Goal: Find contact information: Find contact information

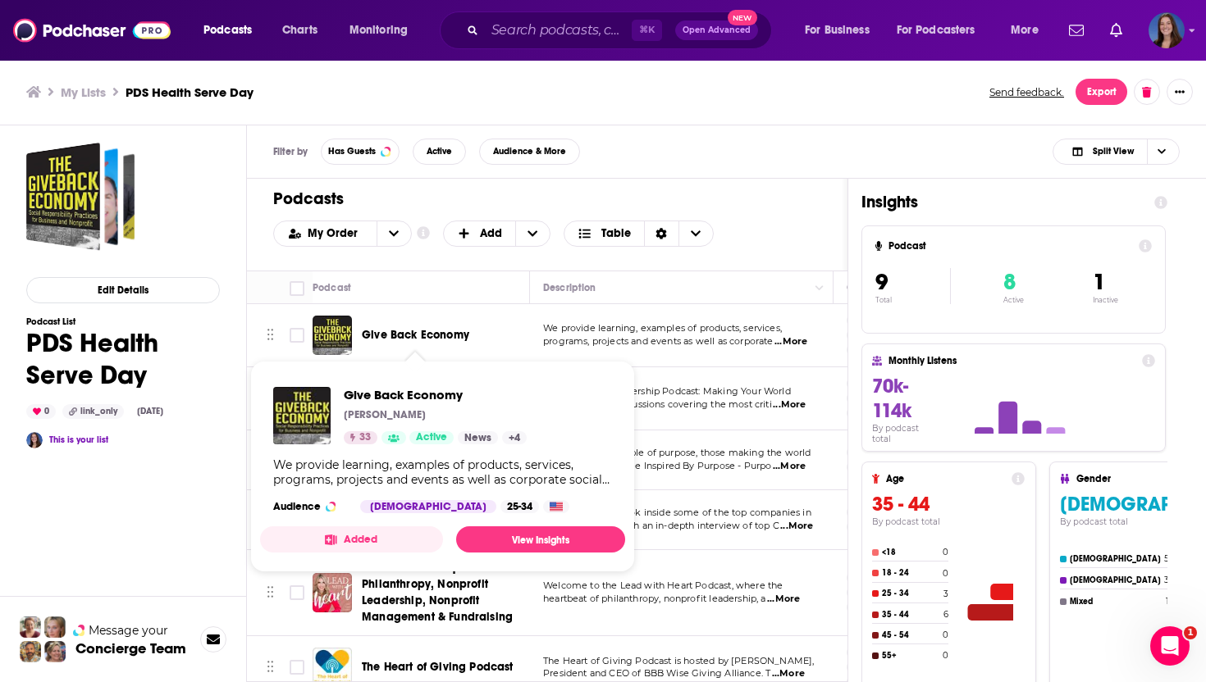
click at [426, 335] on span "Give Back Economy" at bounding box center [415, 335] width 107 height 14
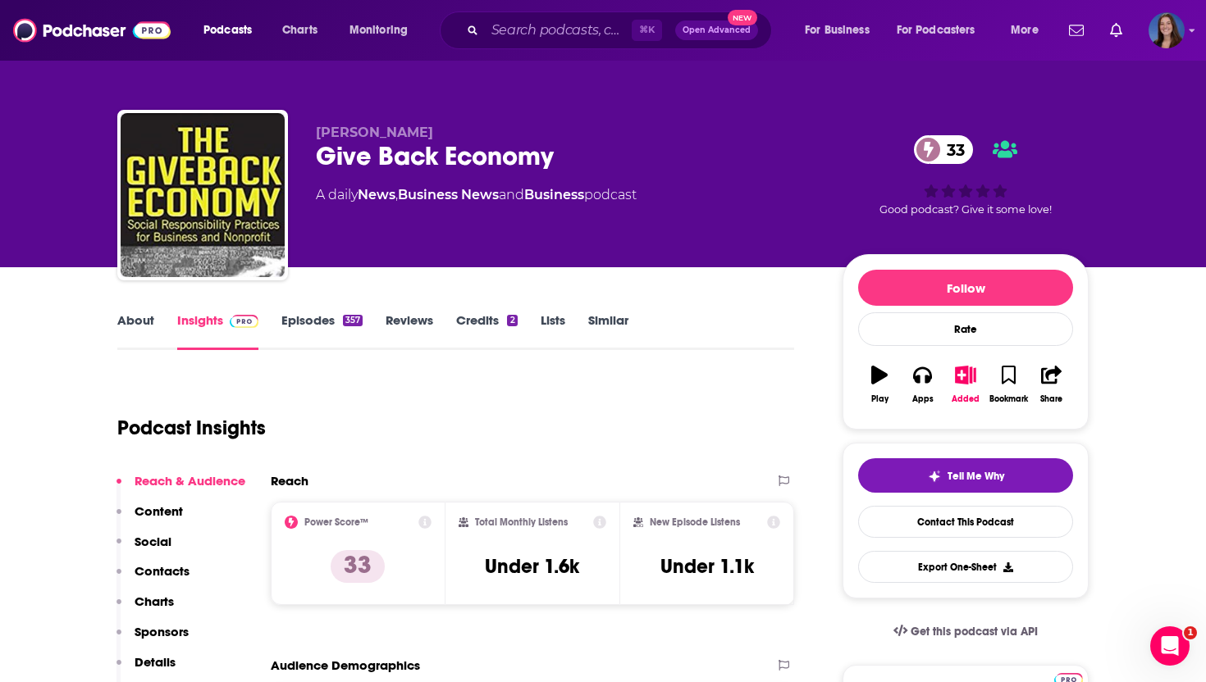
click at [135, 327] on link "About" at bounding box center [135, 331] width 37 height 38
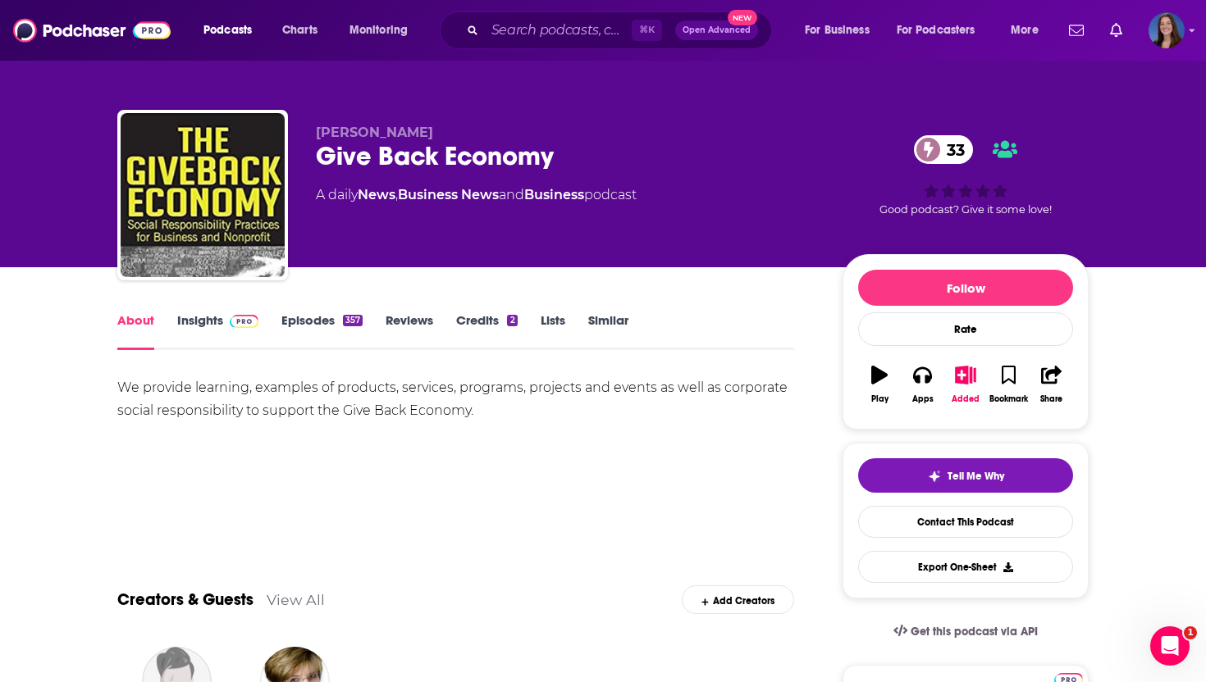
click at [213, 321] on link "Insights" at bounding box center [217, 331] width 81 height 38
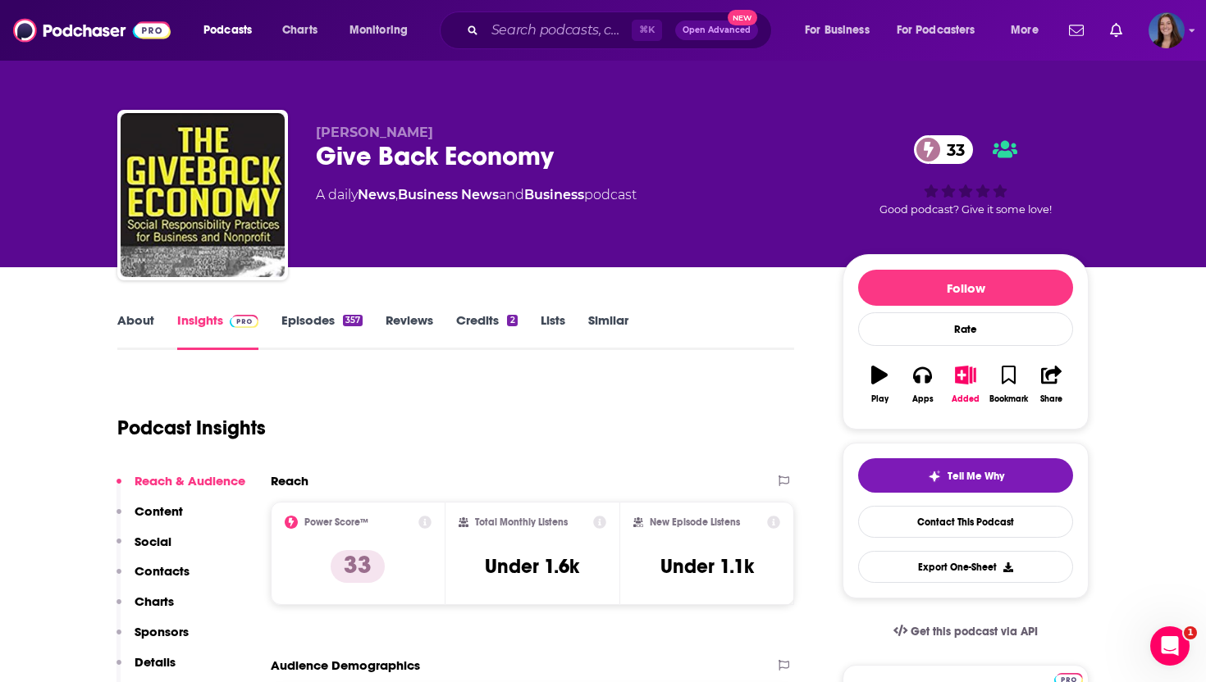
click at [310, 323] on link "Episodes 357" at bounding box center [321, 331] width 81 height 38
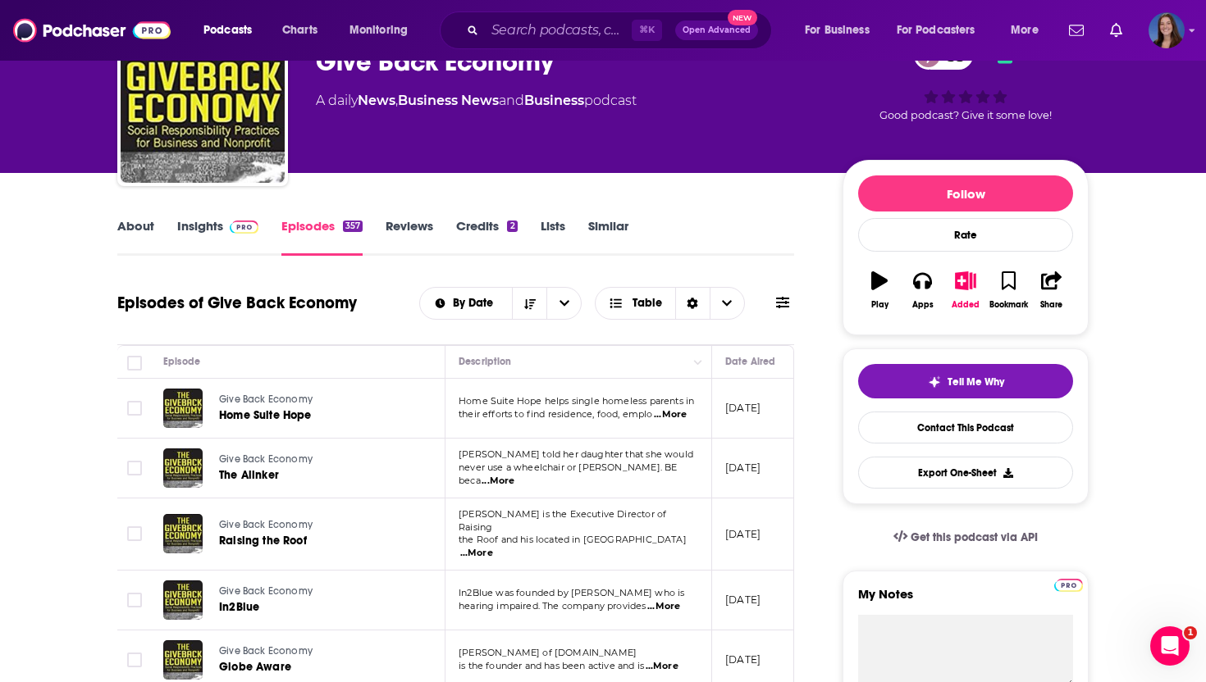
scroll to position [183, 0]
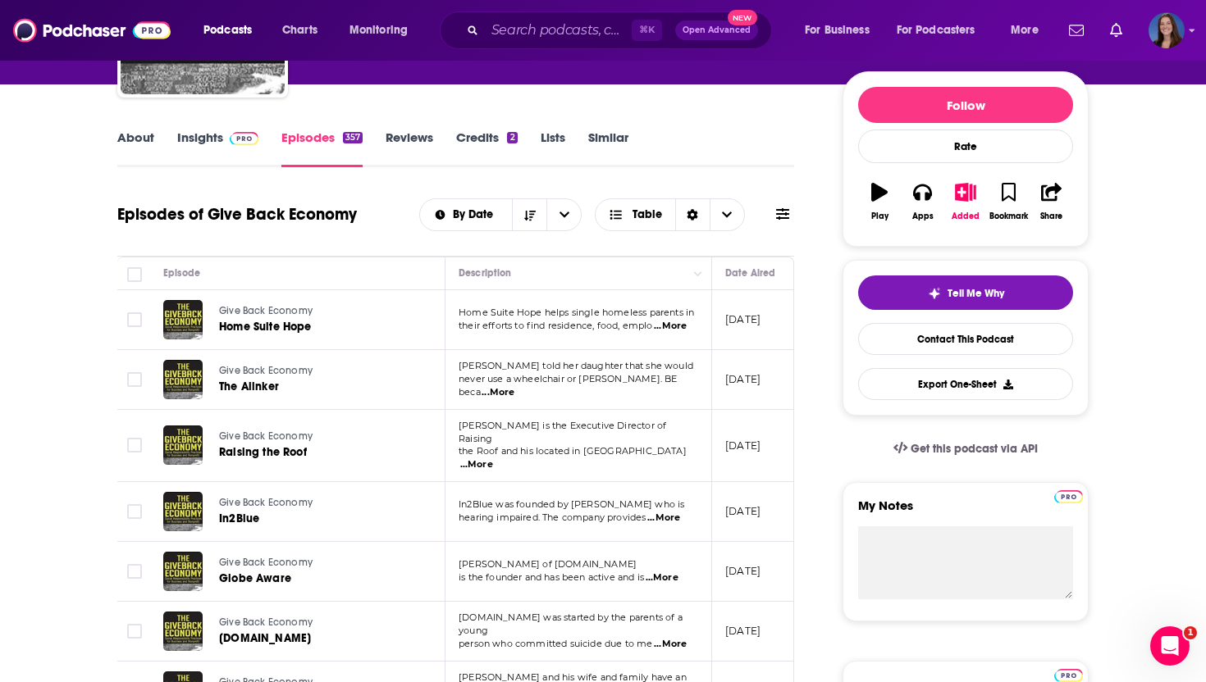
click at [514, 386] on span "...More" at bounding box center [497, 392] width 33 height 13
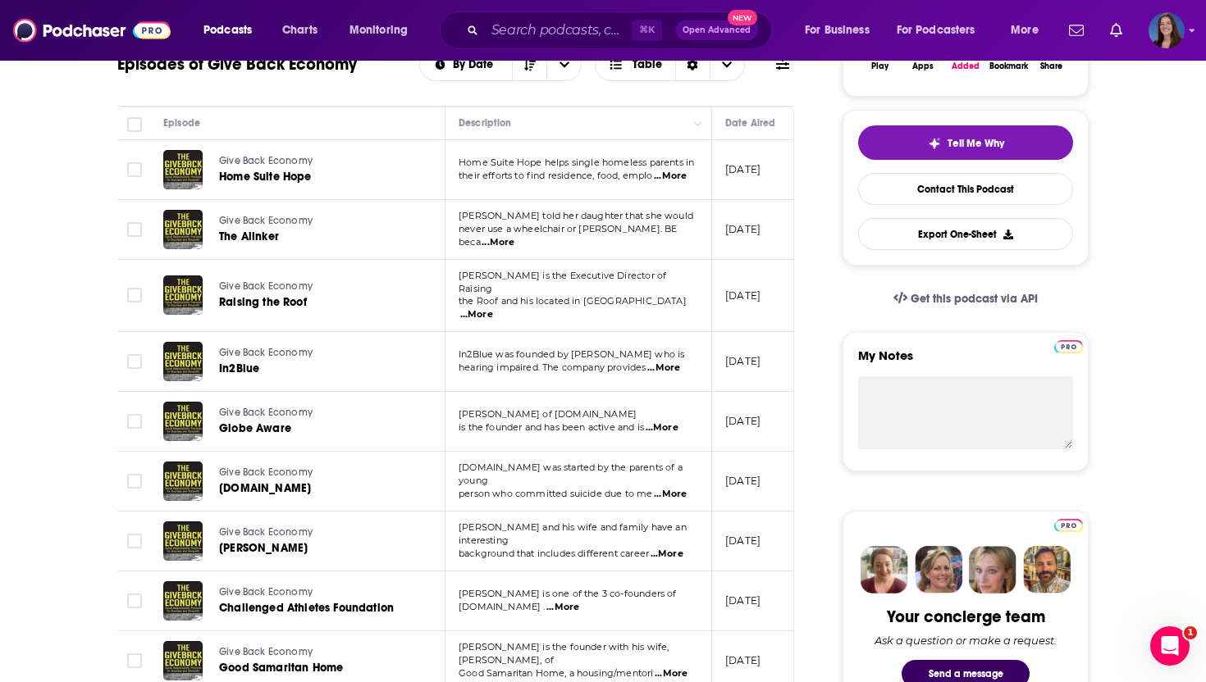
scroll to position [355, 0]
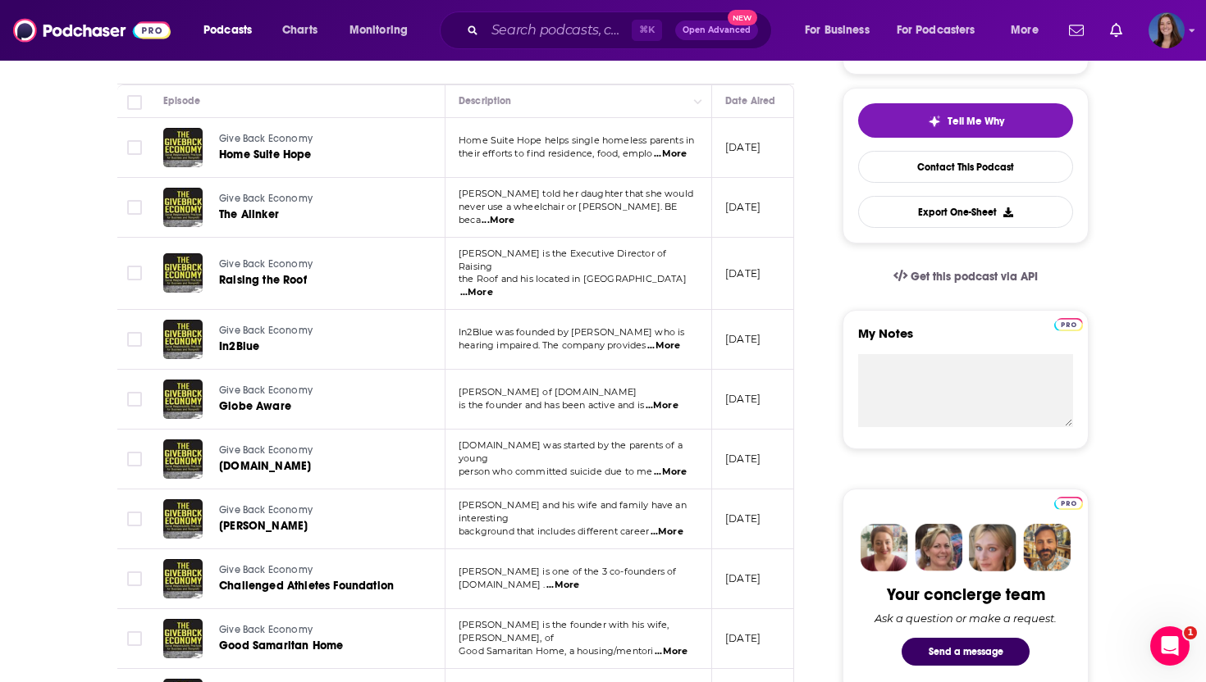
click at [677, 526] on span "...More" at bounding box center [666, 532] width 33 height 13
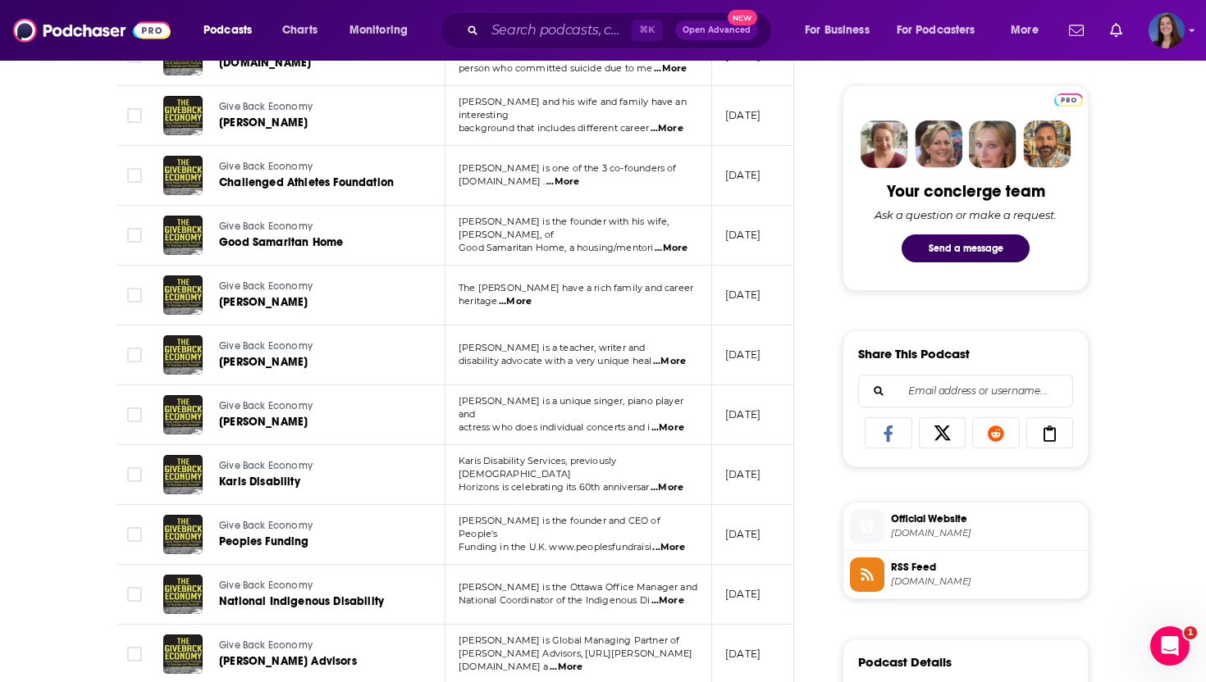
scroll to position [0, 0]
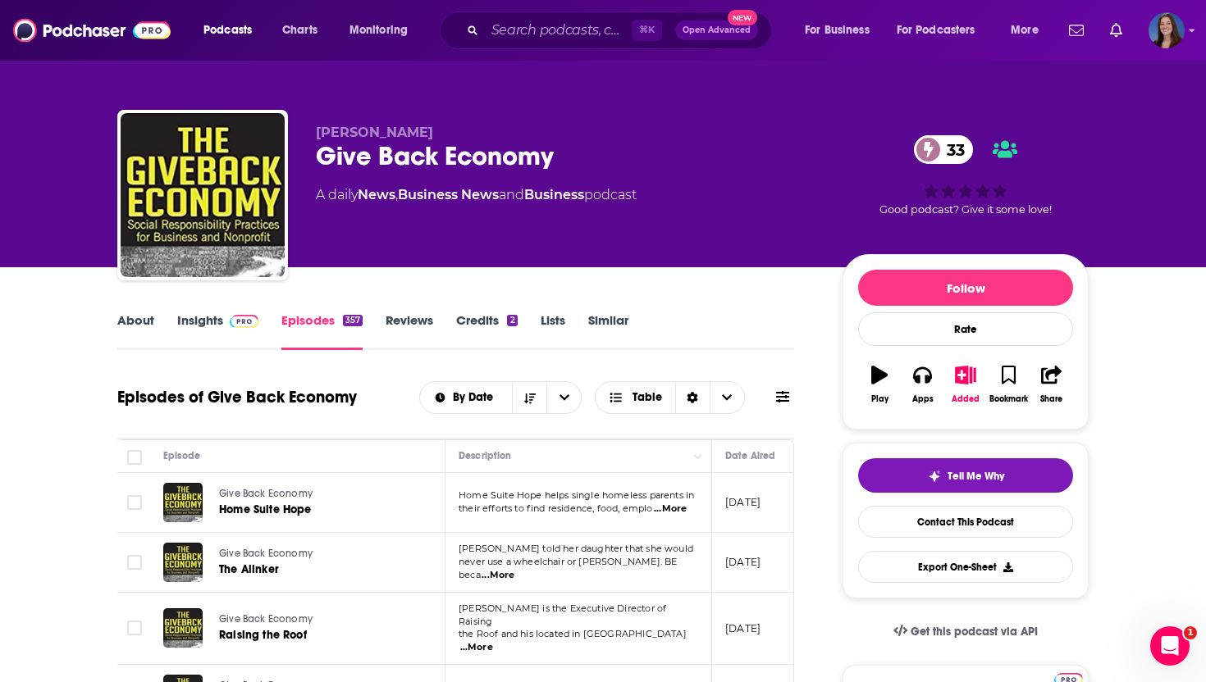
click at [140, 326] on link "About" at bounding box center [135, 331] width 37 height 38
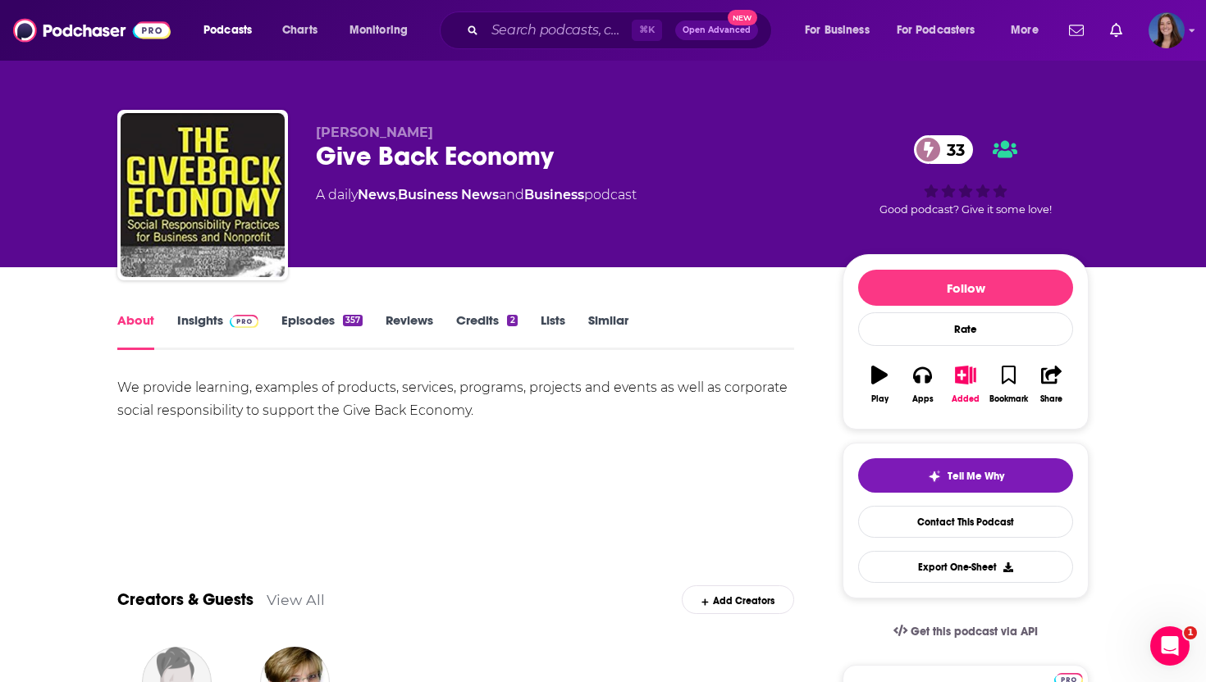
click at [207, 321] on link "Insights" at bounding box center [217, 331] width 81 height 38
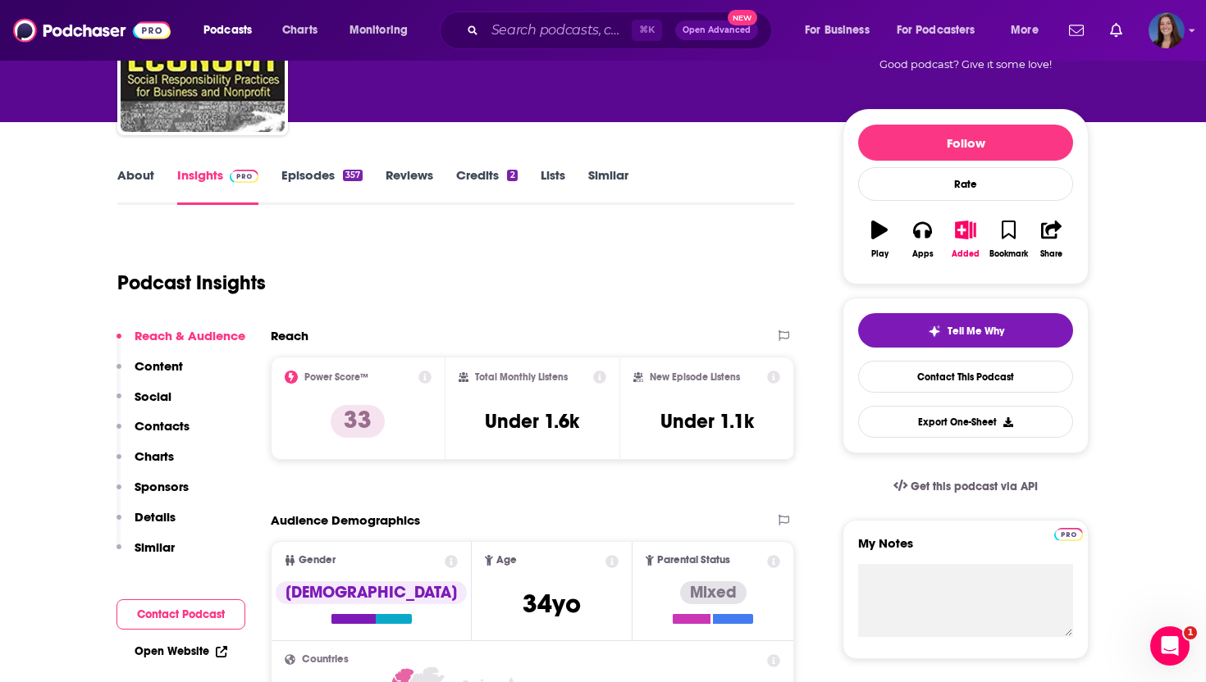
scroll to position [157, 0]
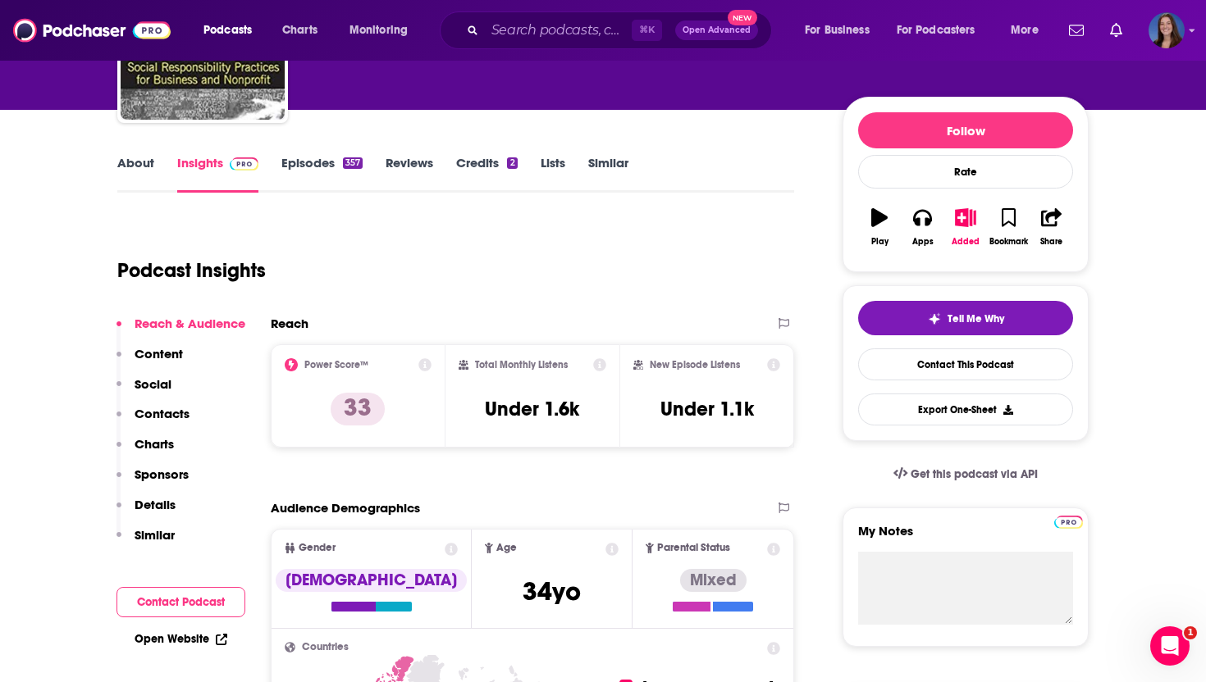
click at [171, 409] on p "Contacts" at bounding box center [161, 414] width 55 height 16
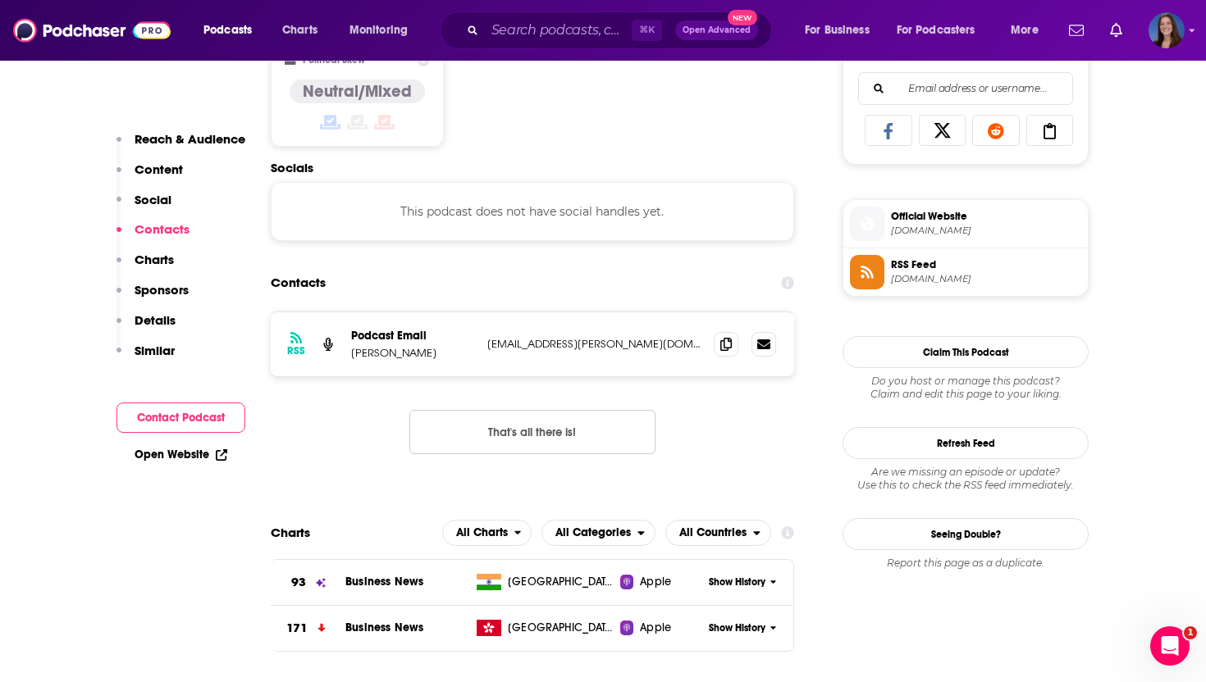
scroll to position [1101, 0]
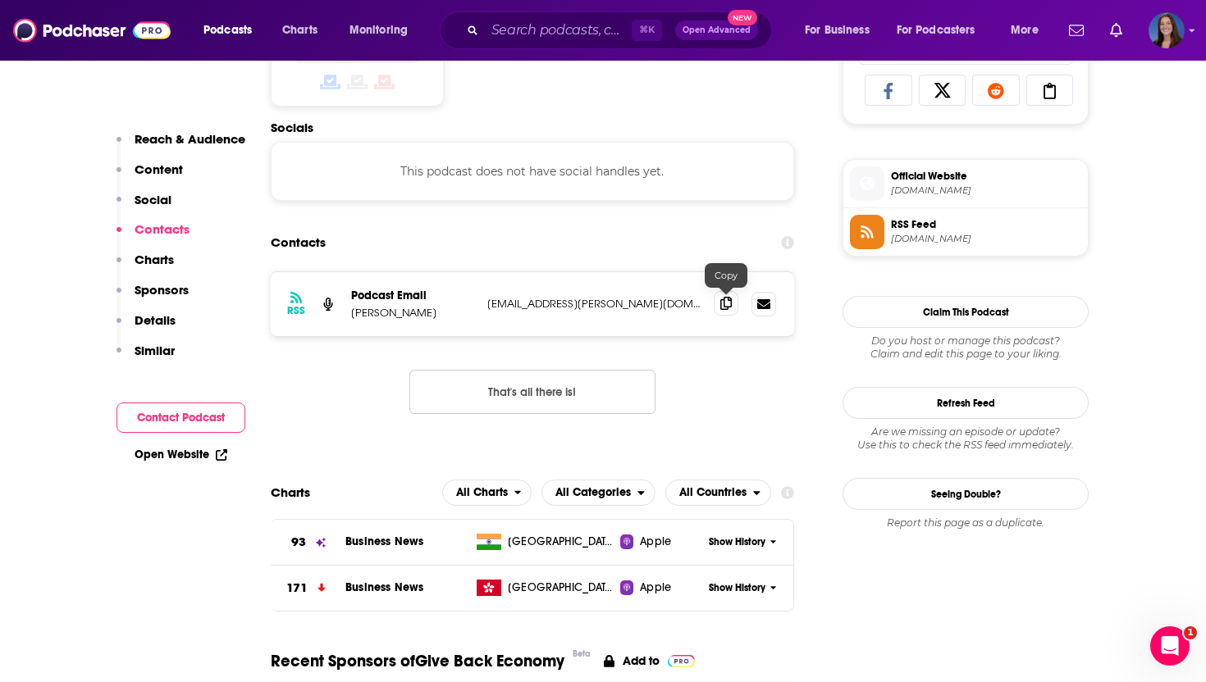
click at [724, 310] on icon at bounding box center [725, 303] width 11 height 13
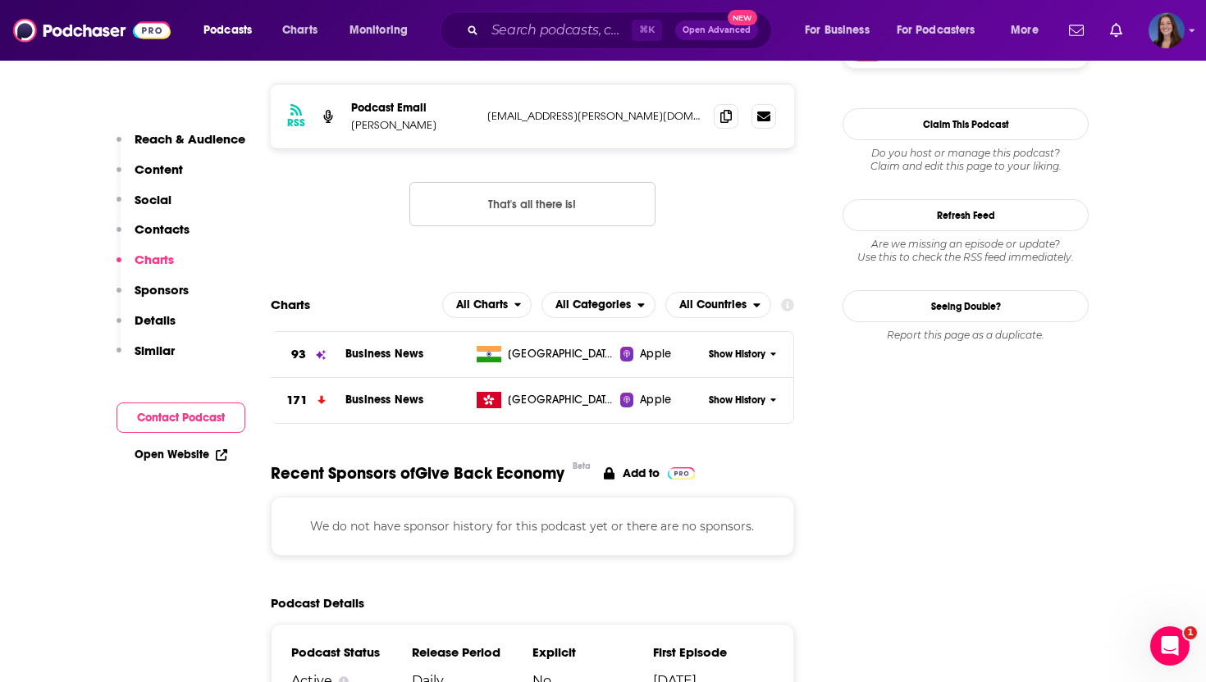
scroll to position [1290, 0]
click at [158, 325] on p "Details" at bounding box center [154, 320] width 41 height 16
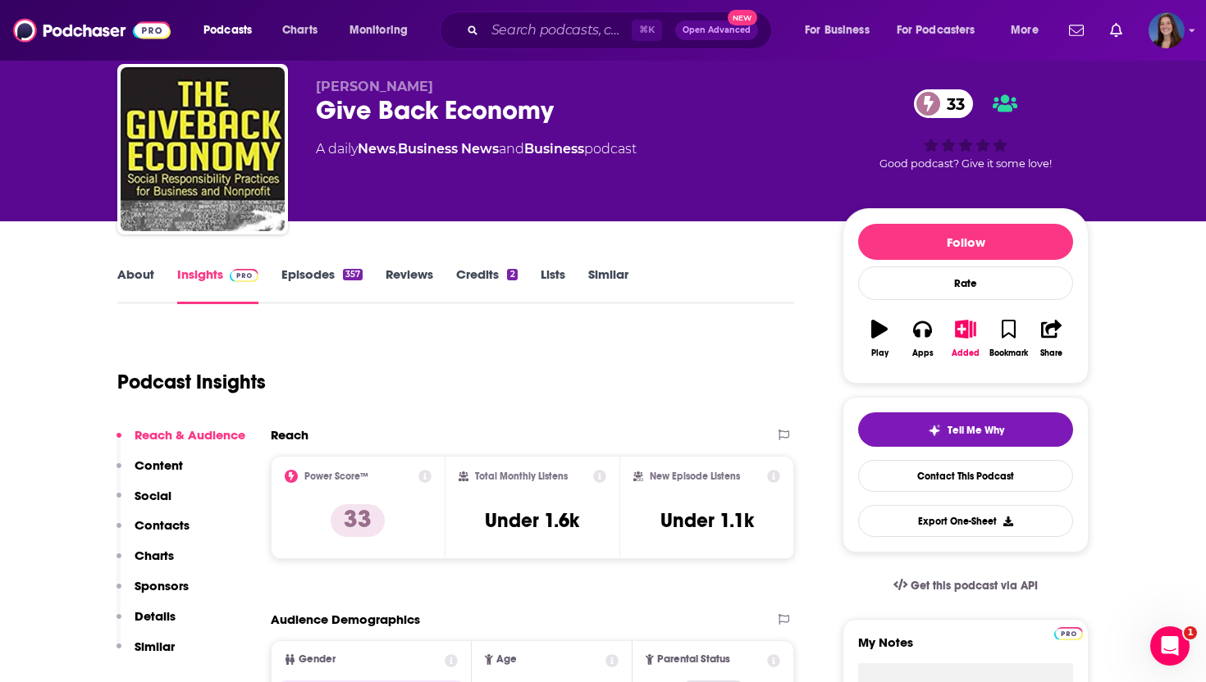
scroll to position [0, 0]
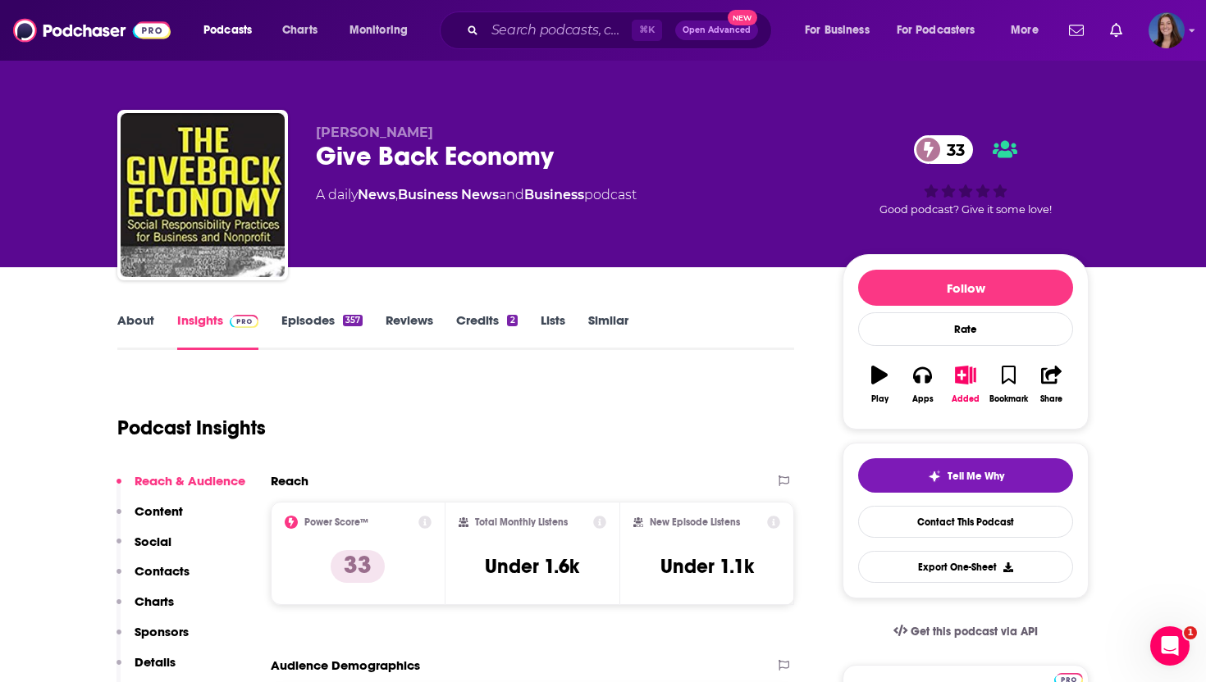
click at [136, 319] on link "About" at bounding box center [135, 331] width 37 height 38
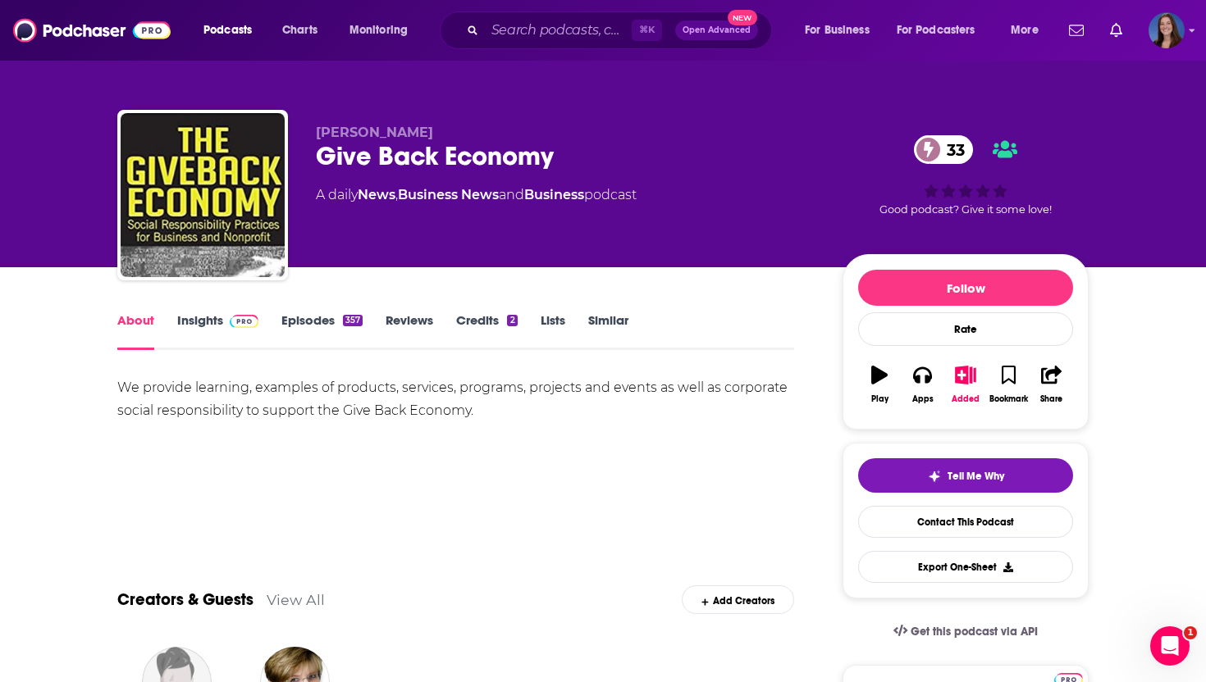
click at [239, 394] on div "We provide learning, examples of products, services, programs, projects and eve…" at bounding box center [455, 399] width 677 height 46
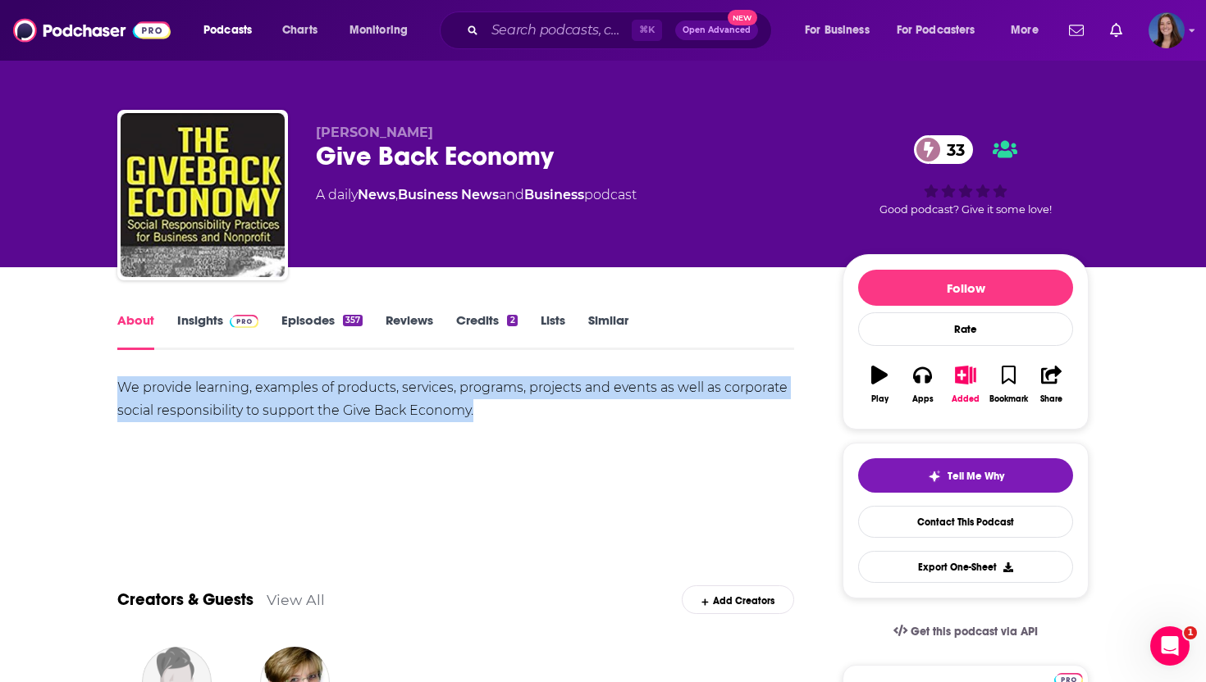
click at [239, 394] on div "We provide learning, examples of products, services, programs, projects and eve…" at bounding box center [455, 399] width 677 height 46
copy div "We provide learning, examples of products, services, programs, projects and eve…"
click at [392, 427] on div "We provide learning, examples of products, services, programs, projects and eve…" at bounding box center [455, 433] width 677 height 115
drag, startPoint x: 121, startPoint y: 384, endPoint x: 473, endPoint y: 416, distance: 354.1
click at [473, 416] on div "We provide learning, examples of products, services, programs, projects and eve…" at bounding box center [455, 399] width 677 height 46
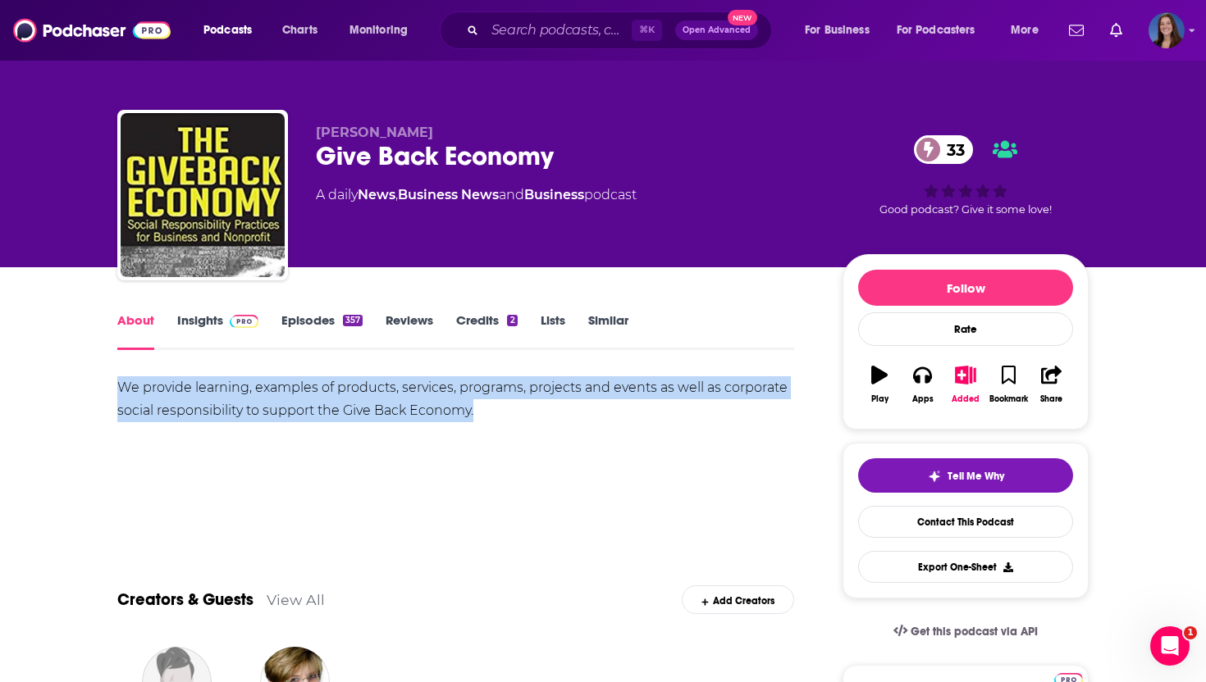
copy div "We provide learning, examples of products, services, programs, projects and eve…"
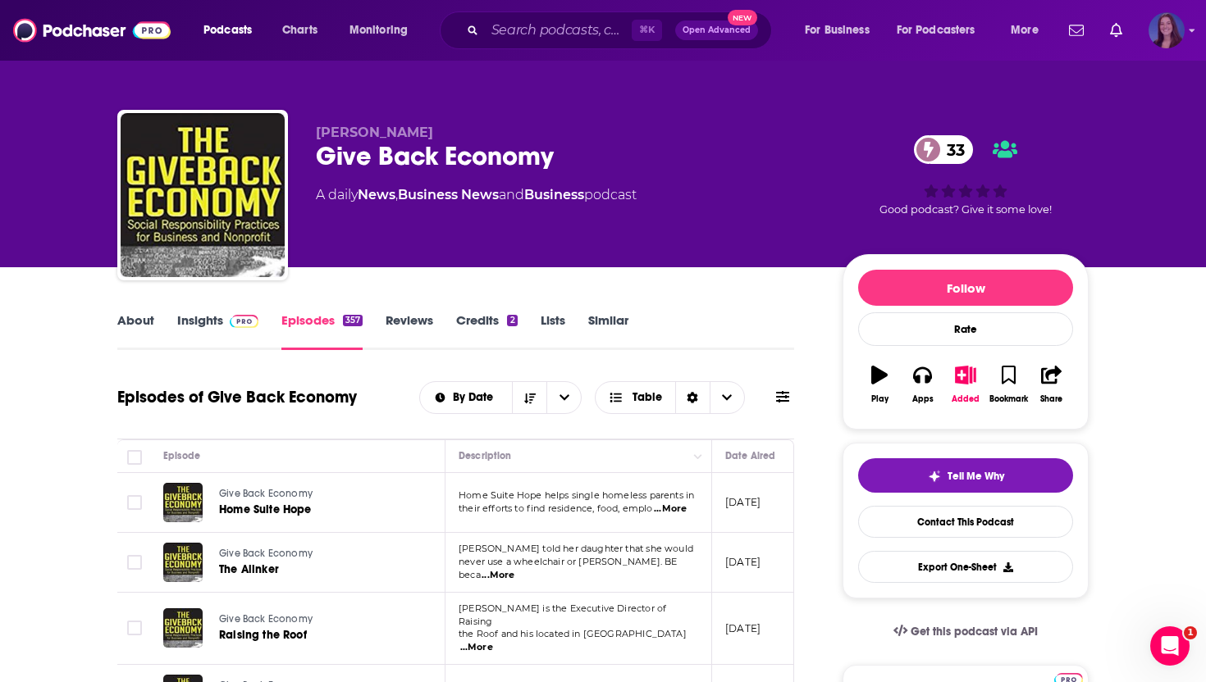
click at [1167, 26] on img "Logged in as emmadonovan" at bounding box center [1166, 30] width 36 height 36
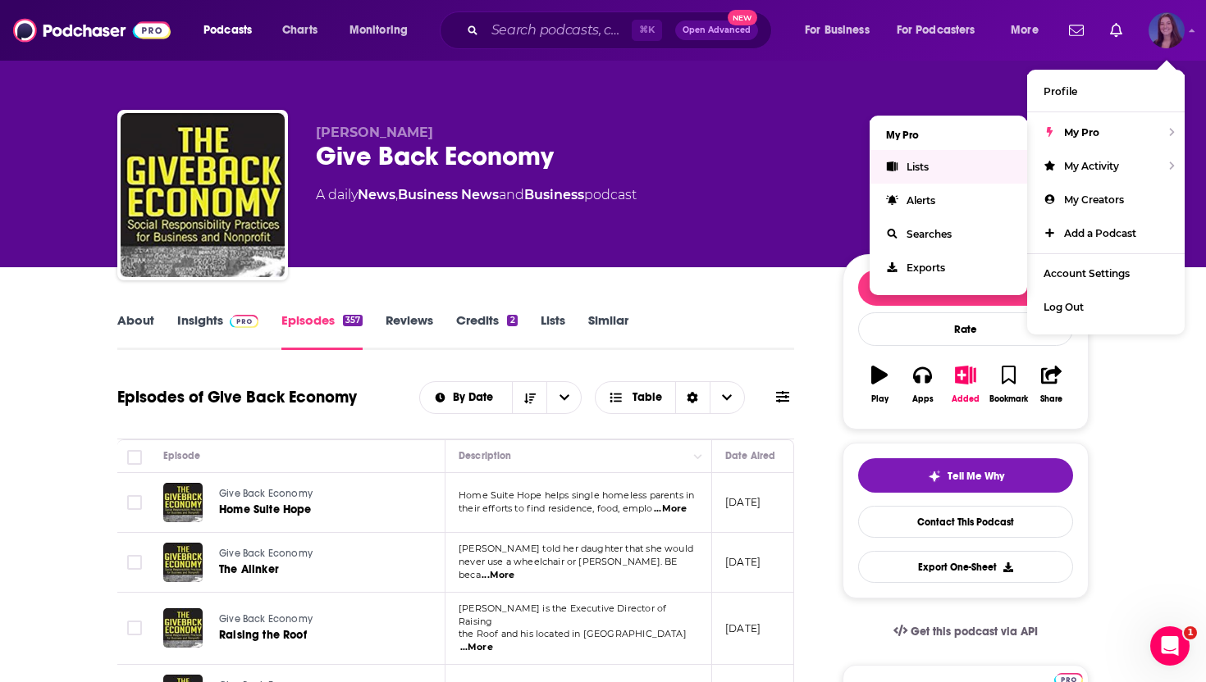
click at [950, 164] on link "Lists" at bounding box center [947, 167] width 157 height 34
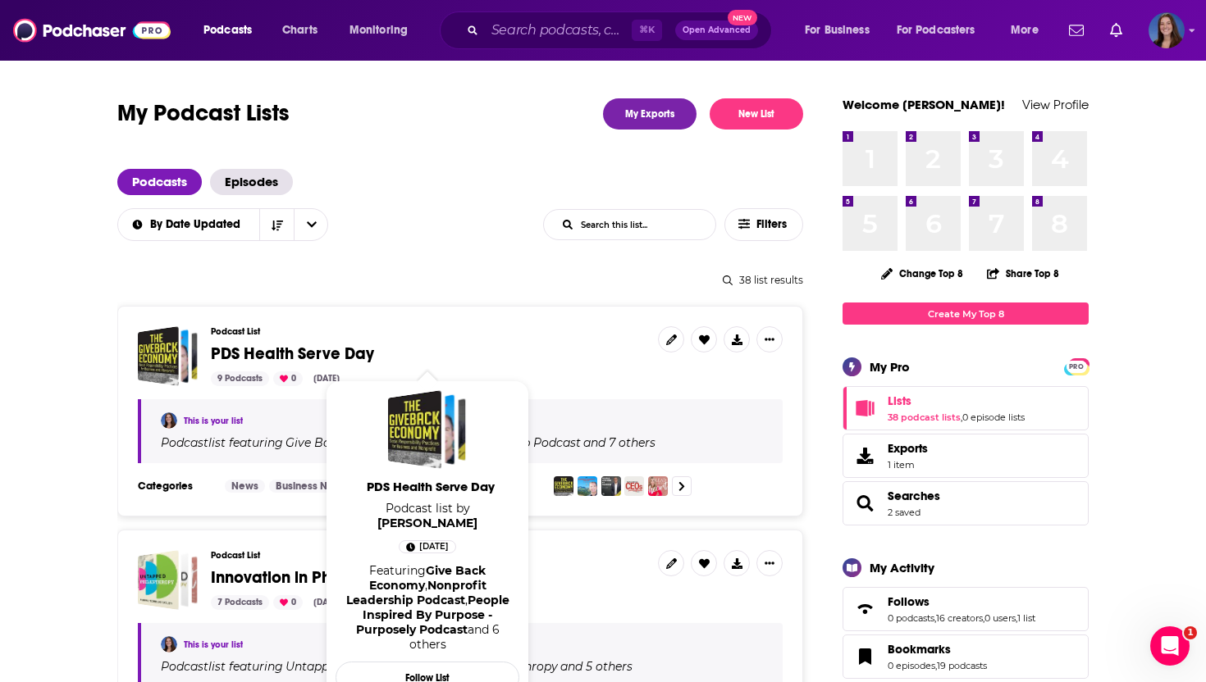
click at [309, 353] on span "PDS Health Serve Day" at bounding box center [292, 354] width 163 height 21
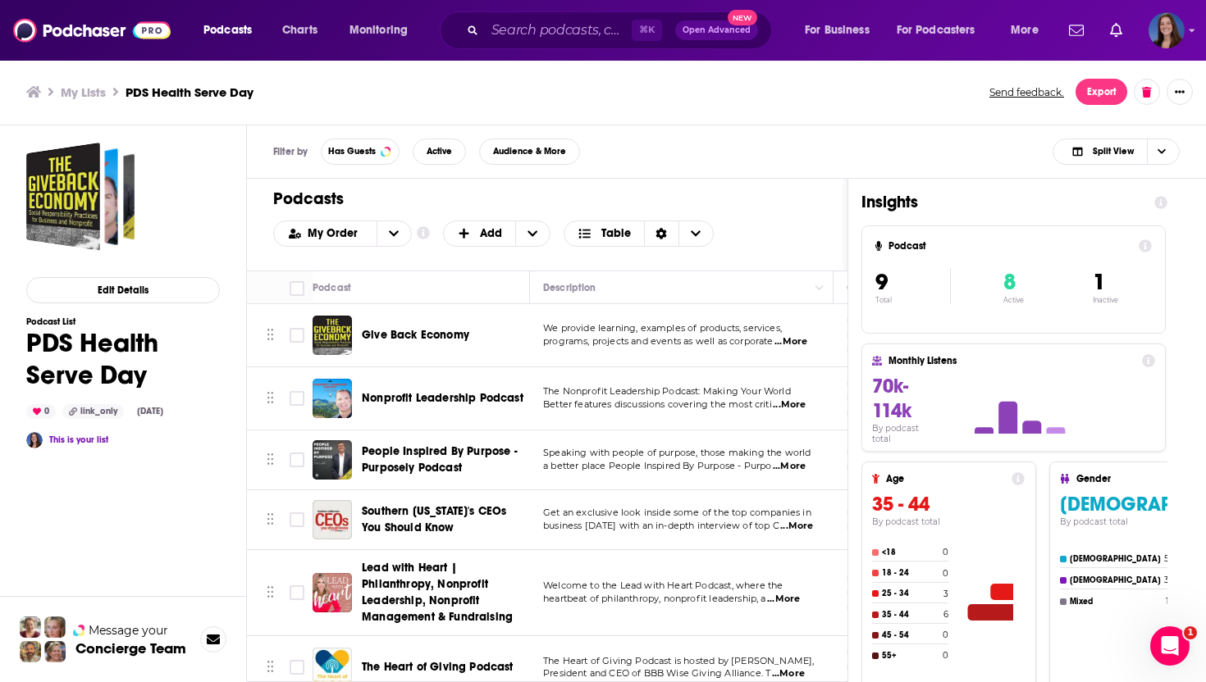
click at [795, 340] on span "...More" at bounding box center [790, 341] width 33 height 13
drag, startPoint x: 768, startPoint y: 362, endPoint x: 654, endPoint y: 344, distance: 116.2
click at [798, 340] on span "...More" at bounding box center [790, 341] width 33 height 13
click at [712, 336] on span "programs, projects and events as well as corporate" at bounding box center [658, 340] width 230 height 11
click at [416, 327] on span "Give Back Economy" at bounding box center [415, 335] width 107 height 16
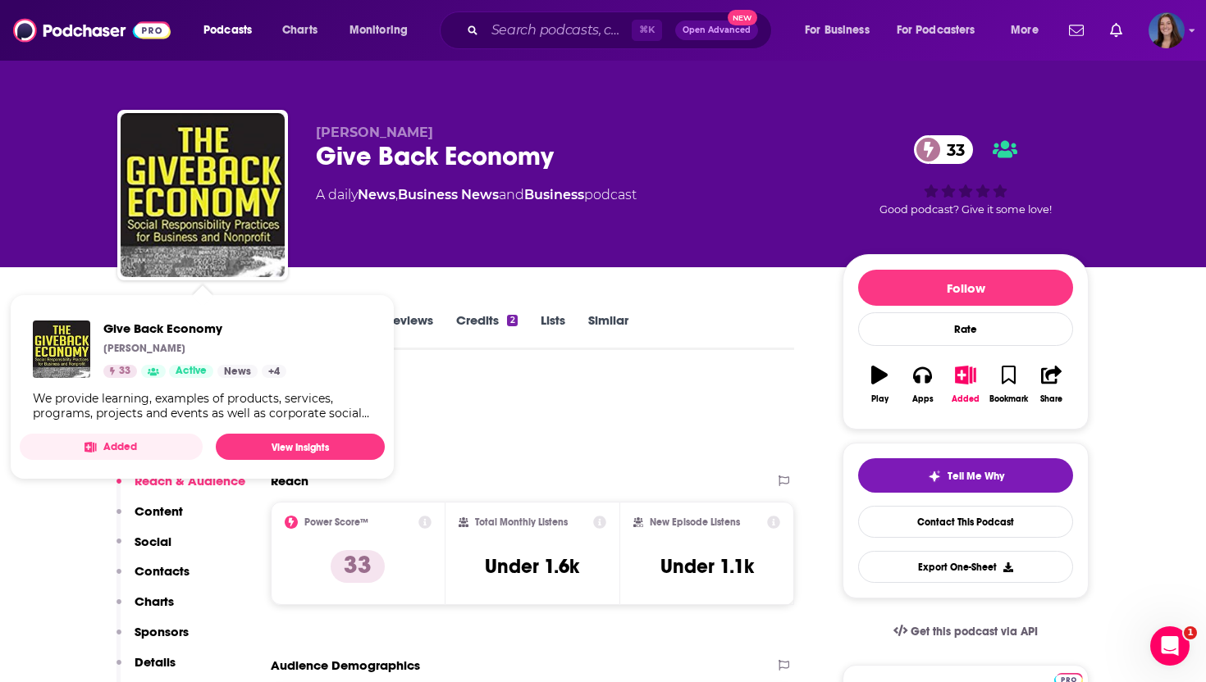
click at [48, 229] on div "Peter Miller Give Back Economy 33 A daily News , Business News and Business pod…" at bounding box center [603, 133] width 1206 height 267
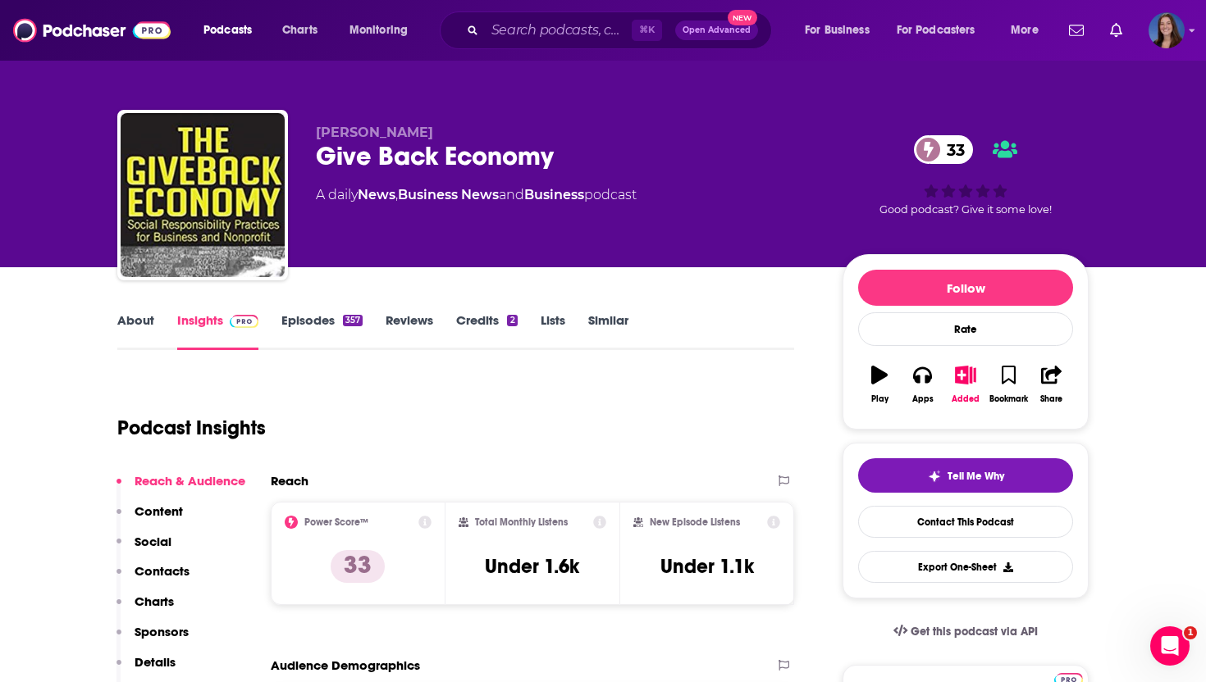
click at [137, 316] on link "About" at bounding box center [135, 331] width 37 height 38
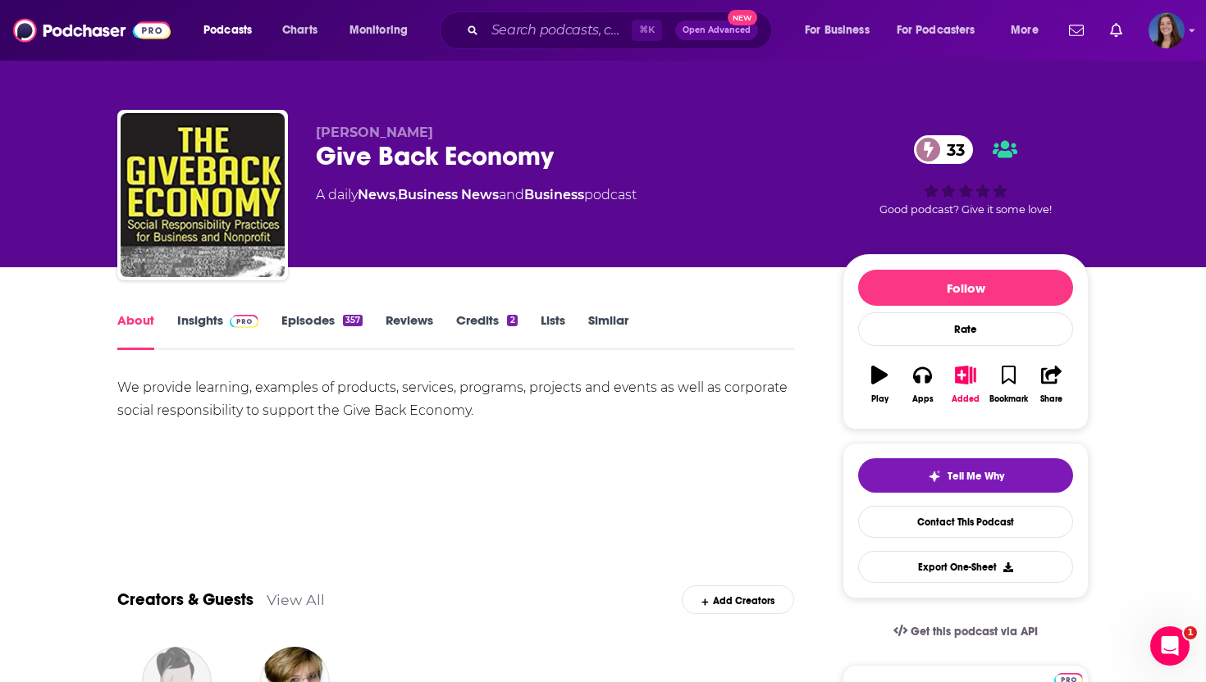
click at [245, 400] on div "We provide learning, examples of products, services, programs, projects and eve…" at bounding box center [455, 399] width 677 height 46
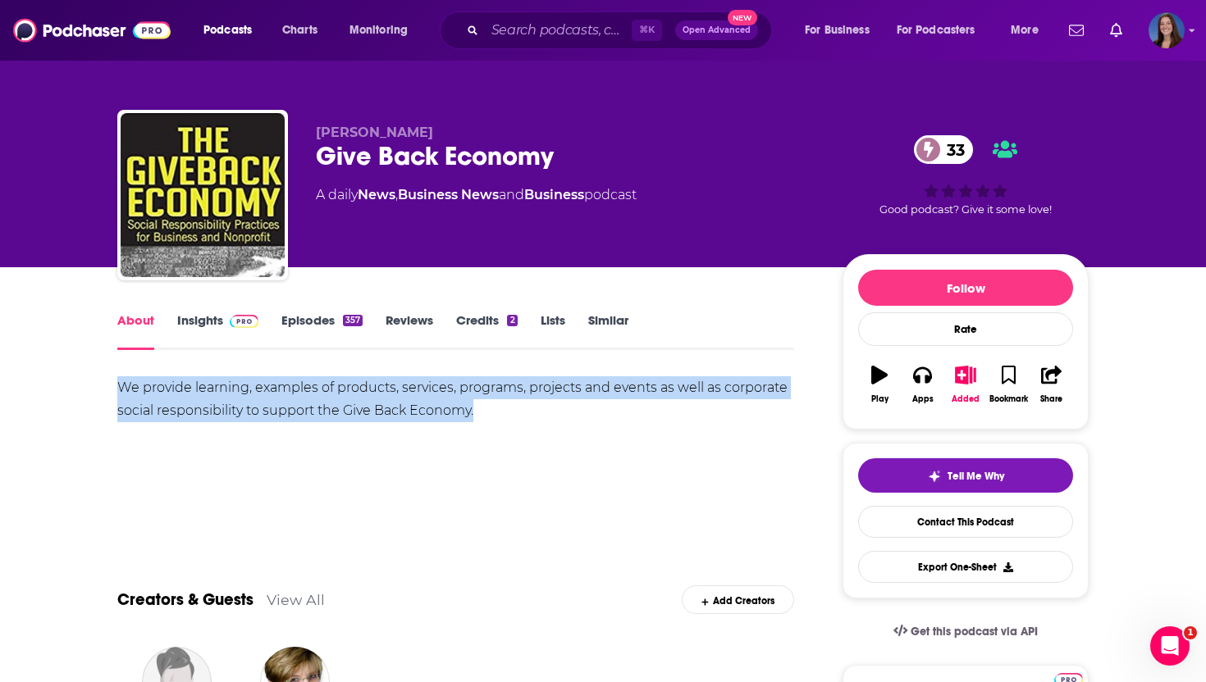
click at [245, 400] on div "We provide learning, examples of products, services, programs, projects and eve…" at bounding box center [455, 399] width 677 height 46
copy div "We provide learning, examples of products, services, programs, projects and eve…"
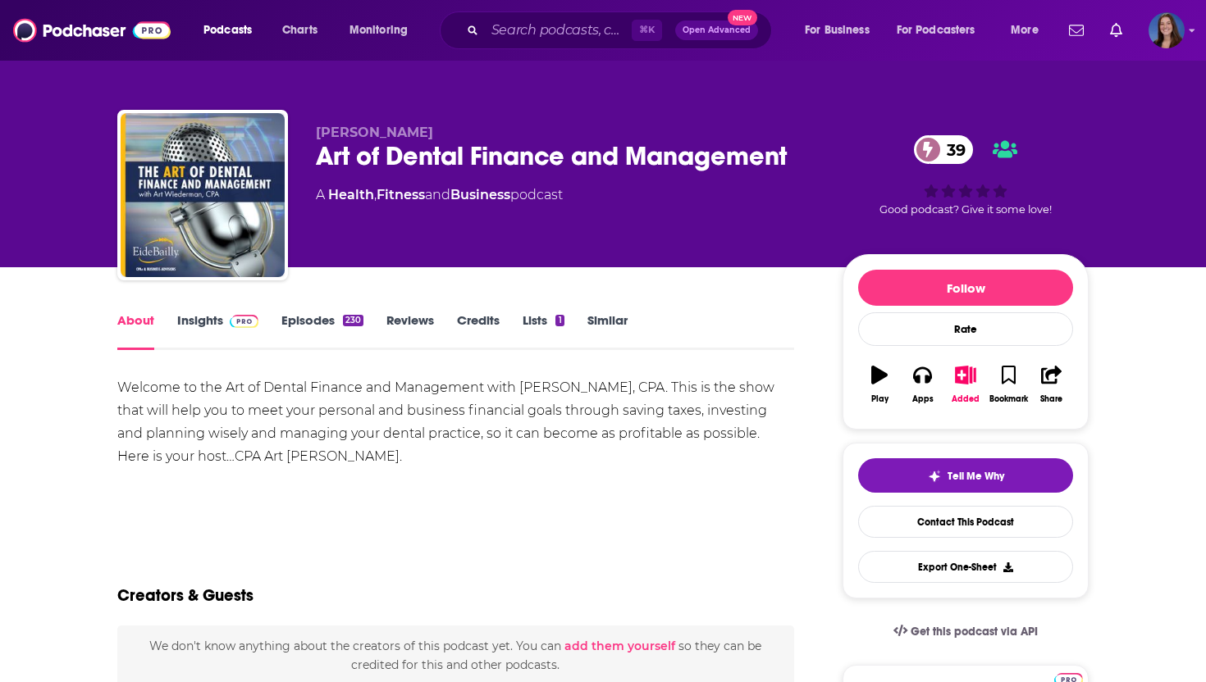
click at [189, 321] on link "Insights" at bounding box center [217, 331] width 81 height 38
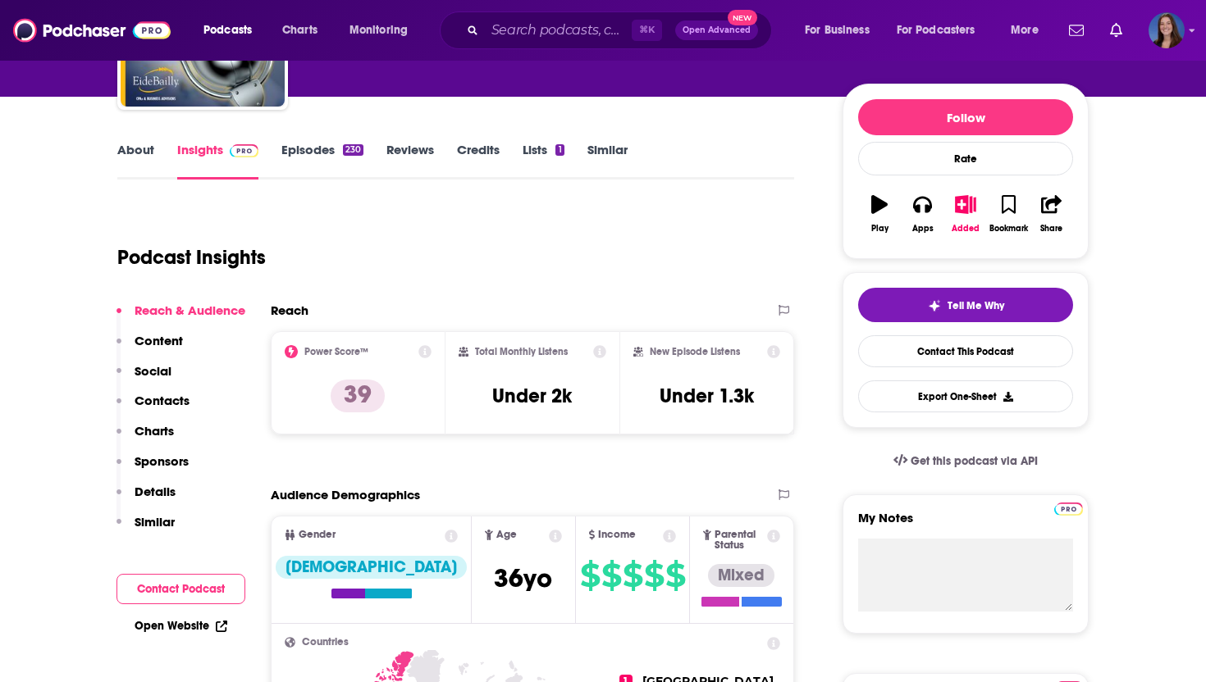
click at [153, 395] on p "Contacts" at bounding box center [161, 401] width 55 height 16
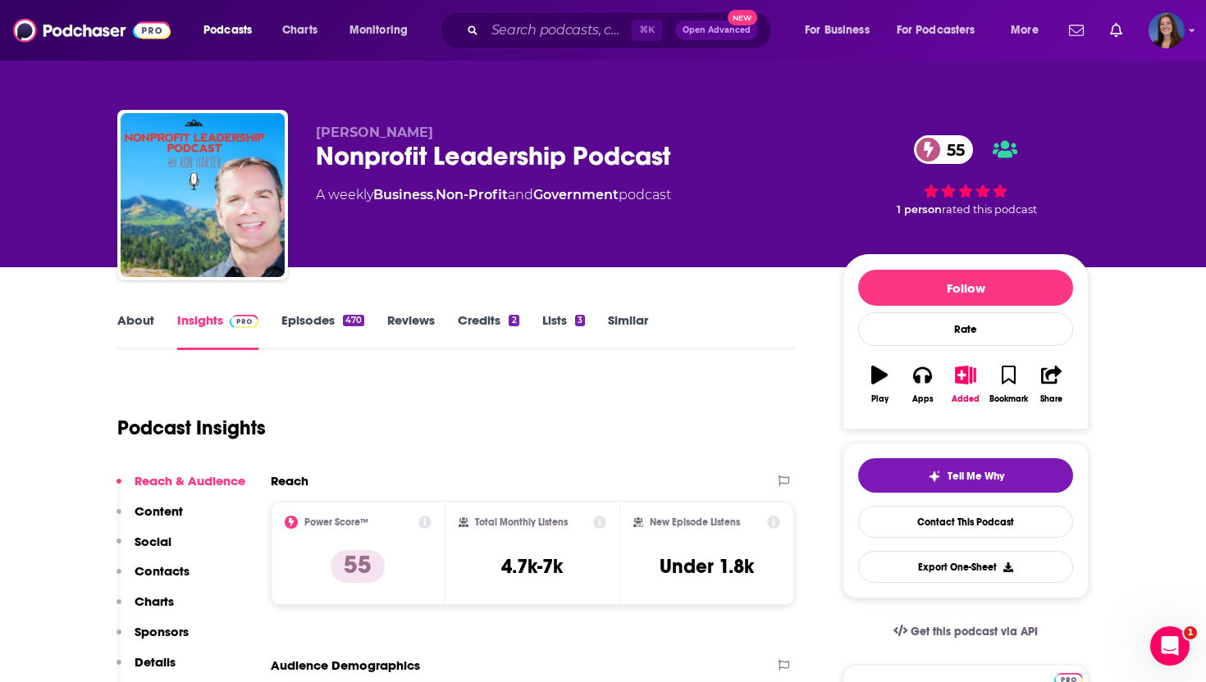
click at [175, 567] on p "Contacts" at bounding box center [161, 571] width 55 height 16
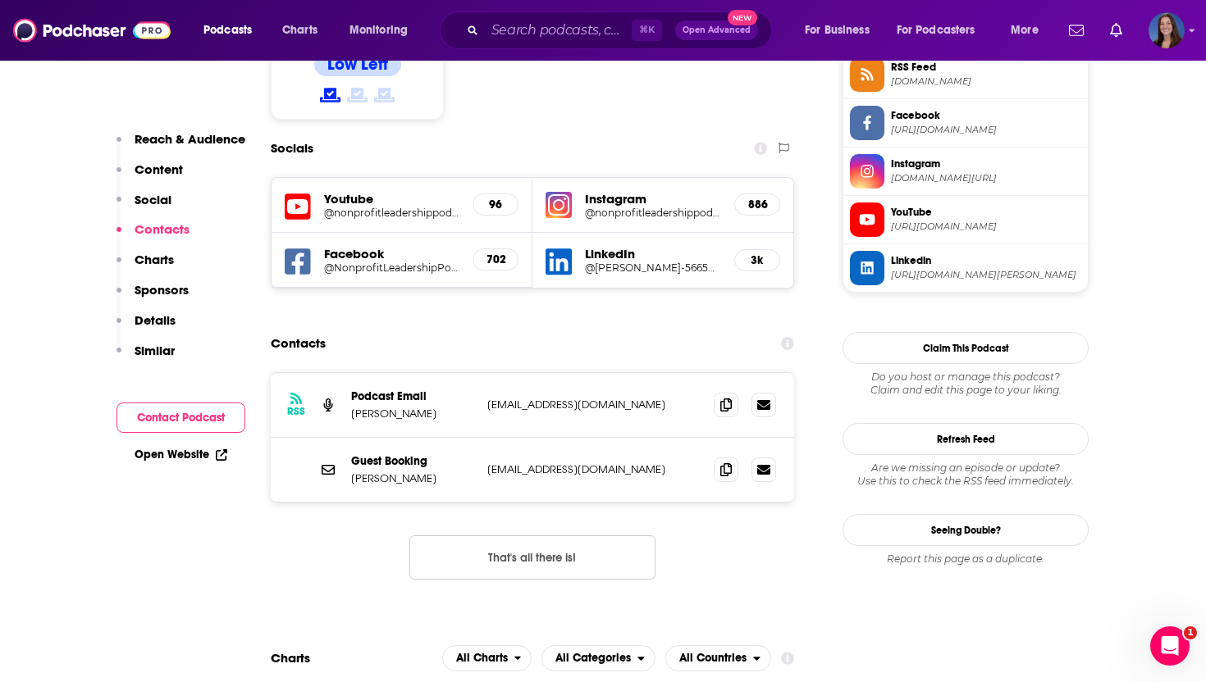
scroll to position [1408, 0]
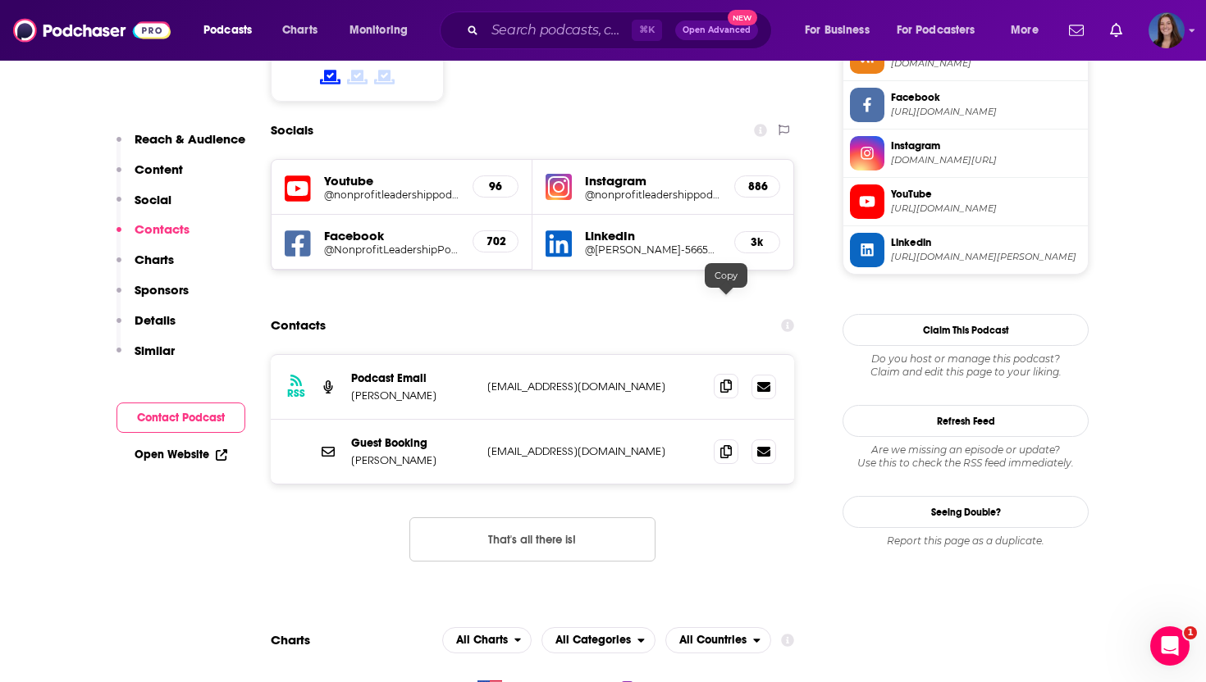
click at [727, 380] on icon at bounding box center [725, 386] width 11 height 13
click at [728, 380] on icon at bounding box center [725, 386] width 11 height 13
click at [731, 439] on span at bounding box center [725, 451] width 25 height 25
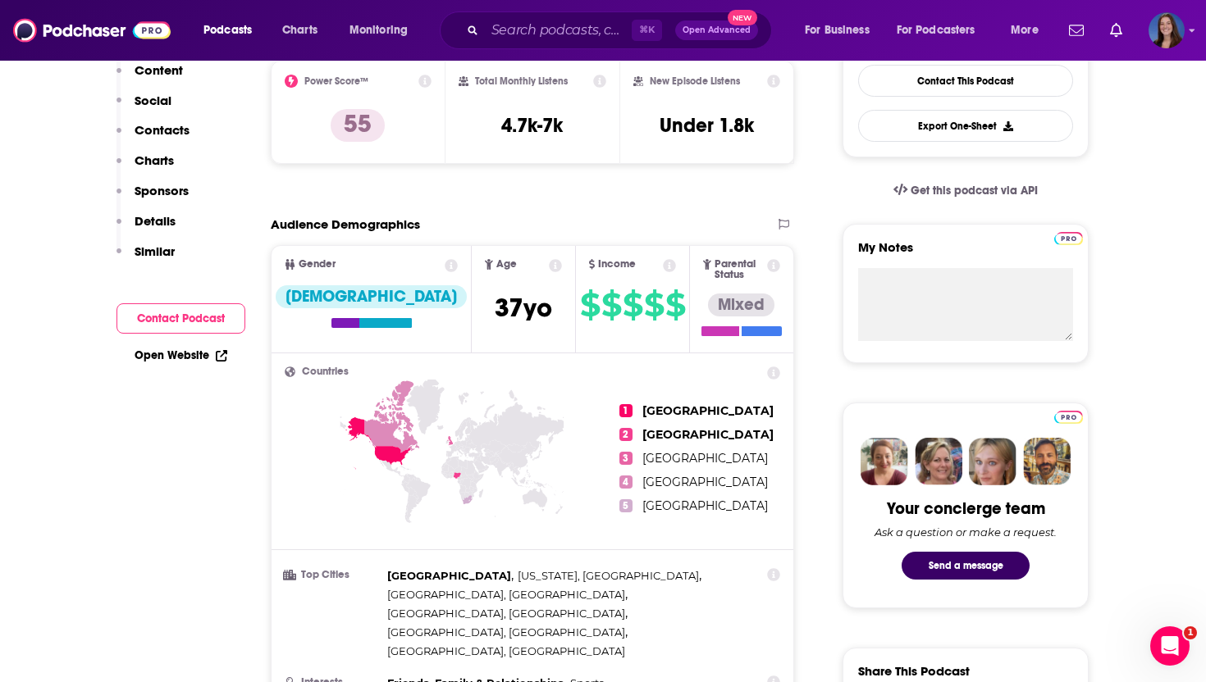
scroll to position [0, 0]
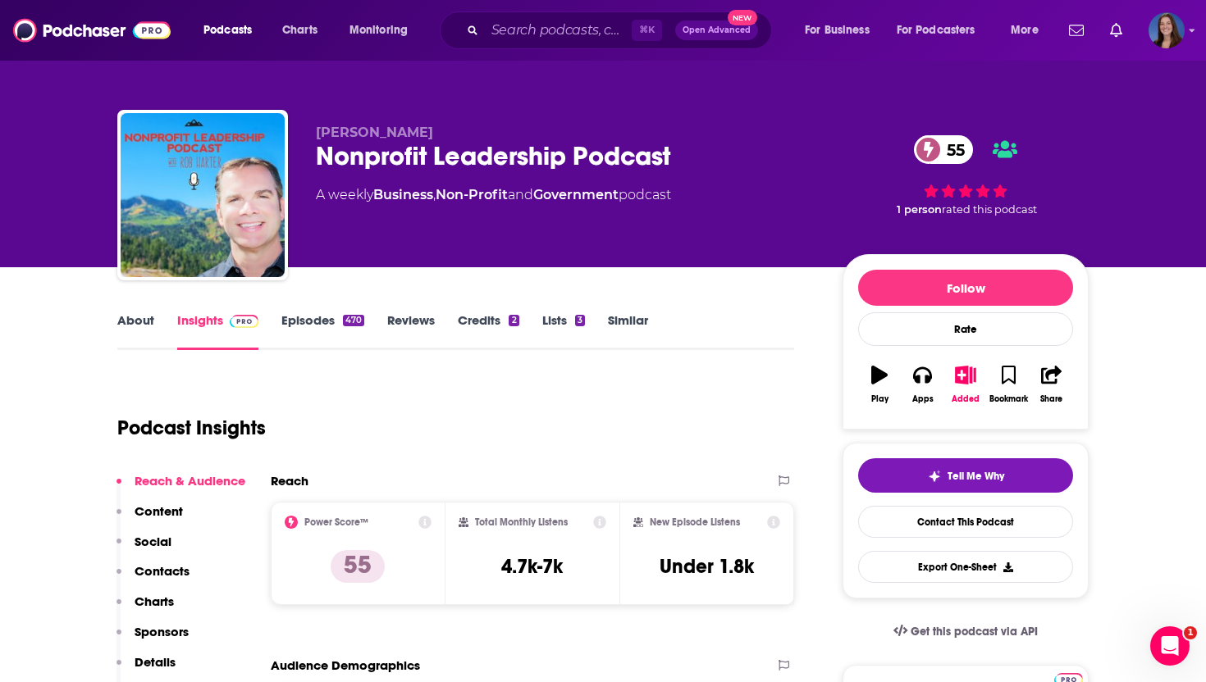
click at [125, 337] on link "About" at bounding box center [135, 331] width 37 height 38
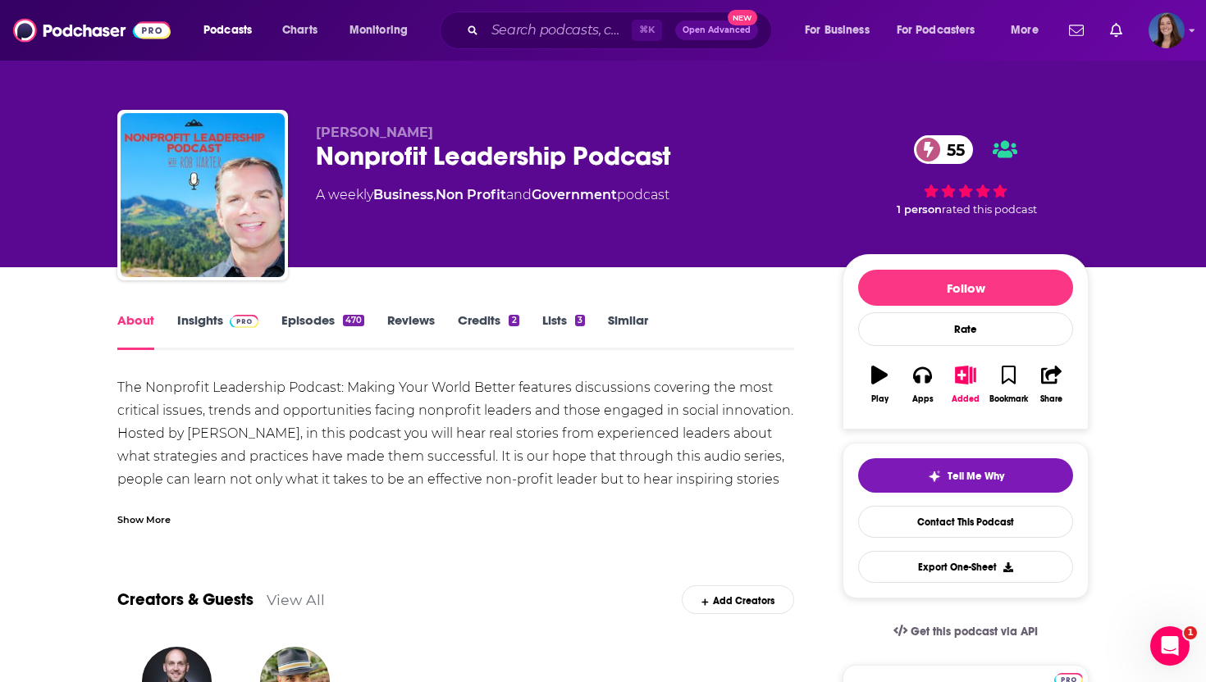
click at [147, 511] on div "Show More" at bounding box center [143, 519] width 53 height 16
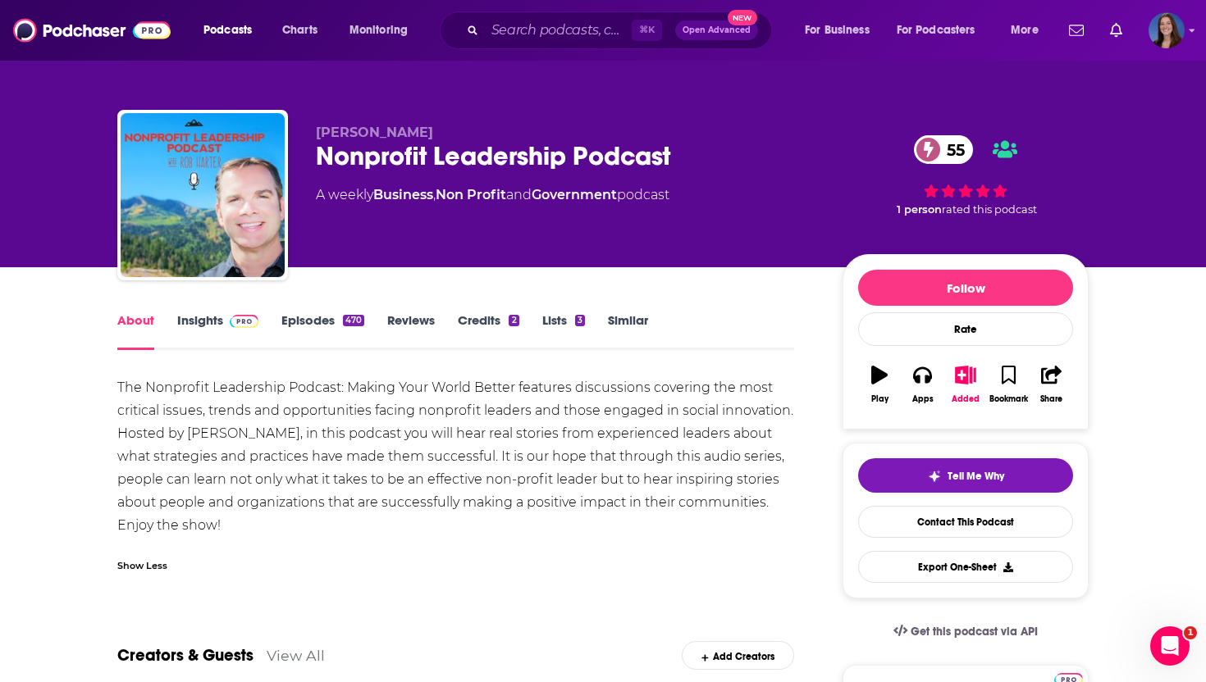
drag, startPoint x: 117, startPoint y: 385, endPoint x: 171, endPoint y: 526, distance: 151.1
click at [171, 526] on div "The Nonprofit Leadership Podcast: Making Your World Better features discussions…" at bounding box center [455, 456] width 677 height 161
copy div "The Nonprofit Leadership Podcast: Making Your World Better features discussions…"
click at [424, 440] on div "The Nonprofit Leadership Podcast: Making Your World Better features discussions…" at bounding box center [455, 456] width 677 height 161
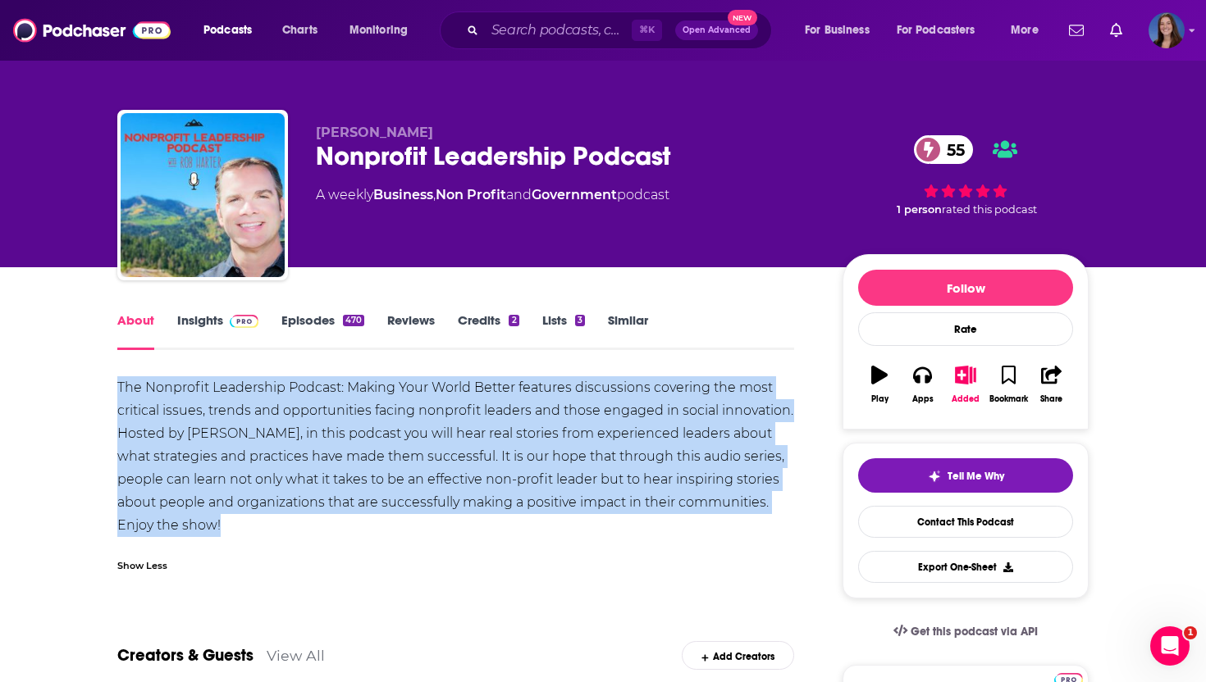
click at [424, 440] on div "The Nonprofit Leadership Podcast: Making Your World Better features discussions…" at bounding box center [455, 456] width 677 height 161
click at [1165, 24] on img "Logged in as emmadonovan" at bounding box center [1166, 30] width 36 height 36
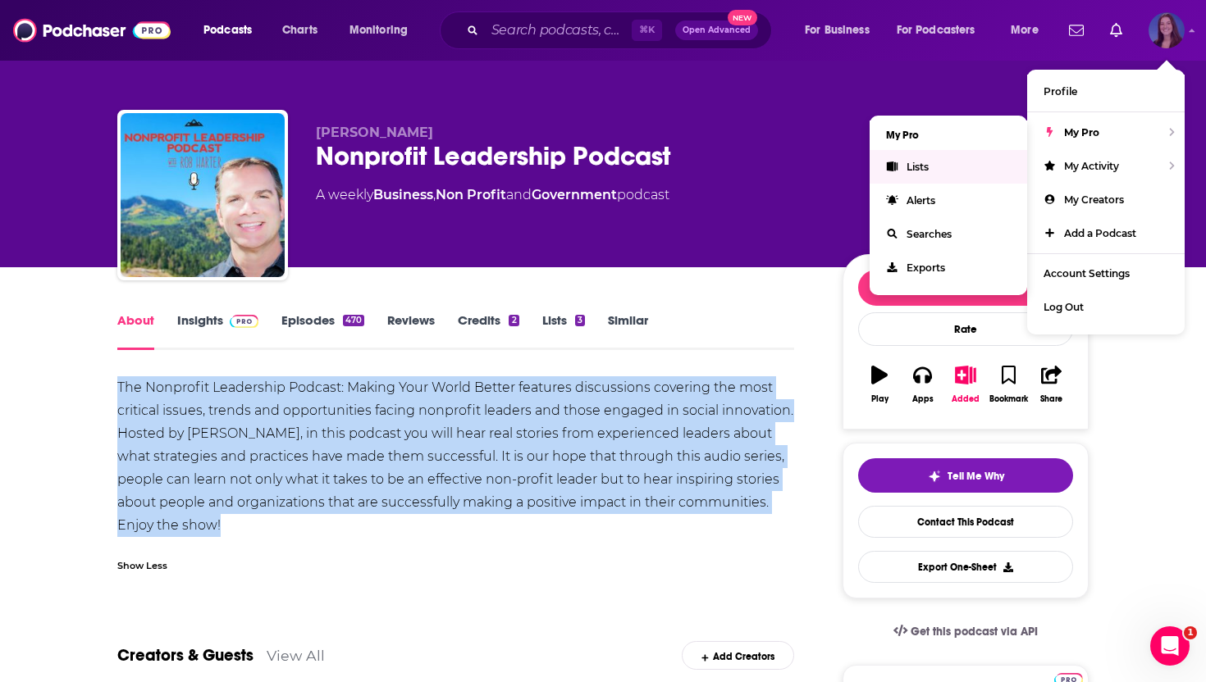
click at [935, 165] on link "Lists" at bounding box center [947, 167] width 157 height 34
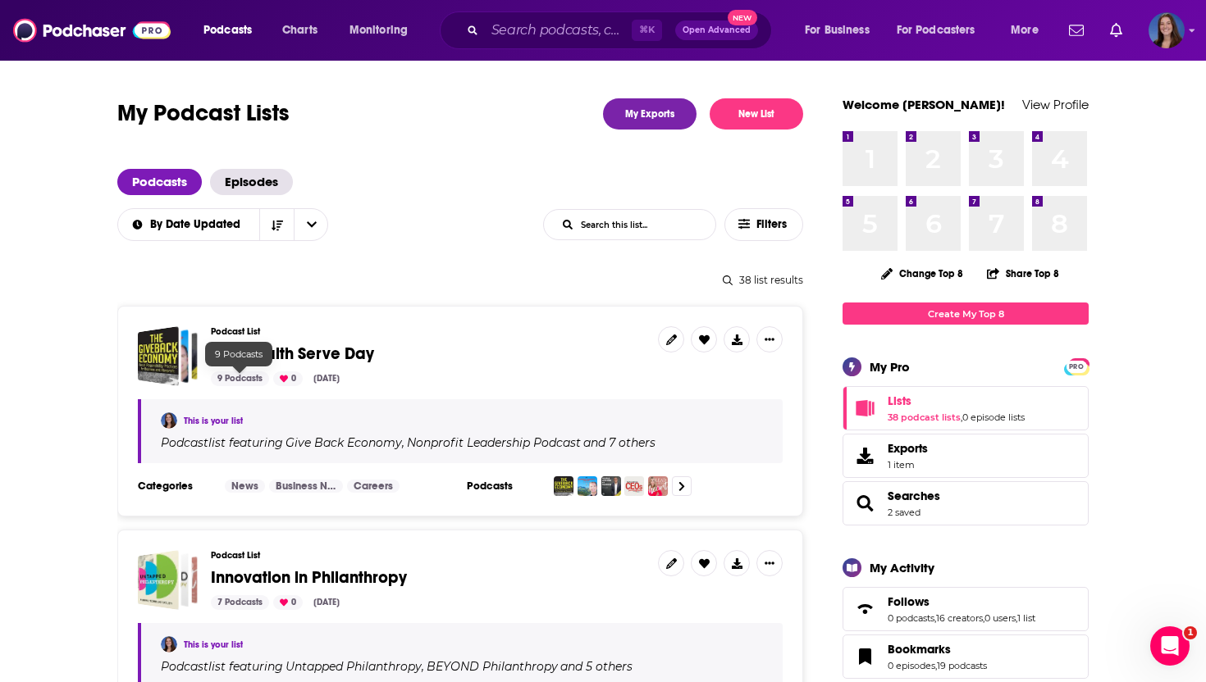
click at [253, 349] on span "PDS Health Serve Day" at bounding box center [292, 354] width 163 height 21
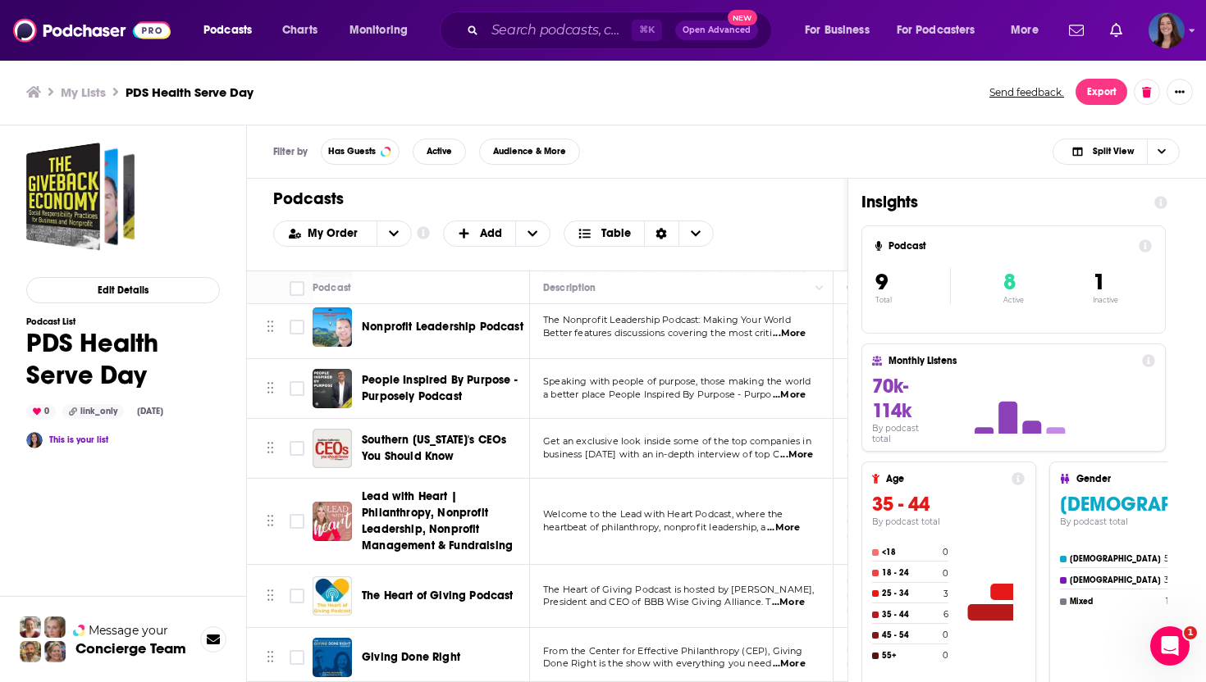
scroll to position [57, 0]
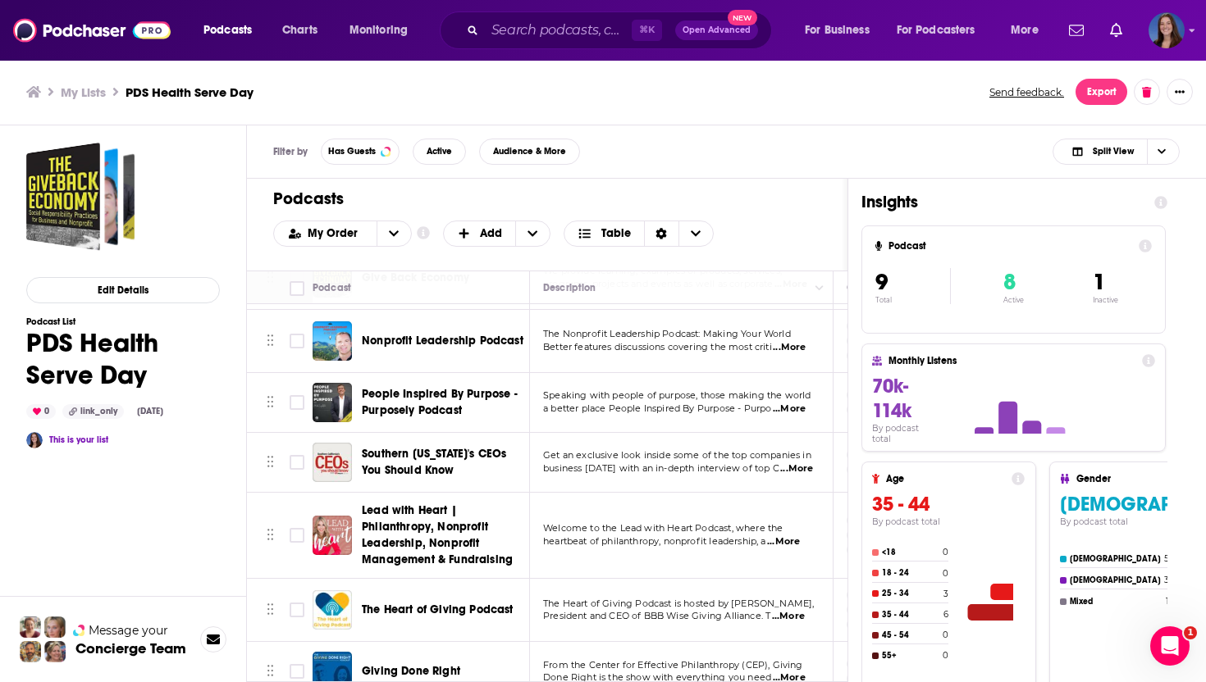
click at [663, 156] on div "Filter by Has Guests Active Audience & More Split View" at bounding box center [726, 151] width 959 height 53
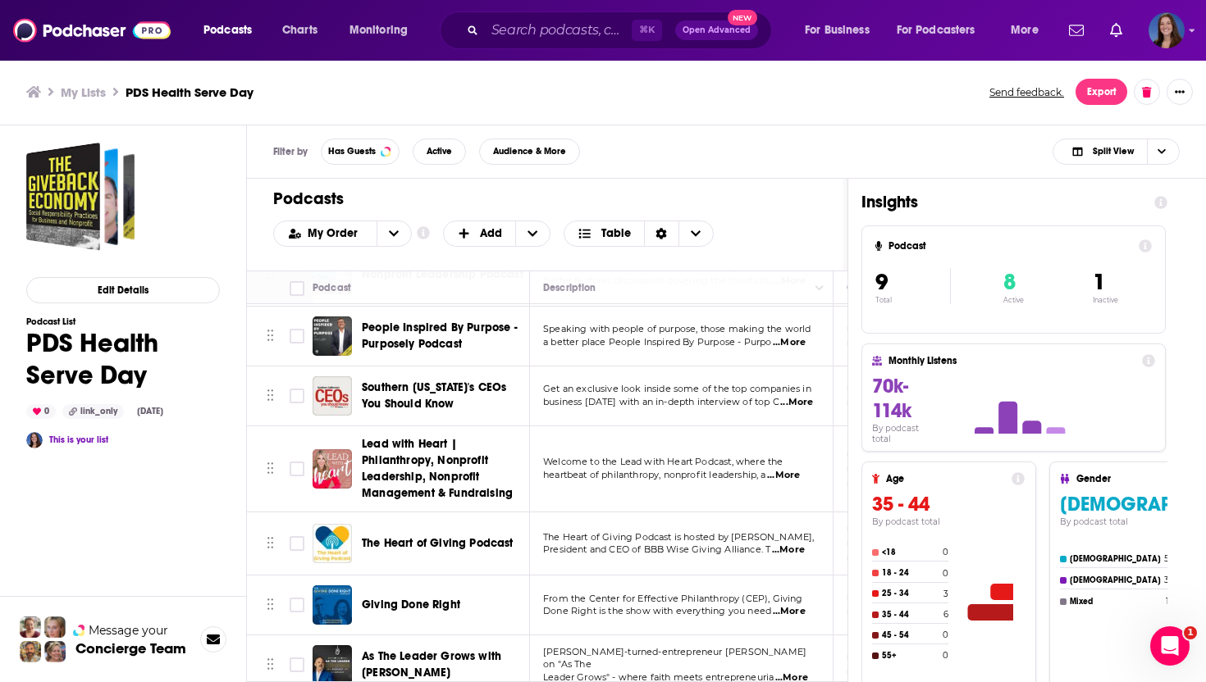
scroll to position [150, 0]
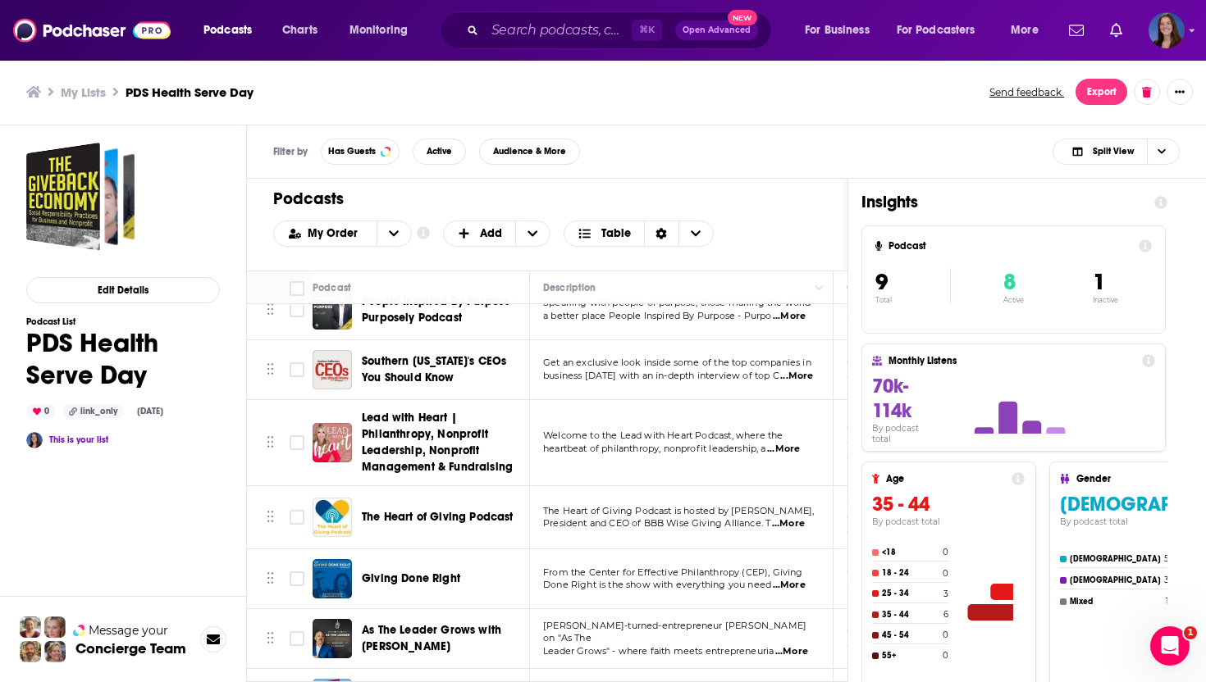
click at [744, 196] on h1 "Podcasts" at bounding box center [540, 199] width 535 height 21
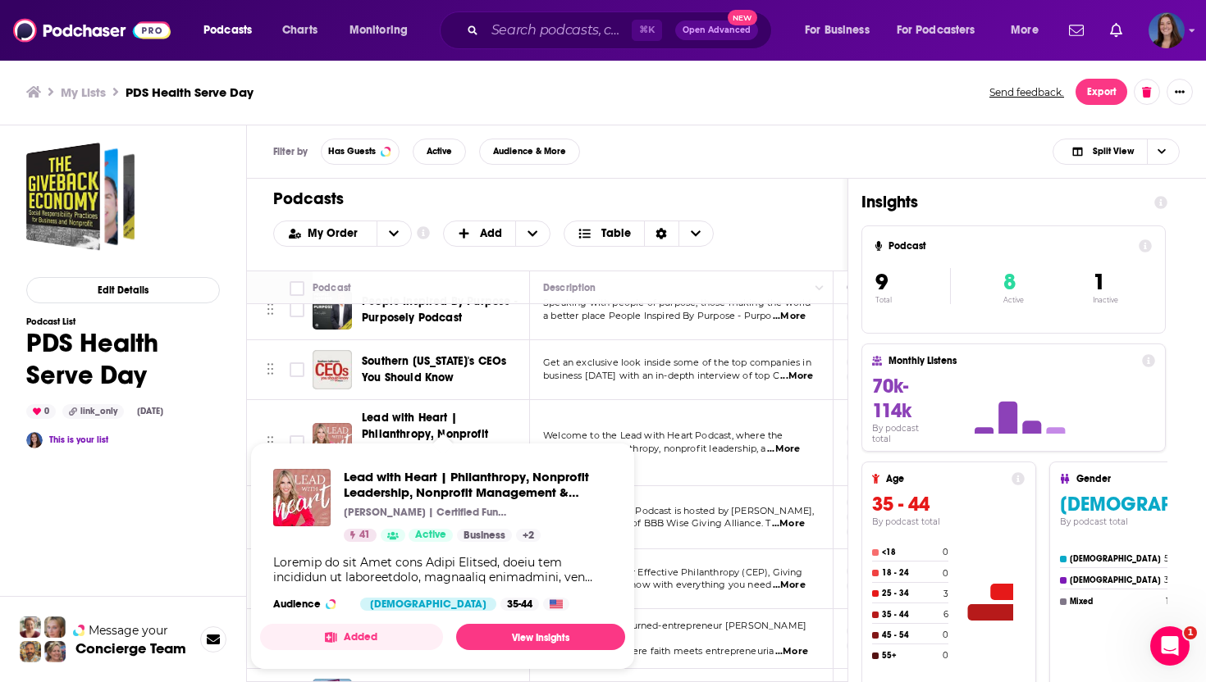
click at [752, 134] on div "Filter by Has Guests Active Audience & More Split View" at bounding box center [726, 151] width 959 height 53
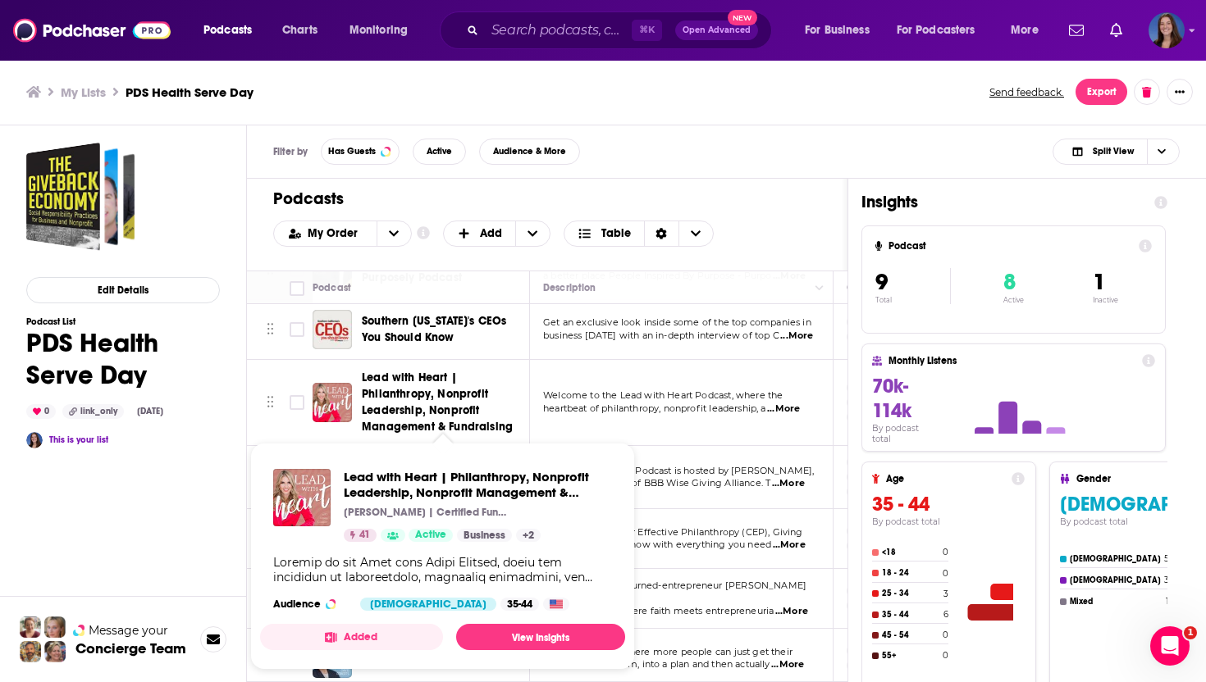
scroll to position [192, 0]
click at [724, 199] on h1 "Podcasts" at bounding box center [540, 199] width 535 height 21
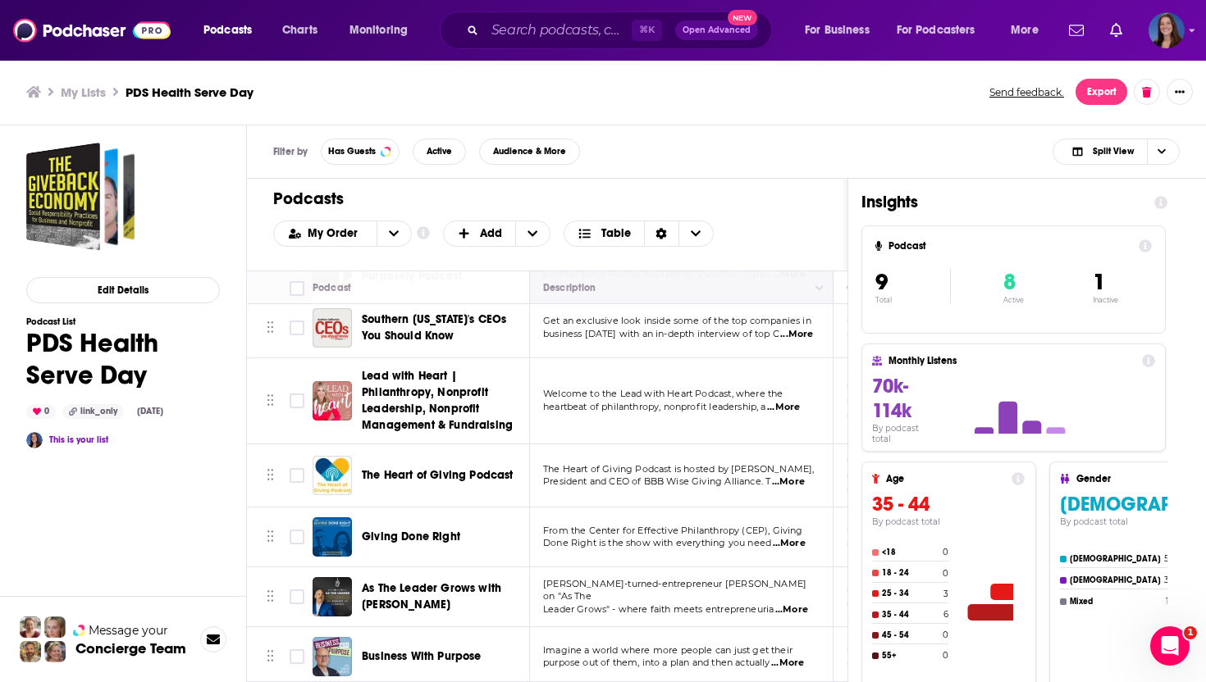
scroll to position [197, 0]
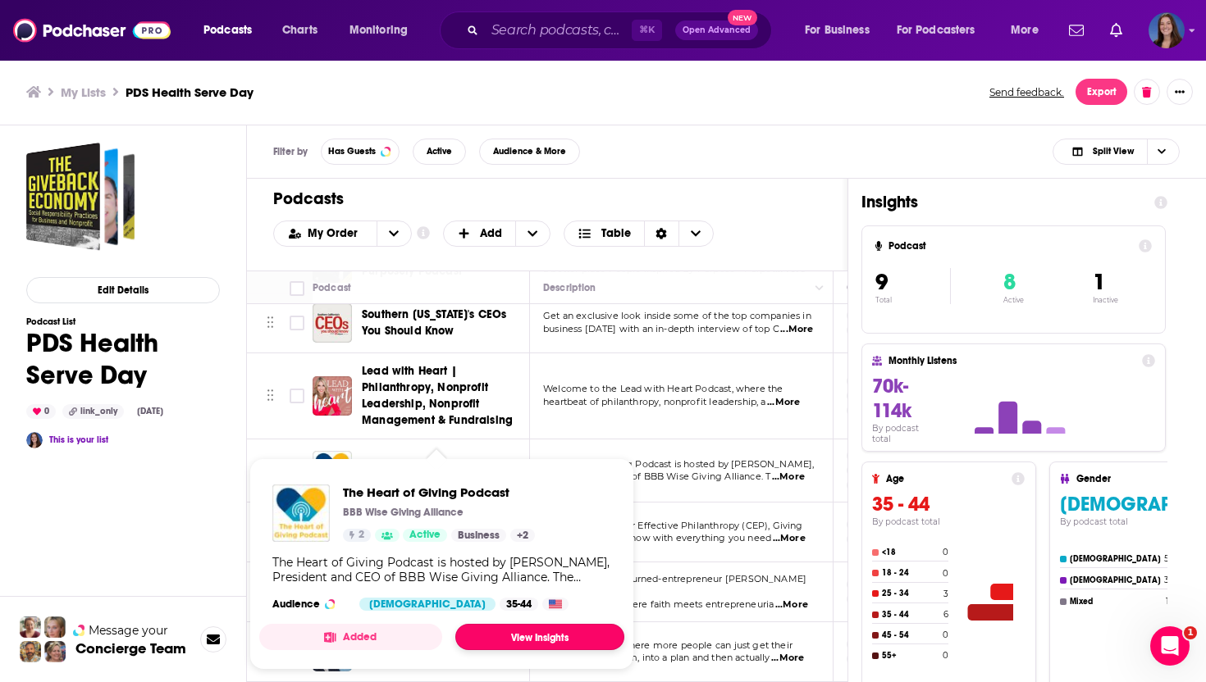
click at [537, 633] on link "View Insights" at bounding box center [539, 637] width 169 height 26
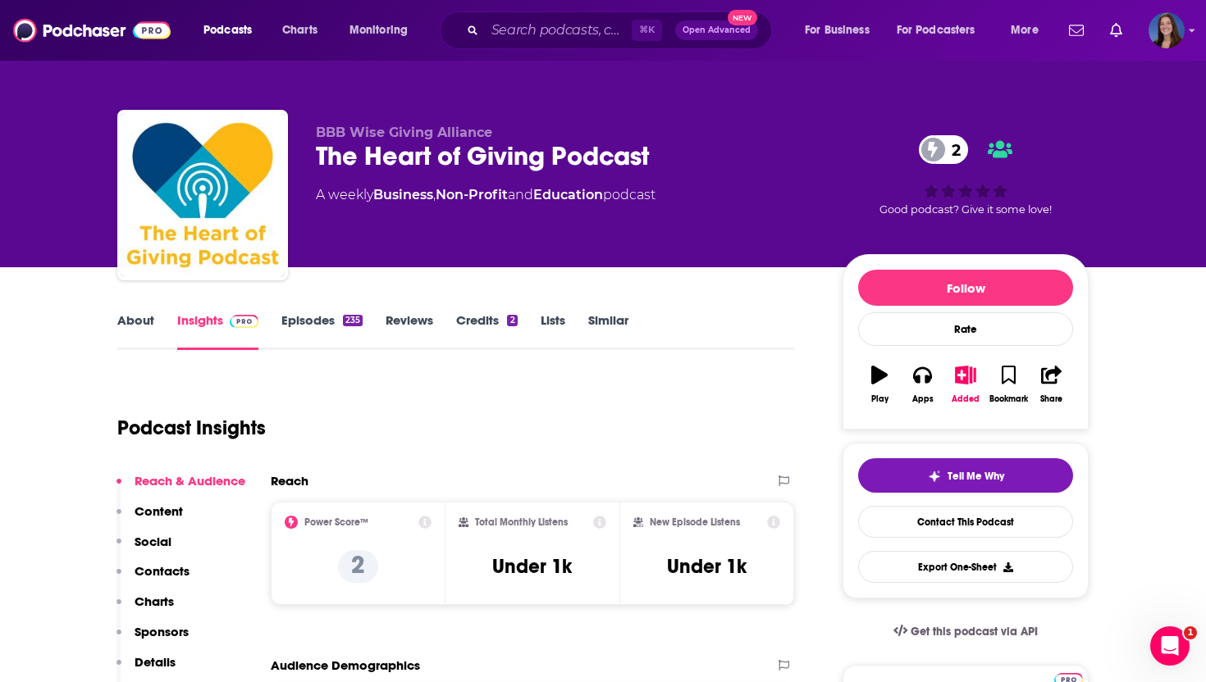
click at [144, 317] on link "About" at bounding box center [135, 331] width 37 height 38
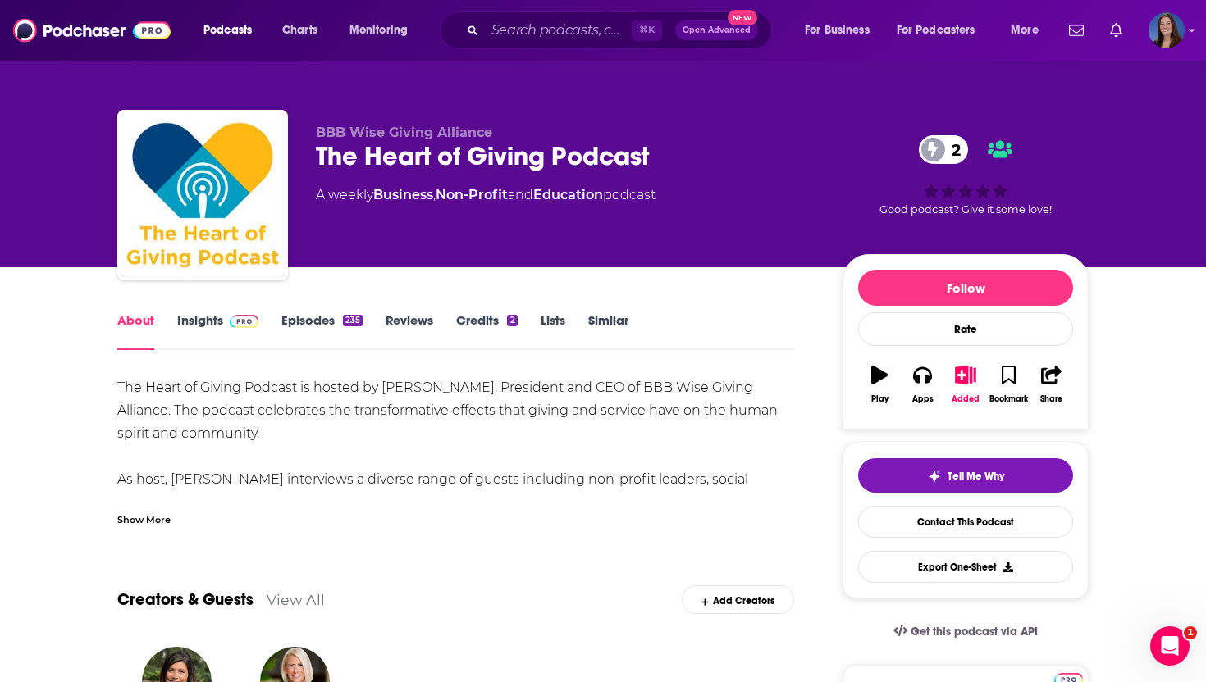
click at [201, 335] on link "Insights" at bounding box center [217, 331] width 81 height 38
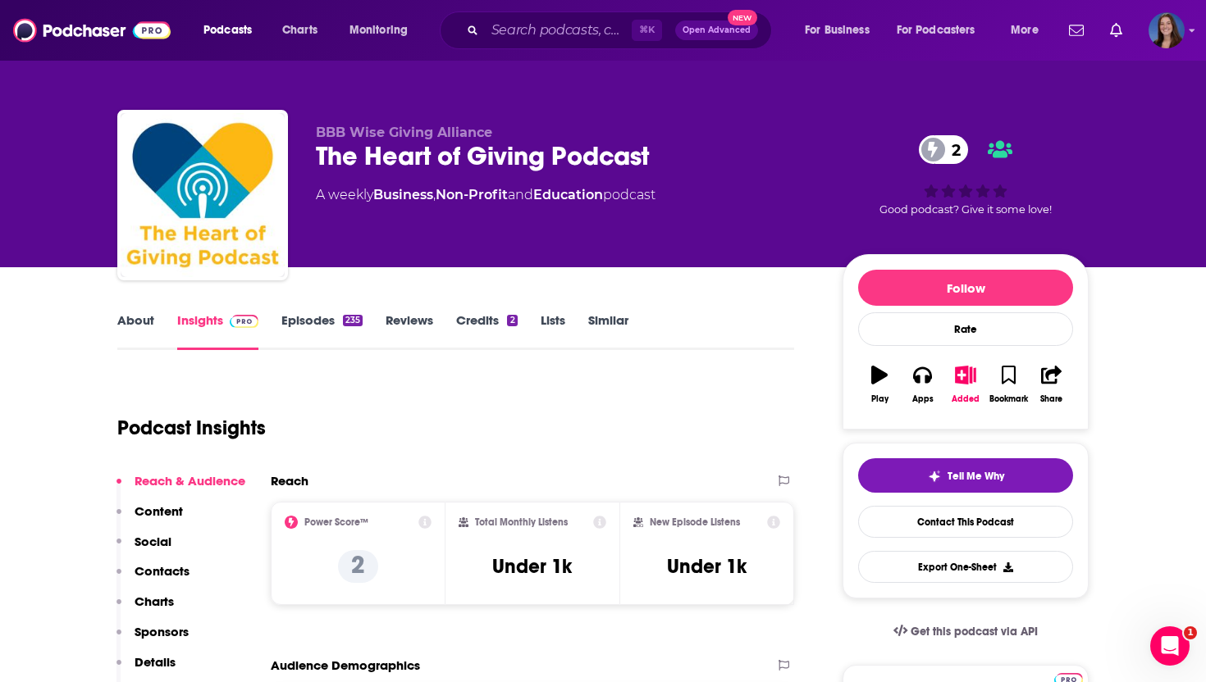
click at [163, 575] on p "Contacts" at bounding box center [161, 571] width 55 height 16
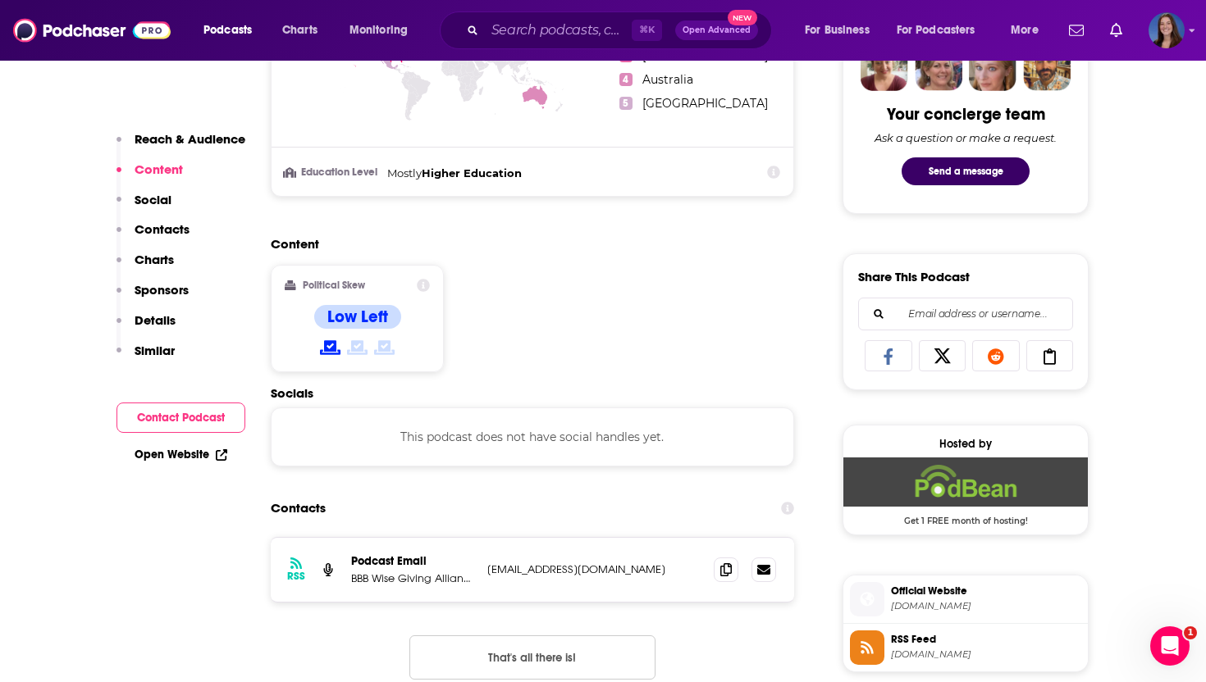
scroll to position [851, 0]
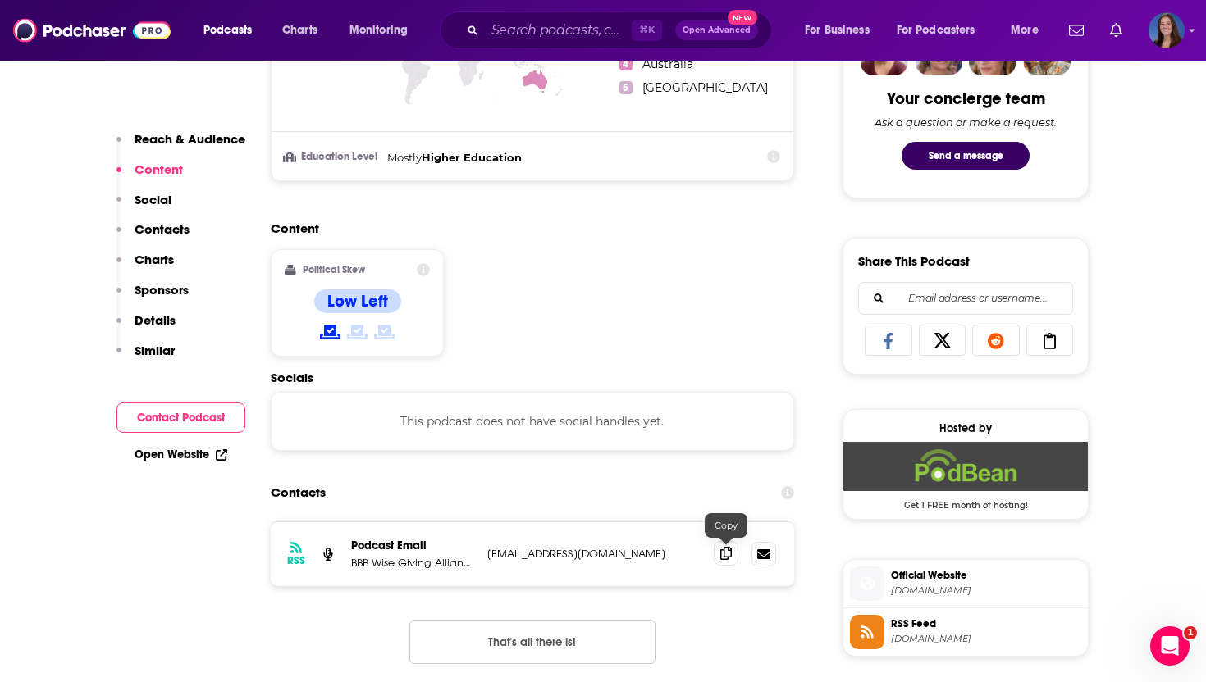
click at [723, 553] on icon at bounding box center [725, 553] width 11 height 13
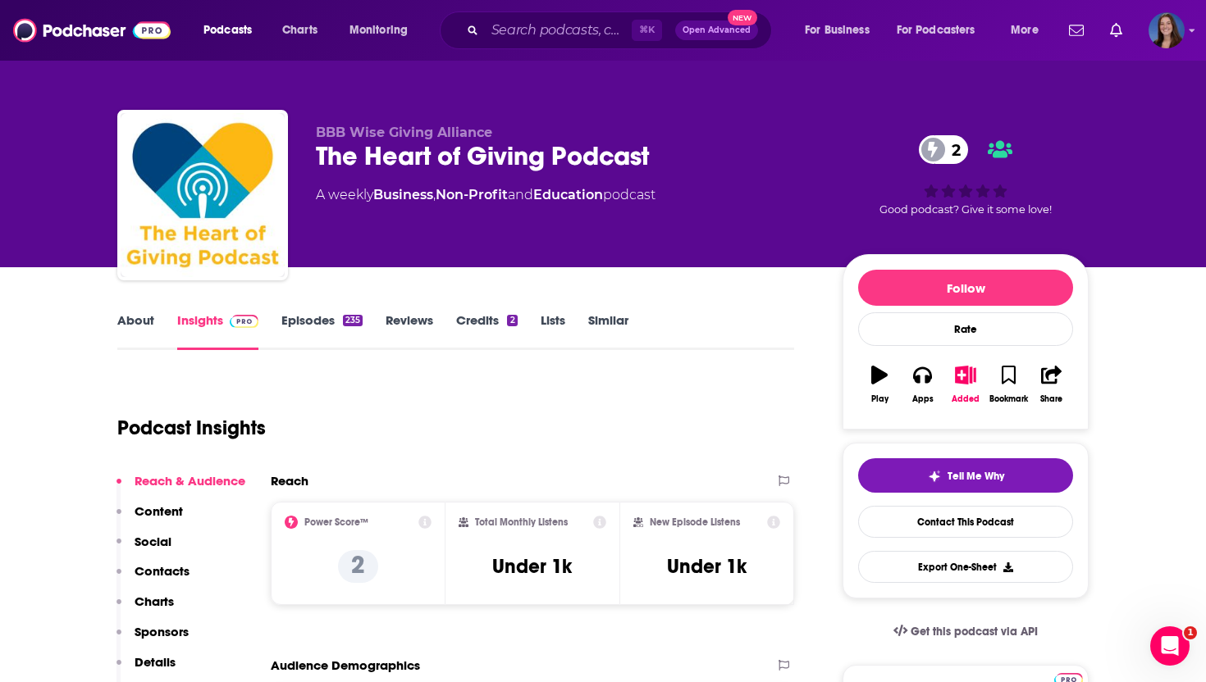
click at [142, 330] on link "About" at bounding box center [135, 331] width 37 height 38
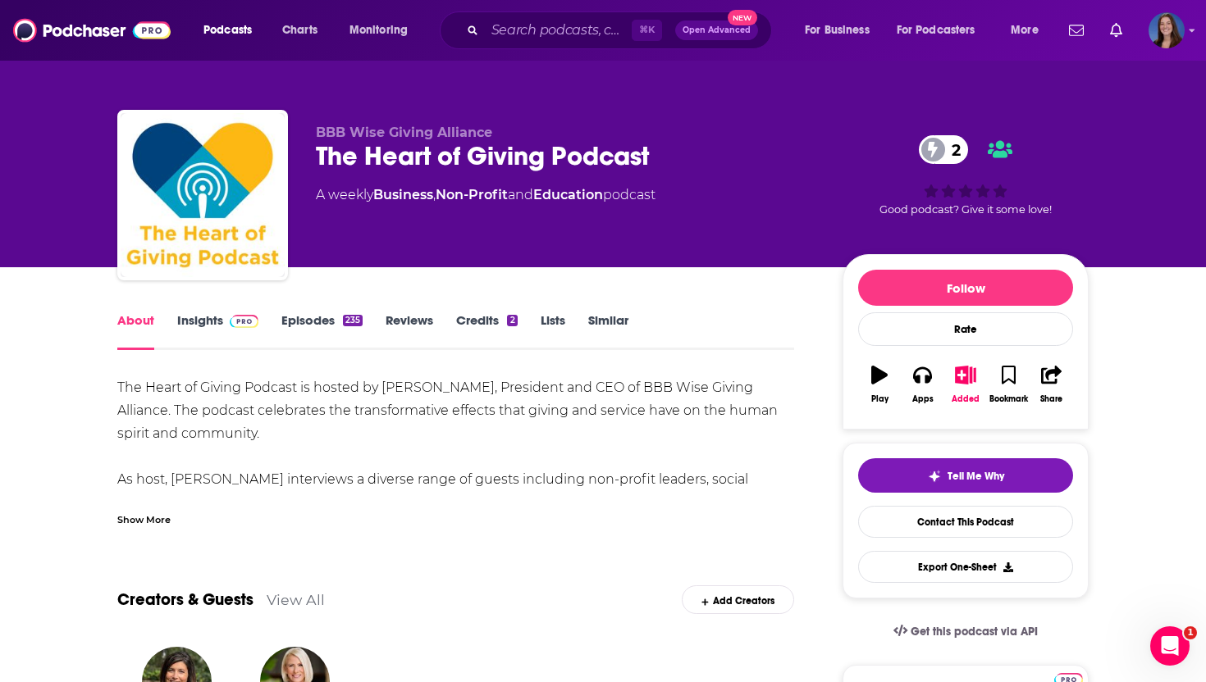
click at [151, 517] on div "Show More" at bounding box center [143, 519] width 53 height 16
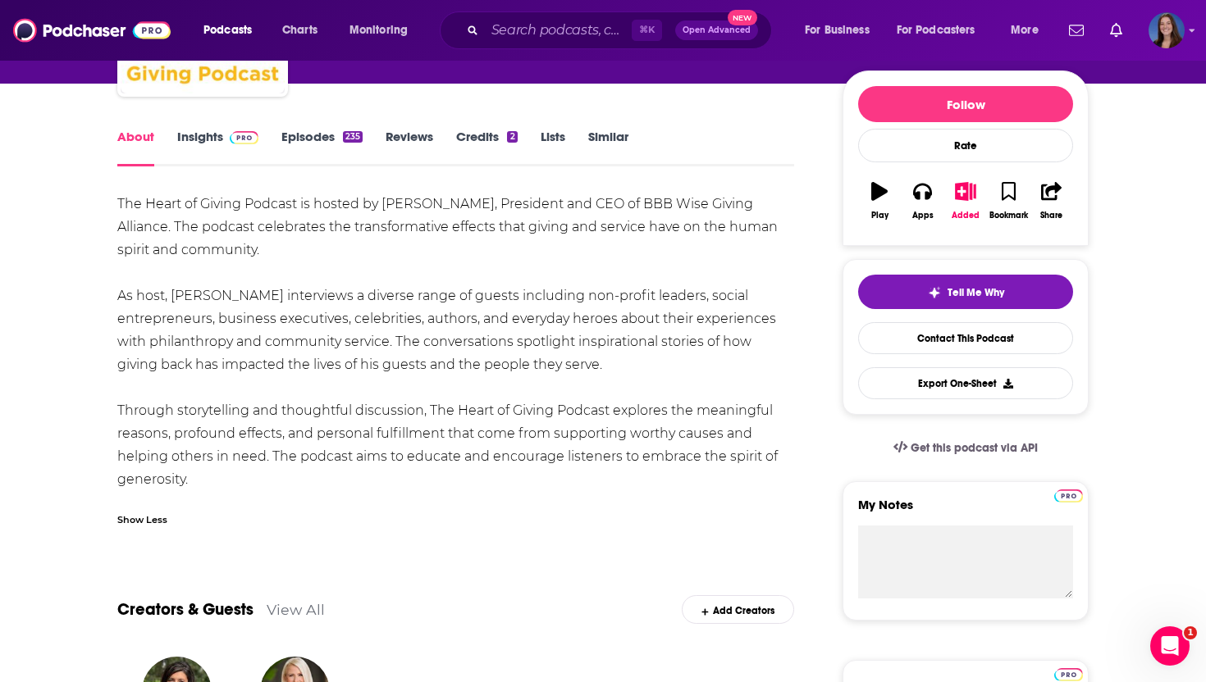
scroll to position [189, 0]
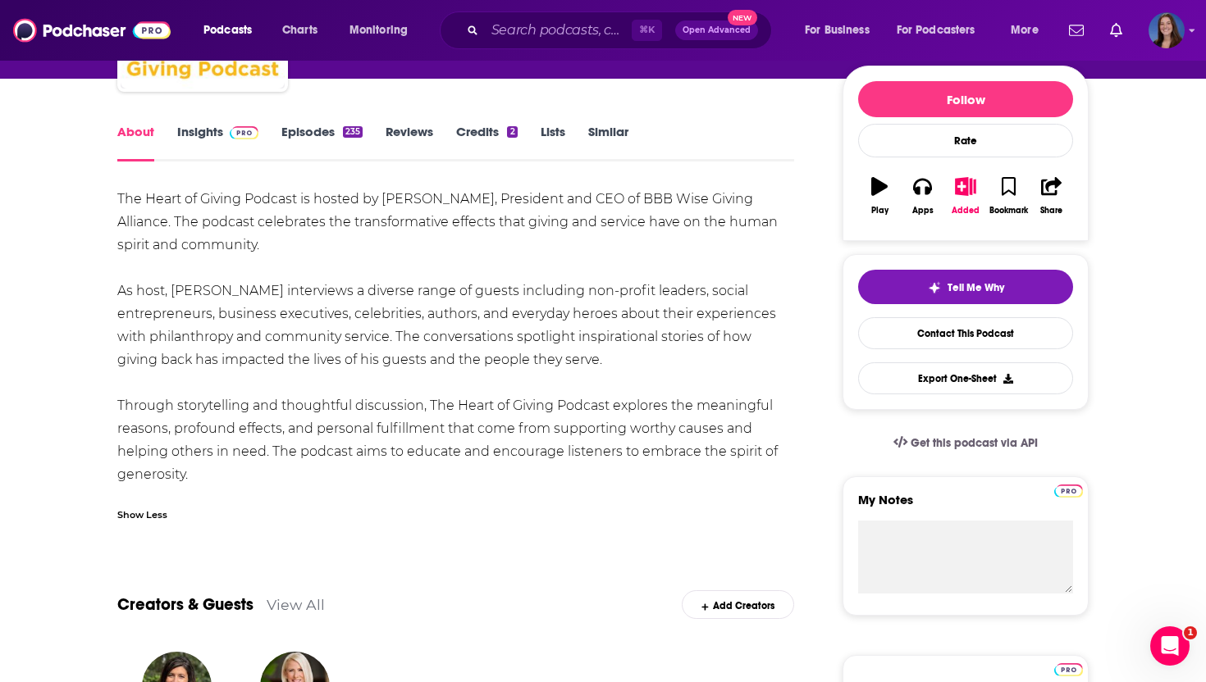
drag, startPoint x: 200, startPoint y: 473, endPoint x: 110, endPoint y: 197, distance: 290.7
copy div "The Heart of Giving Podcast is hosted by Bennett Weiner, President and CEO of B…"
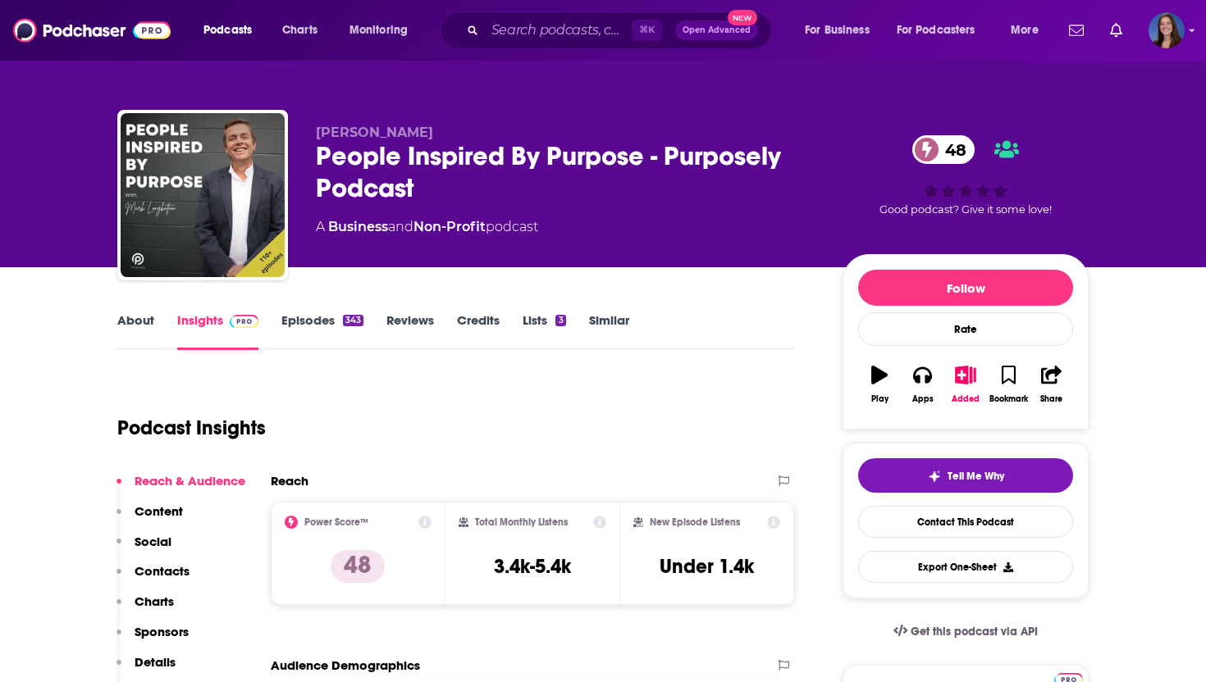
click at [130, 319] on link "About" at bounding box center [135, 331] width 37 height 38
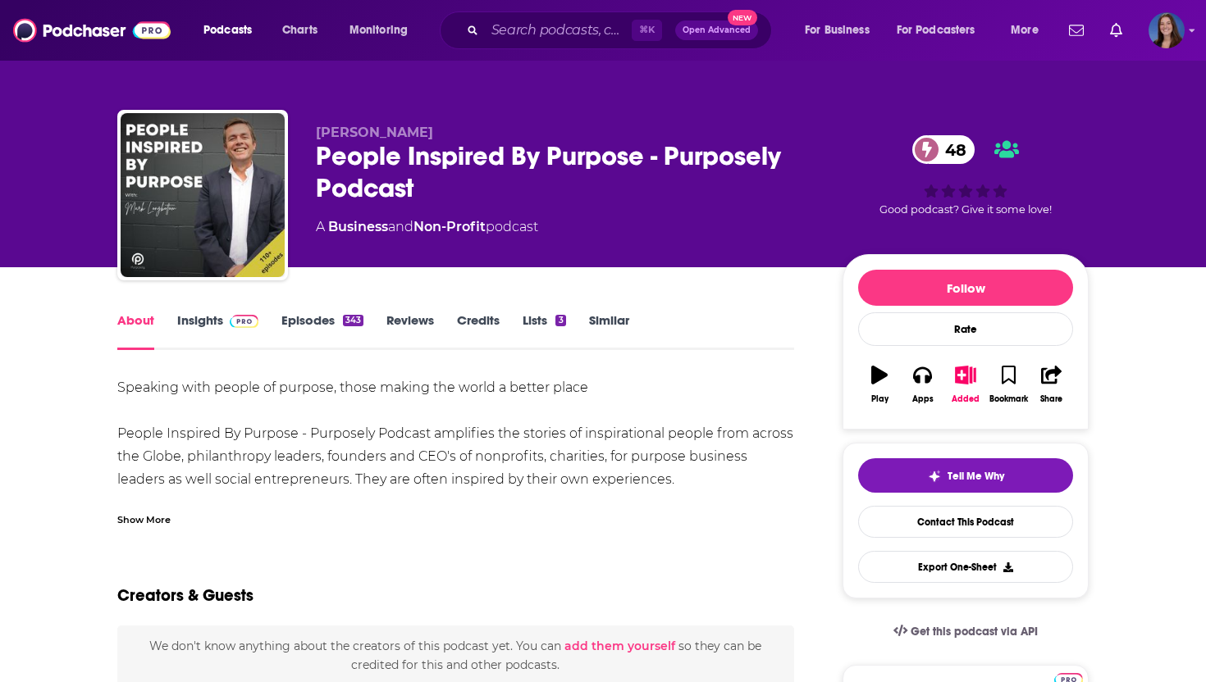
click at [367, 187] on div "People Inspired By Purpose - Purposely Podcast 48" at bounding box center [566, 172] width 500 height 64
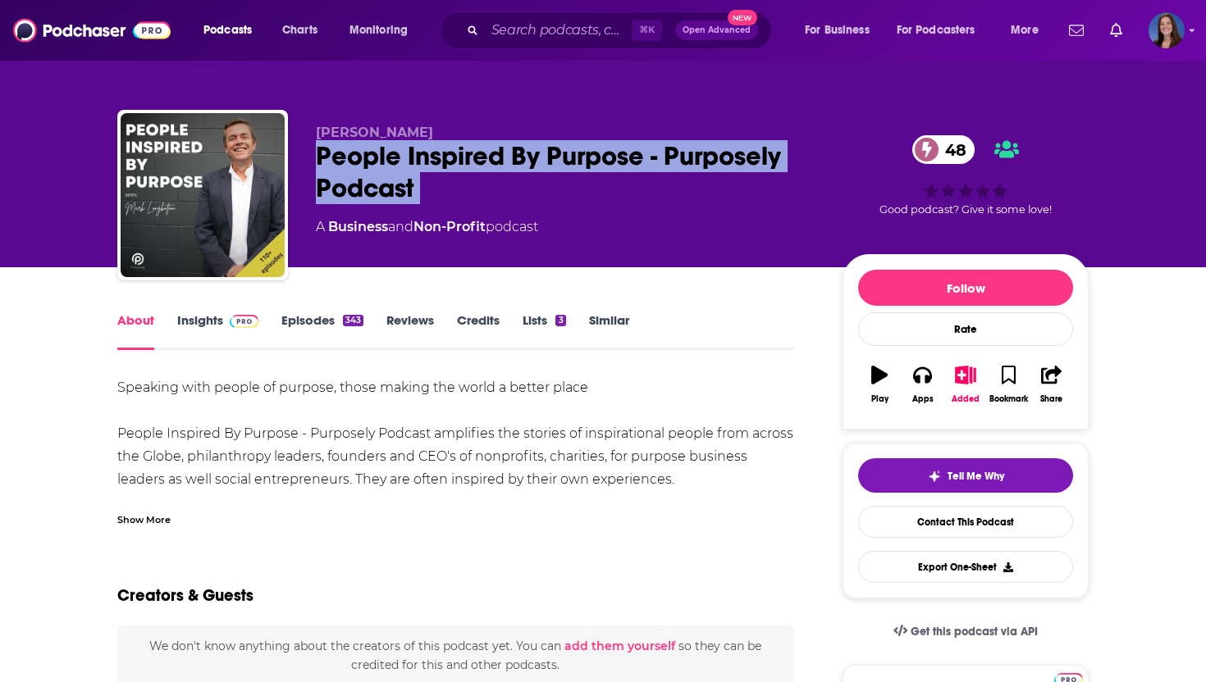
click at [367, 187] on div "People Inspired By Purpose - Purposely Podcast 48" at bounding box center [566, 172] width 500 height 64
copy div "People Inspired By Purpose - Purposely Podcast 48"
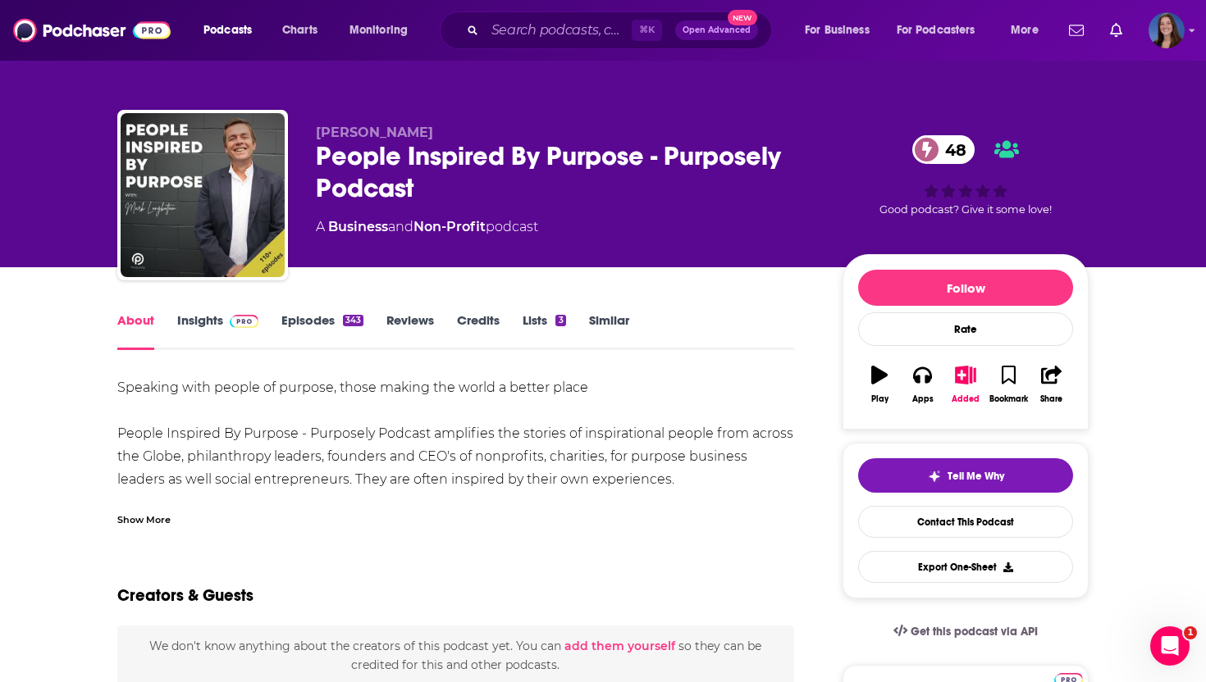
click at [472, 448] on div "Speaking with people of purpose, those making the world a better place People I…" at bounding box center [455, 456] width 677 height 161
click at [161, 521] on div "Show More" at bounding box center [143, 519] width 53 height 16
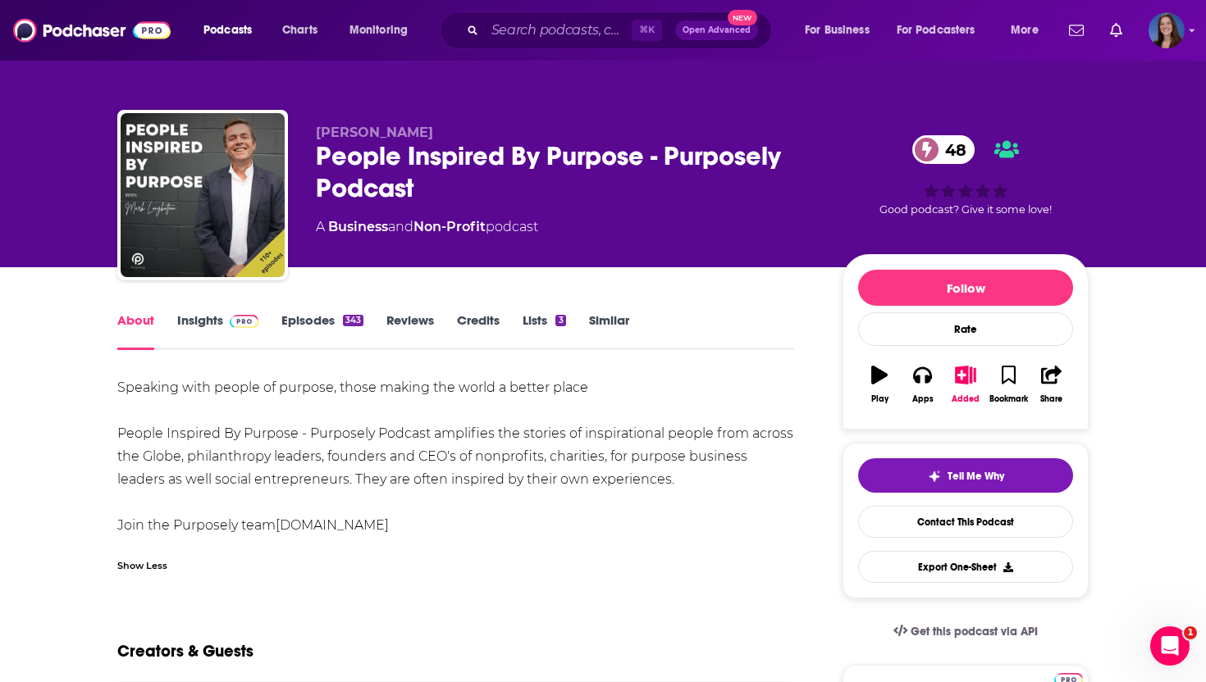
drag, startPoint x: 118, startPoint y: 385, endPoint x: 504, endPoint y: 534, distance: 413.3
click at [504, 534] on div "Speaking with people of purpose, those making the world a better place People I…" at bounding box center [455, 456] width 677 height 161
copy div "Speaking with people of purpose, those making the world a better place People I…"
click at [190, 312] on link "Insights" at bounding box center [217, 331] width 81 height 38
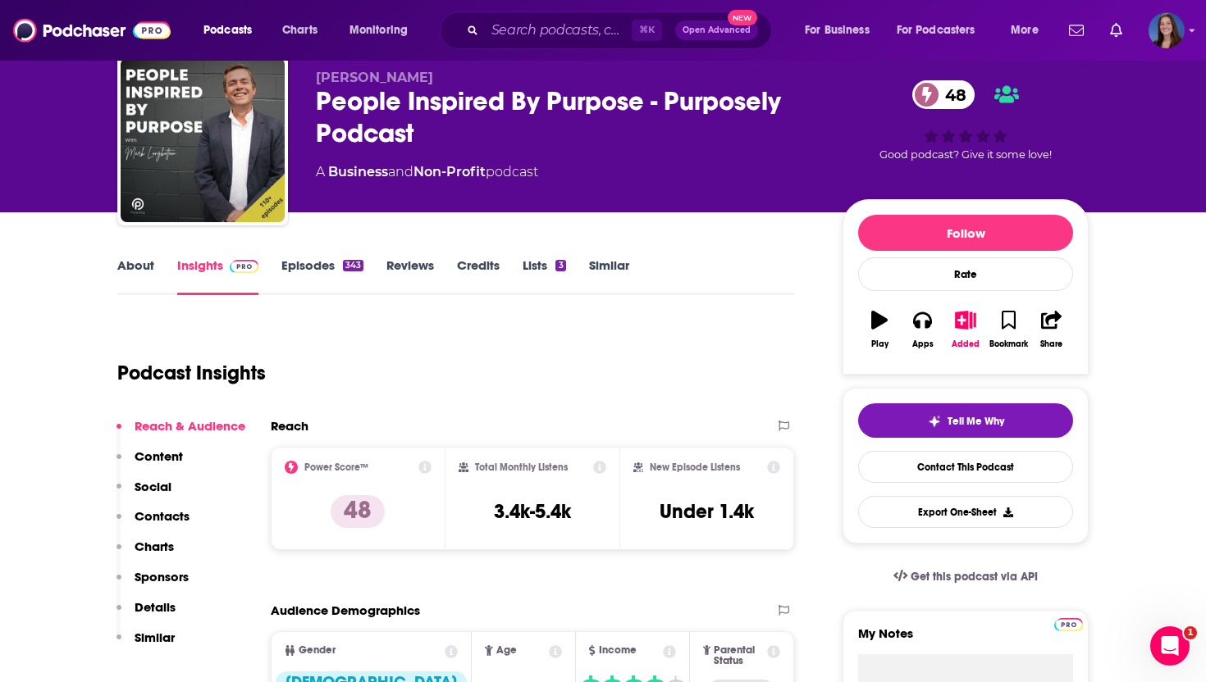
scroll to position [56, 0]
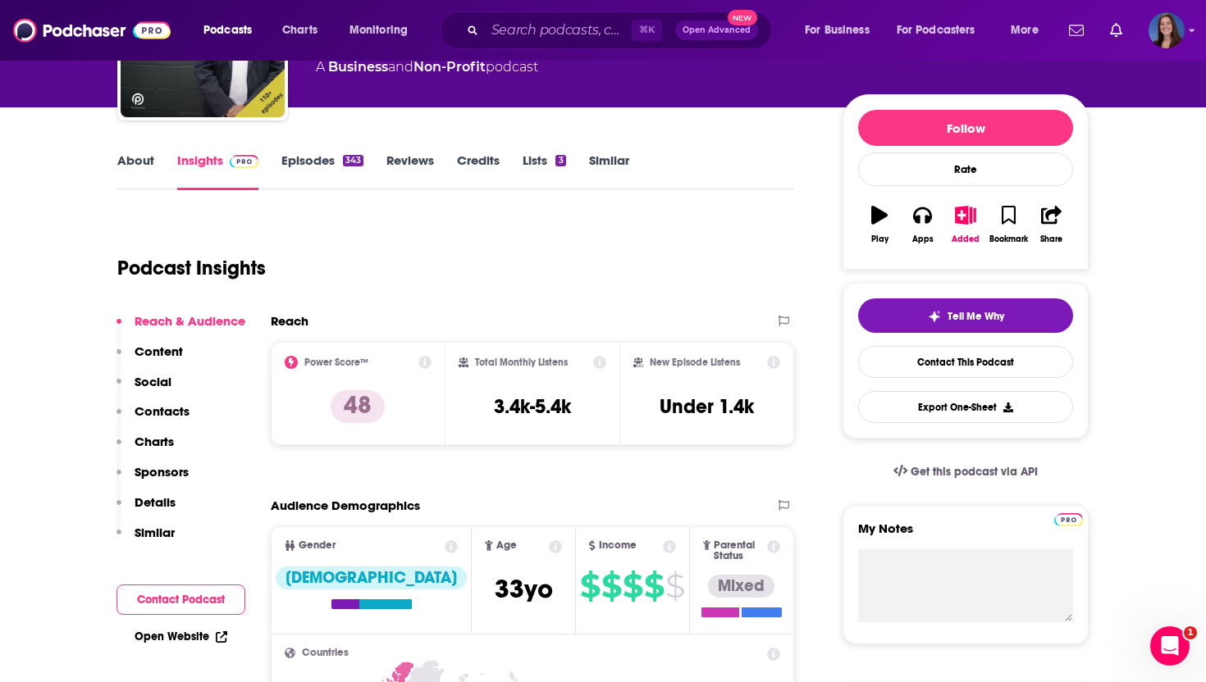
click at [165, 476] on p "Sponsors" at bounding box center [161, 472] width 54 height 16
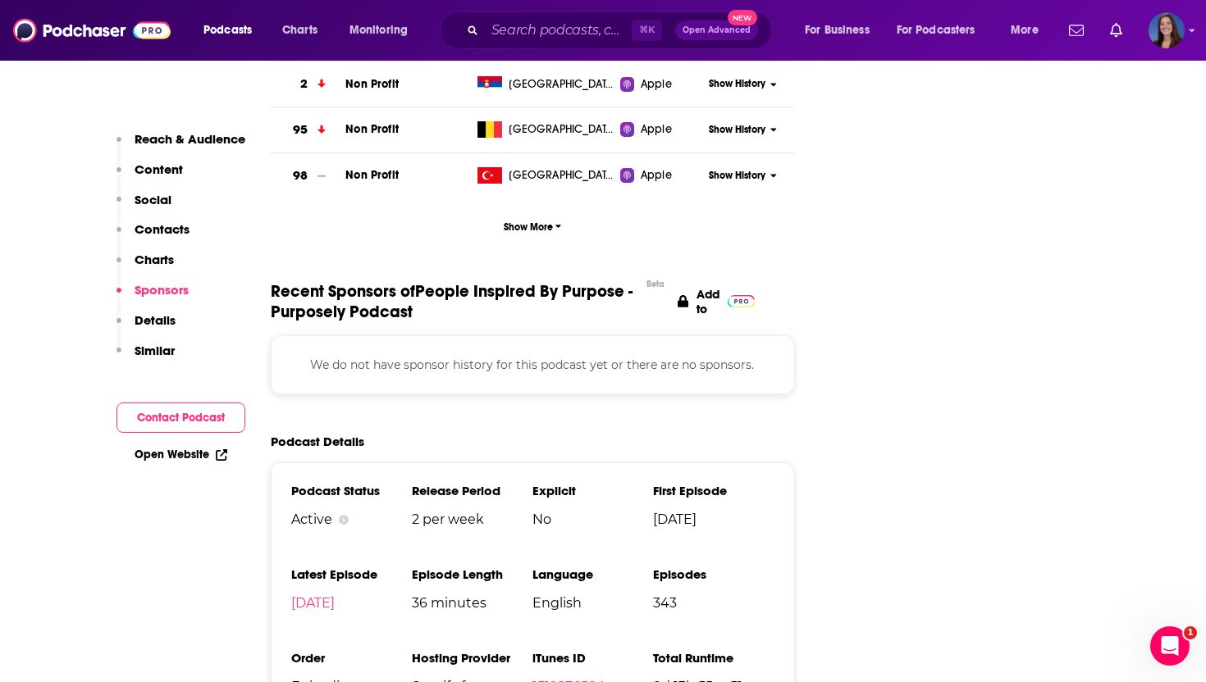
scroll to position [2042, 0]
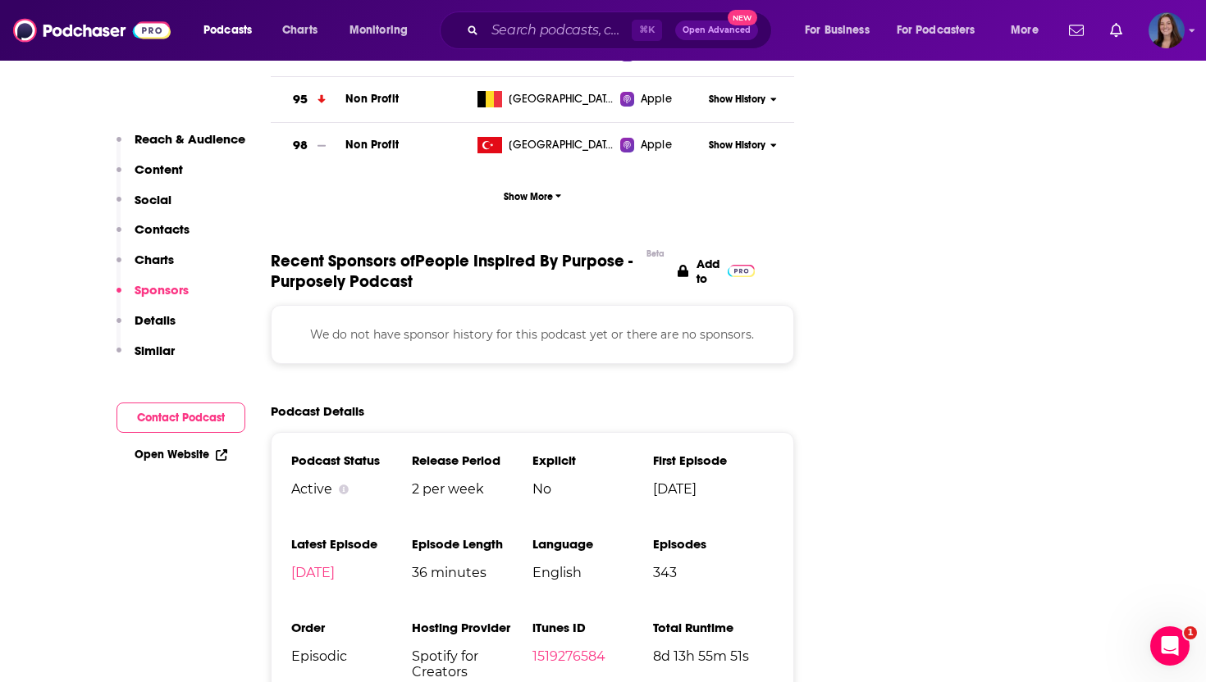
click at [159, 230] on p "Contacts" at bounding box center [161, 229] width 55 height 16
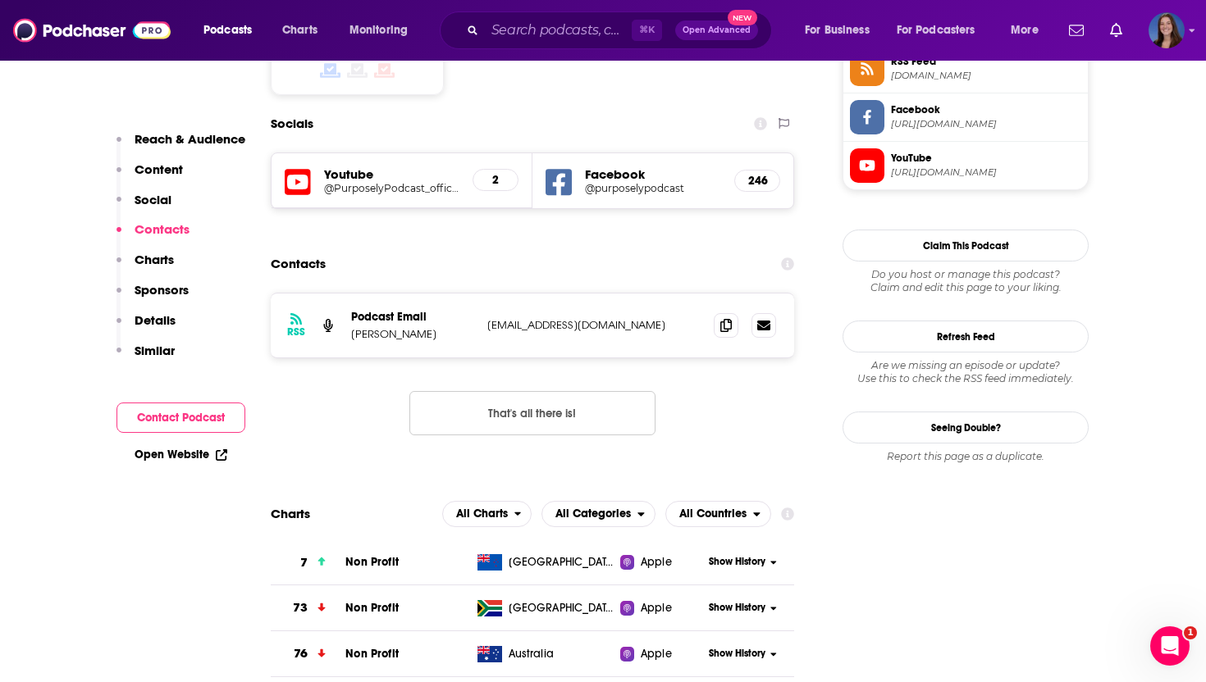
scroll to position [1391, 0]
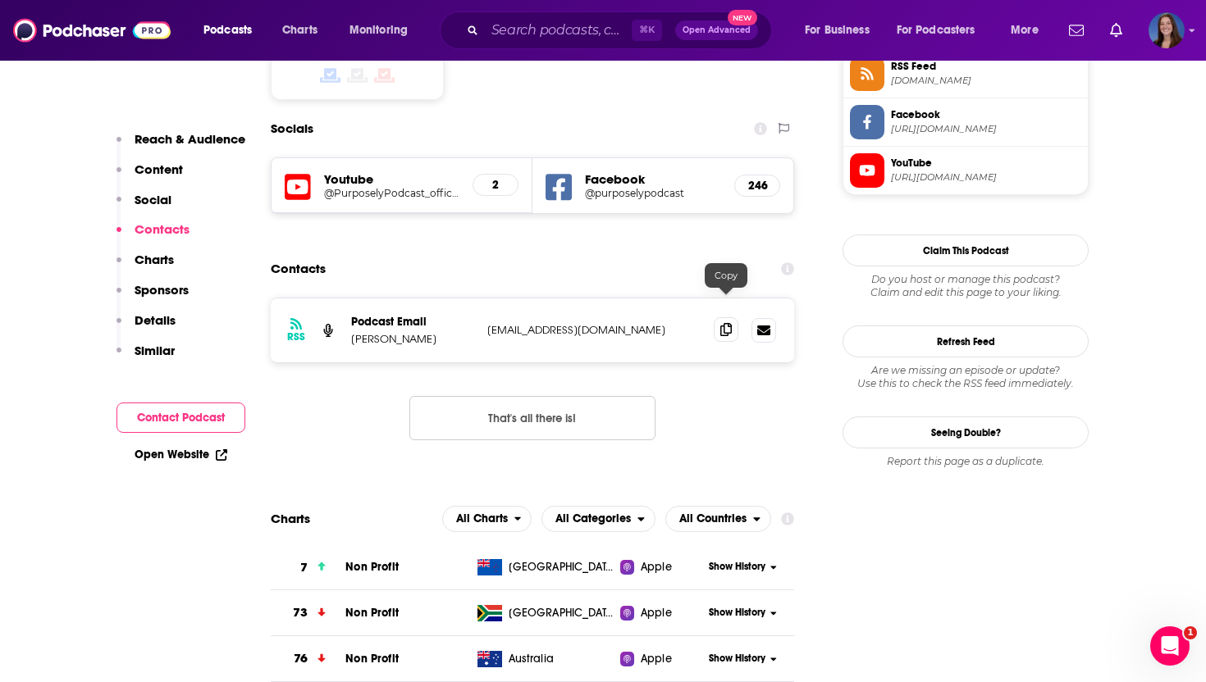
click at [726, 323] on icon at bounding box center [725, 329] width 11 height 13
click at [725, 323] on icon at bounding box center [725, 329] width 11 height 13
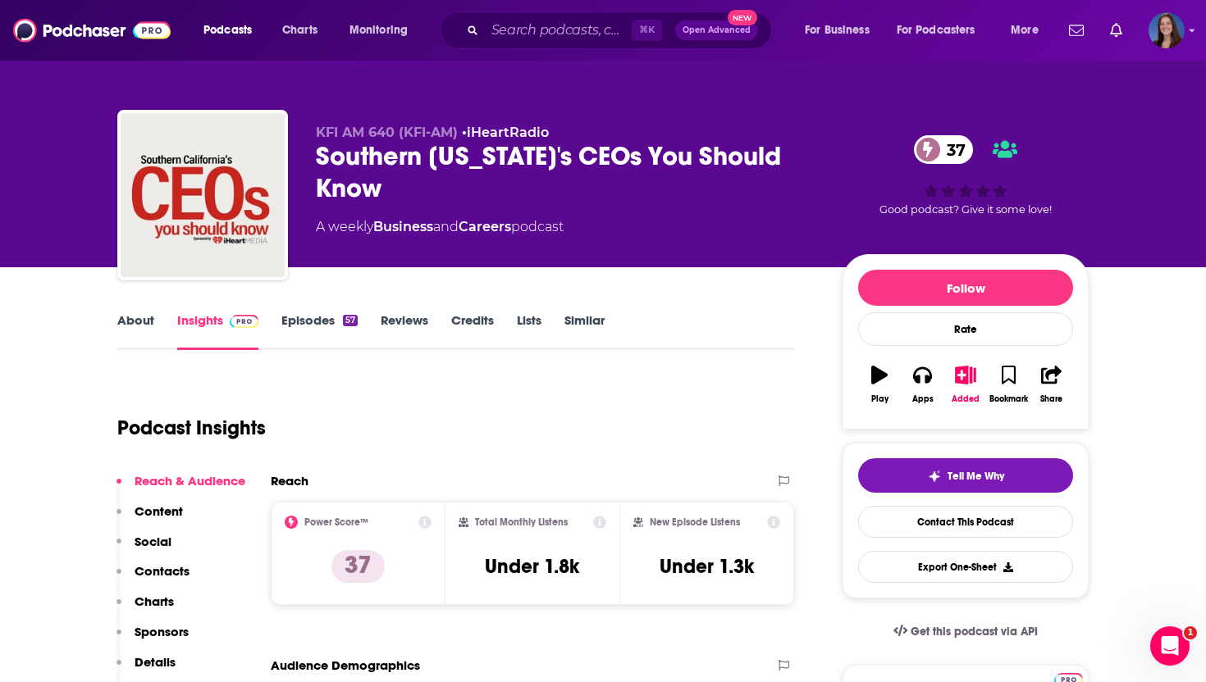
click at [368, 159] on div "Southern California's CEOs You Should Know 37" at bounding box center [566, 172] width 500 height 64
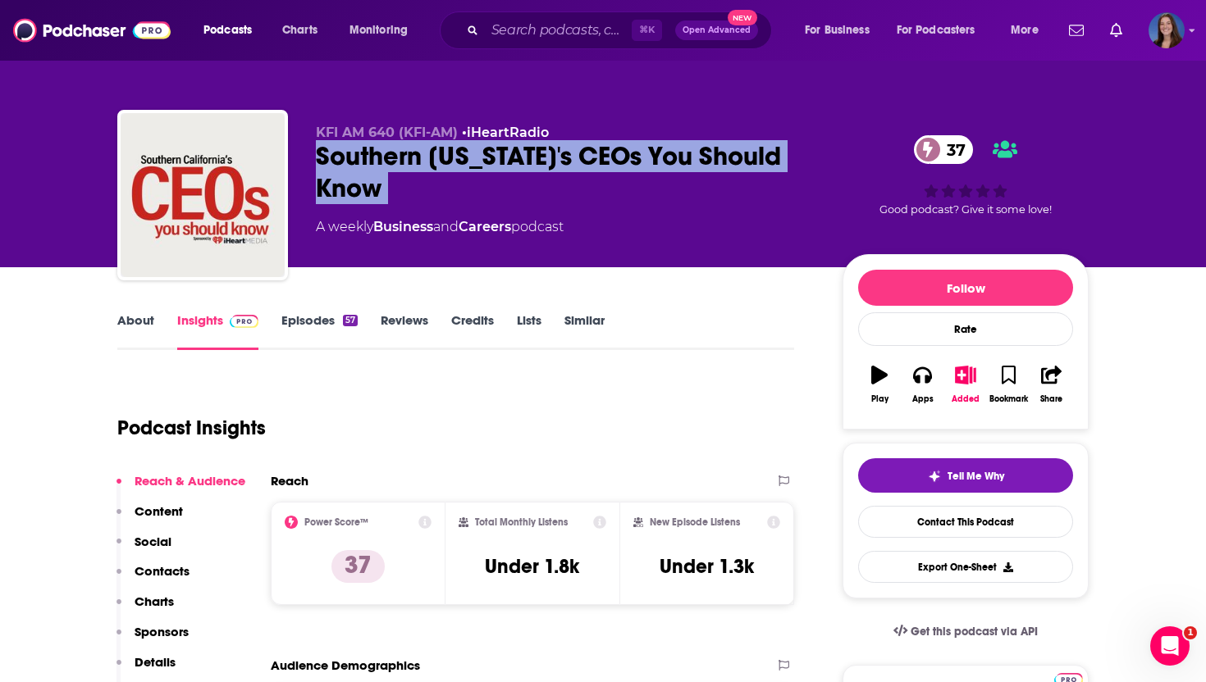
click at [368, 159] on div "Southern California's CEOs You Should Know 37" at bounding box center [566, 172] width 500 height 64
copy div "Southern California's CEOs You Should Know 37"
click at [413, 193] on div "Southern California's CEOs You Should Know 37" at bounding box center [566, 172] width 500 height 64
drag, startPoint x: 317, startPoint y: 151, endPoint x: 378, endPoint y: 186, distance: 70.2
click at [378, 186] on div "Southern California's CEOs You Should Know 37" at bounding box center [566, 172] width 500 height 64
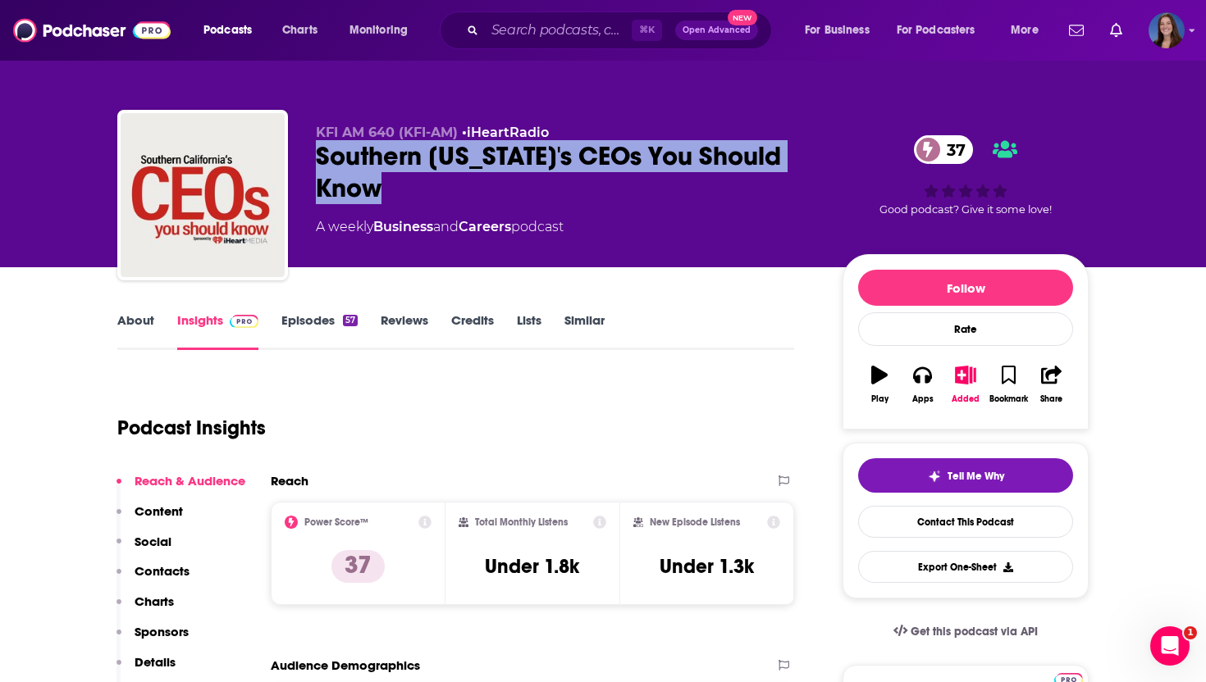
copy h2 "Southern California's CEOs You Should Know"
click at [140, 322] on link "About" at bounding box center [135, 331] width 37 height 38
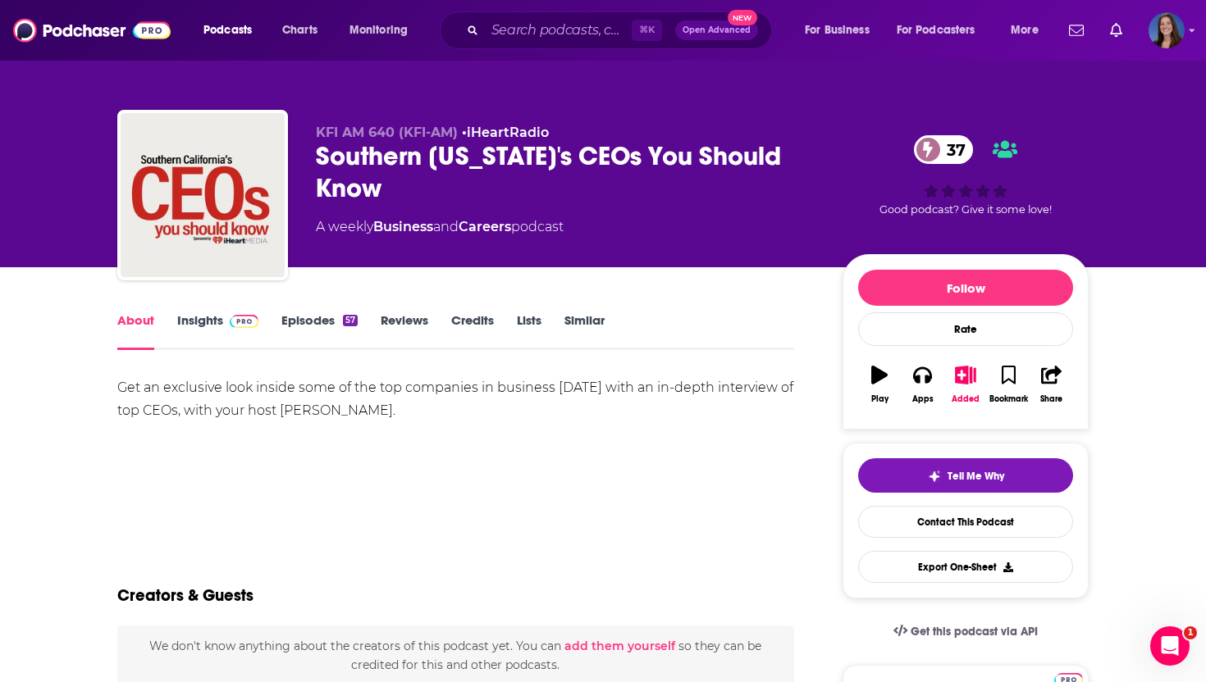
click at [190, 322] on link "Insights" at bounding box center [217, 331] width 81 height 38
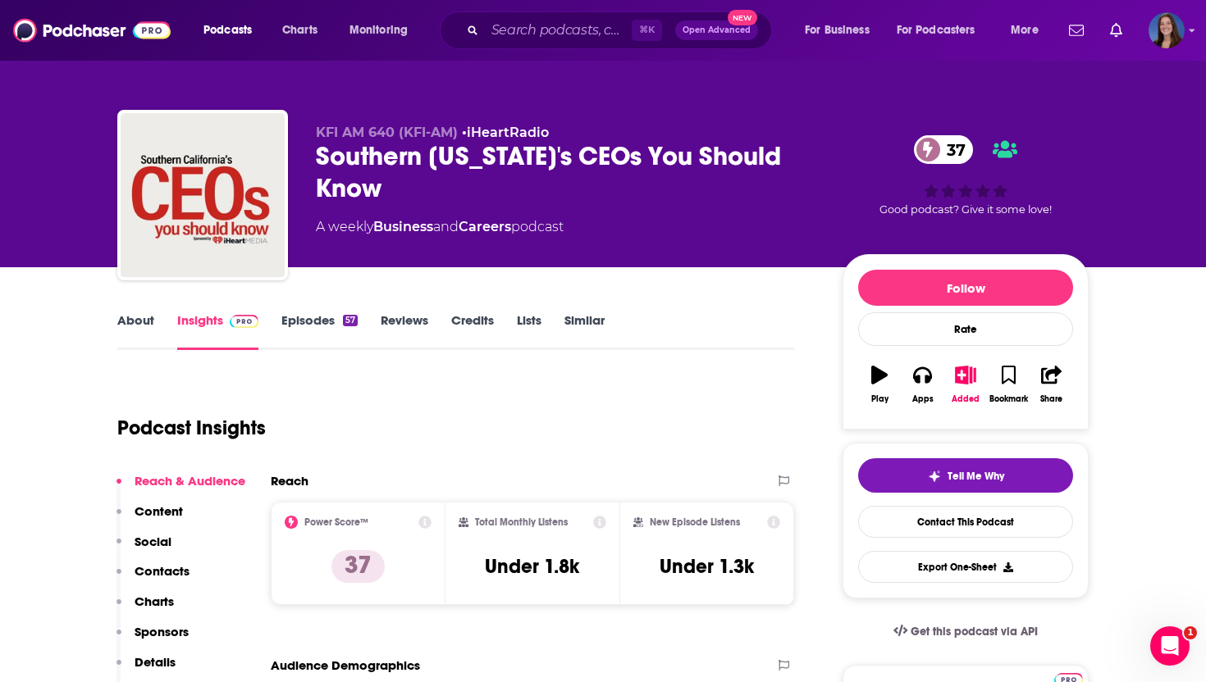
click at [161, 574] on p "Contacts" at bounding box center [161, 571] width 55 height 16
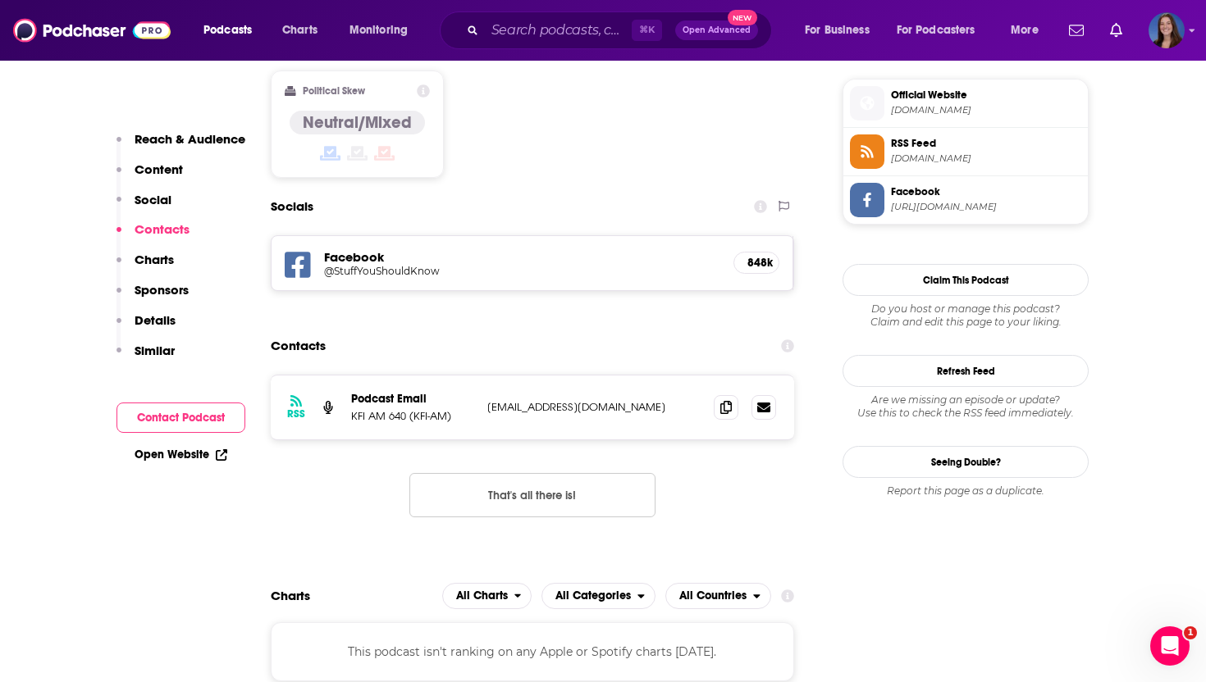
scroll to position [1333, 0]
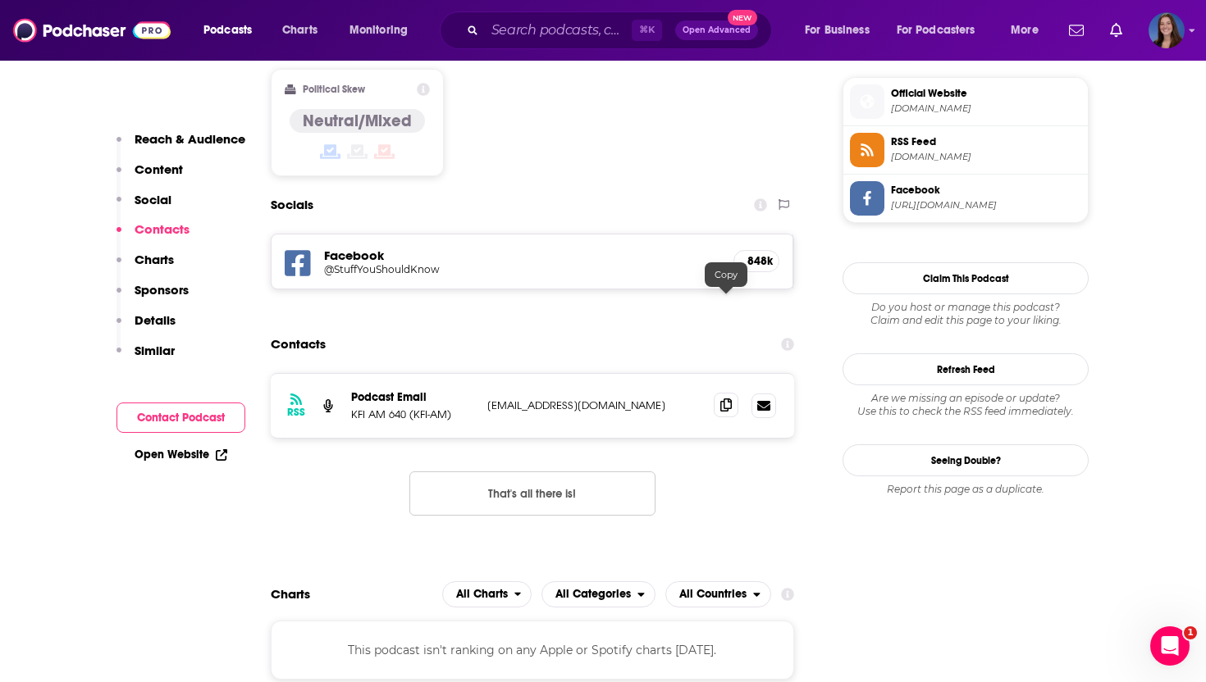
click at [723, 399] on icon at bounding box center [725, 405] width 11 height 13
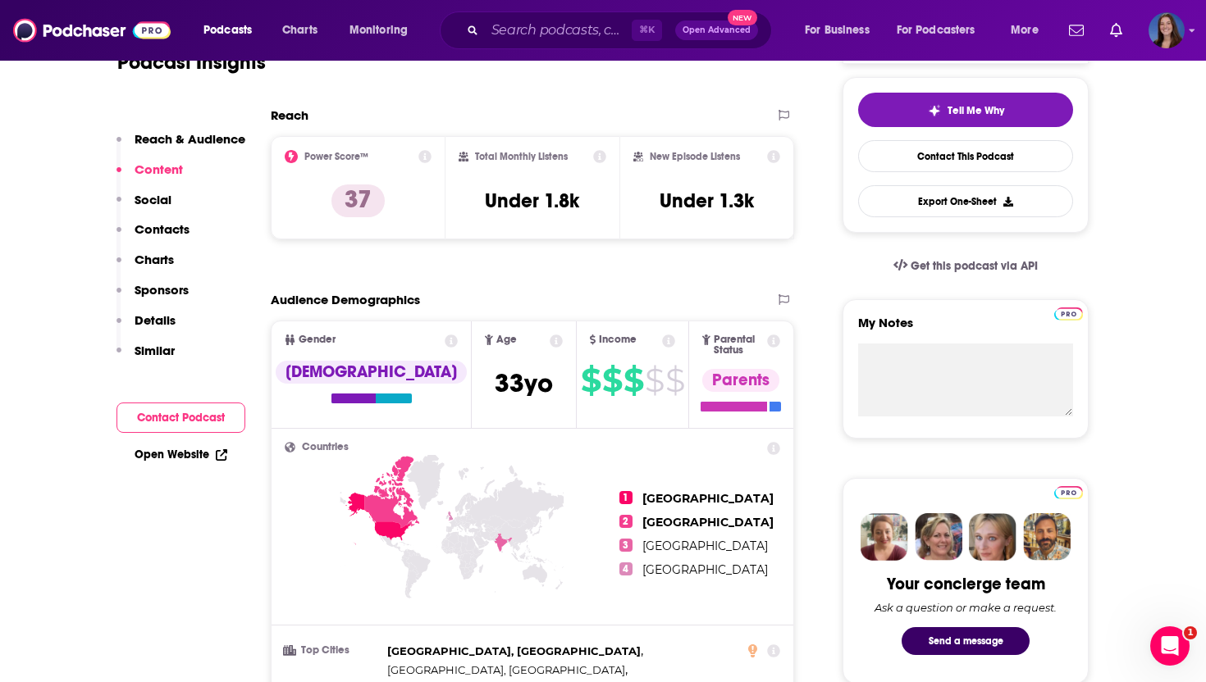
scroll to position [0, 0]
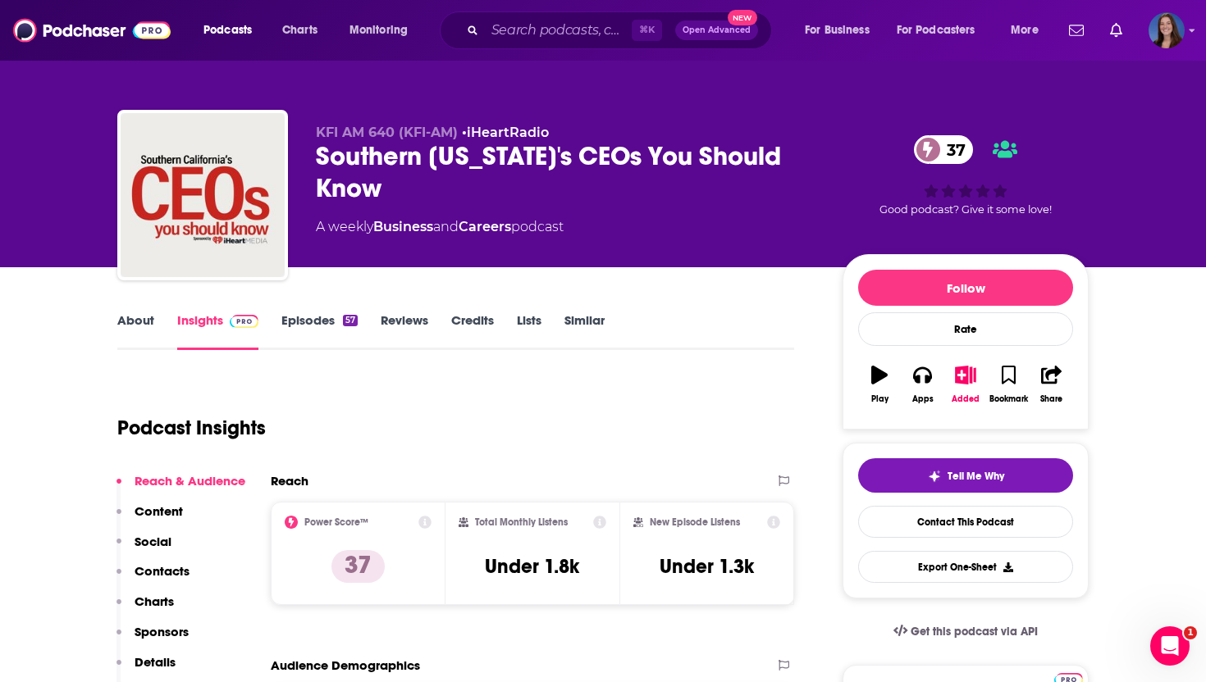
click at [140, 321] on link "About" at bounding box center [135, 331] width 37 height 38
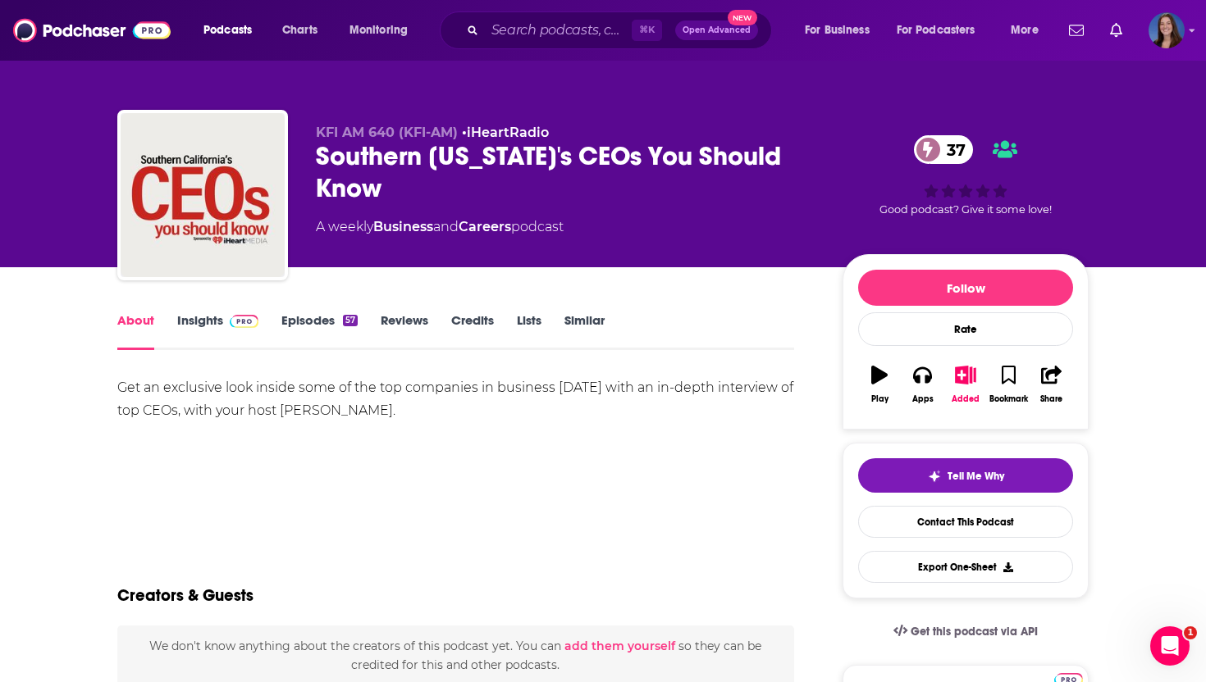
click at [274, 387] on div "Get an exclusive look inside some of the top companies in business today with a…" at bounding box center [455, 399] width 677 height 46
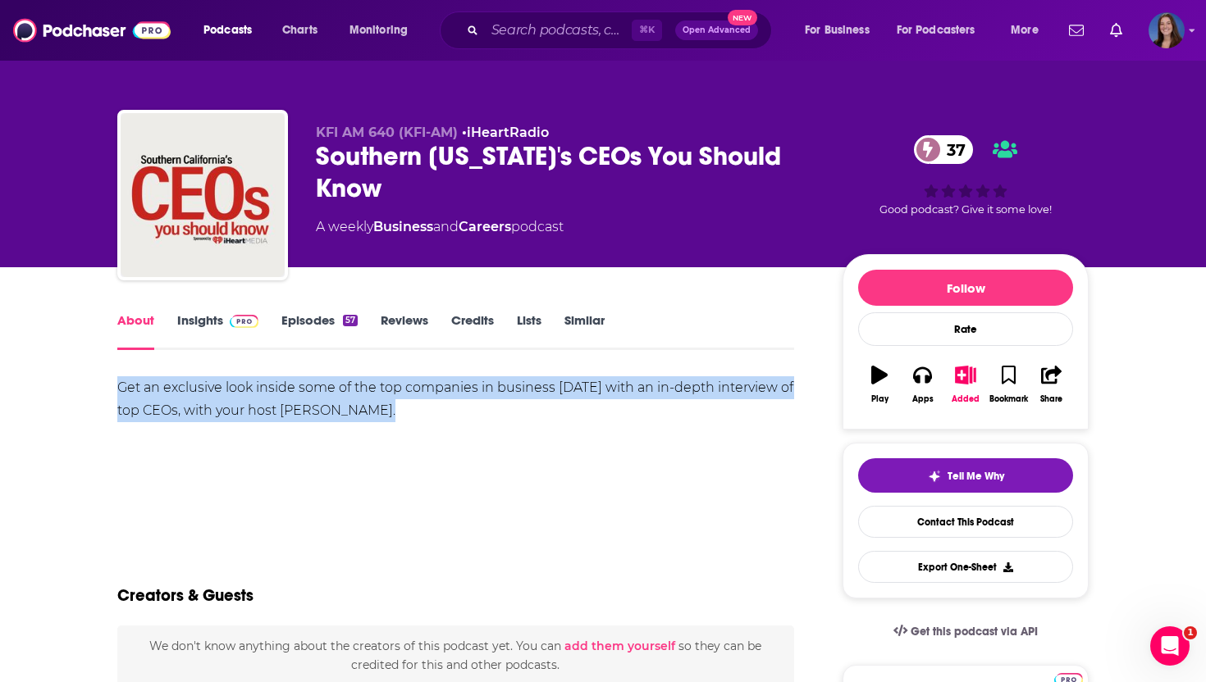
click at [274, 387] on div "Get an exclusive look inside some of the top companies in business today with a…" at bounding box center [455, 399] width 677 height 46
copy div "Get an exclusive look inside some of the top companies in business today with a…"
click at [193, 321] on link "Insights" at bounding box center [217, 331] width 81 height 38
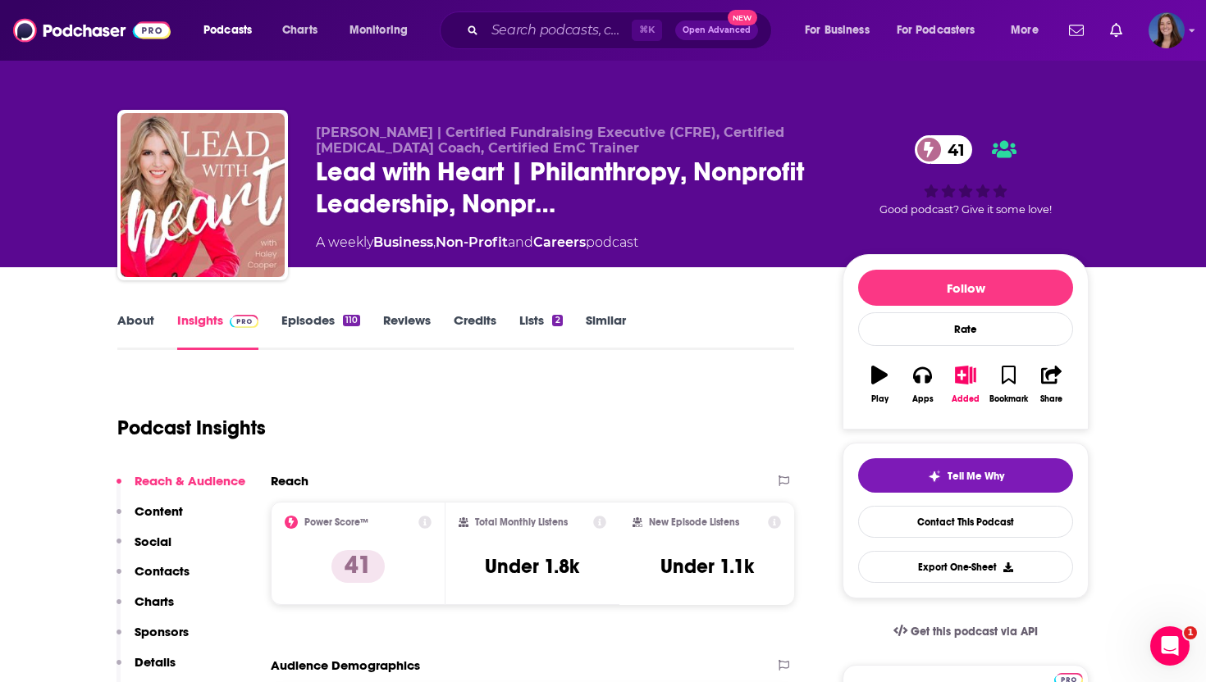
click at [132, 316] on link "About" at bounding box center [135, 331] width 37 height 38
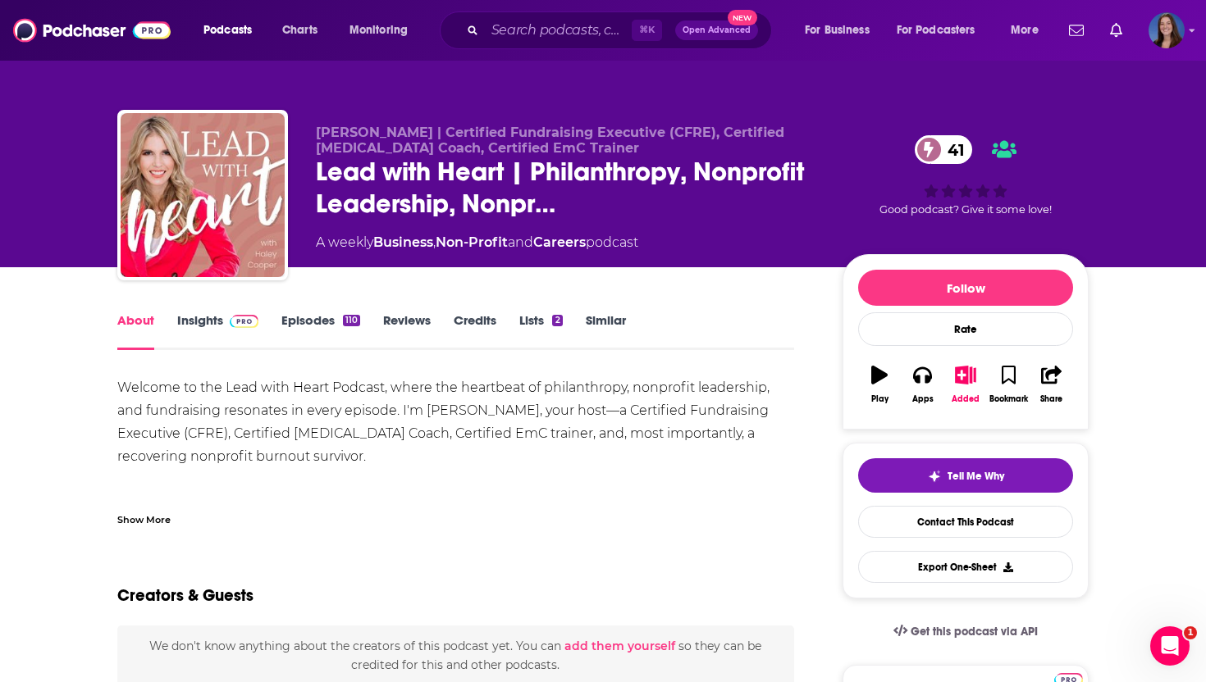
click at [203, 321] on link "Insights" at bounding box center [217, 331] width 81 height 38
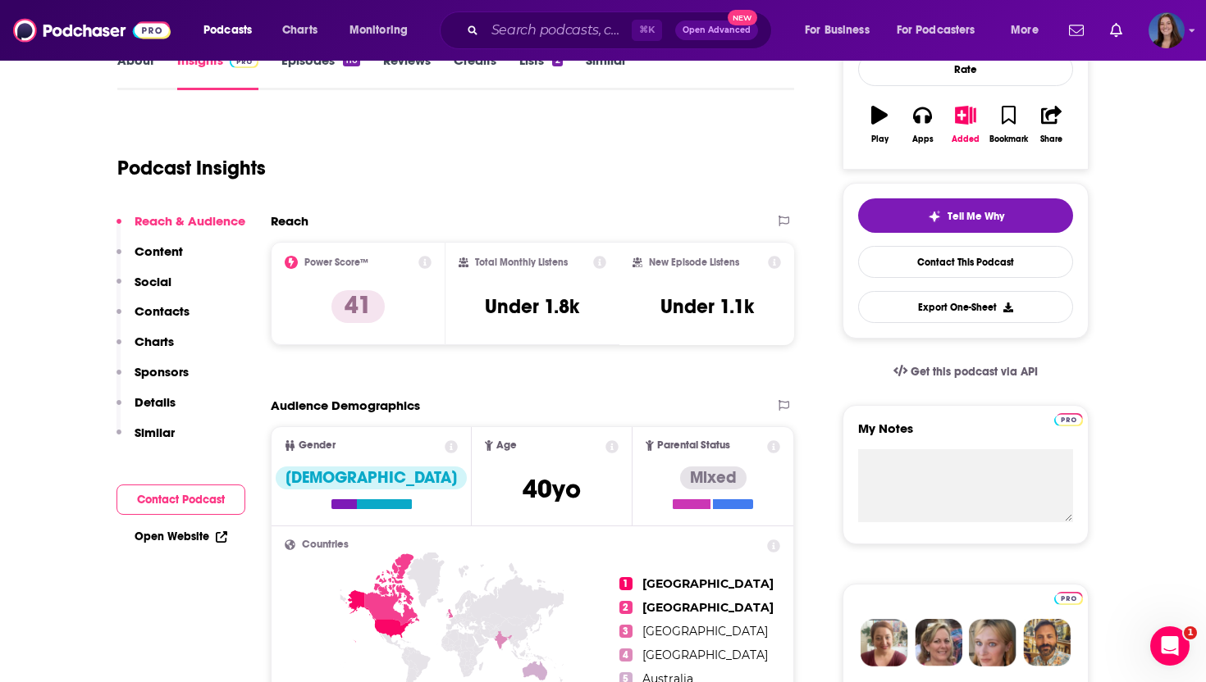
scroll to position [261, 0]
click at [136, 402] on p "Details" at bounding box center [154, 402] width 41 height 16
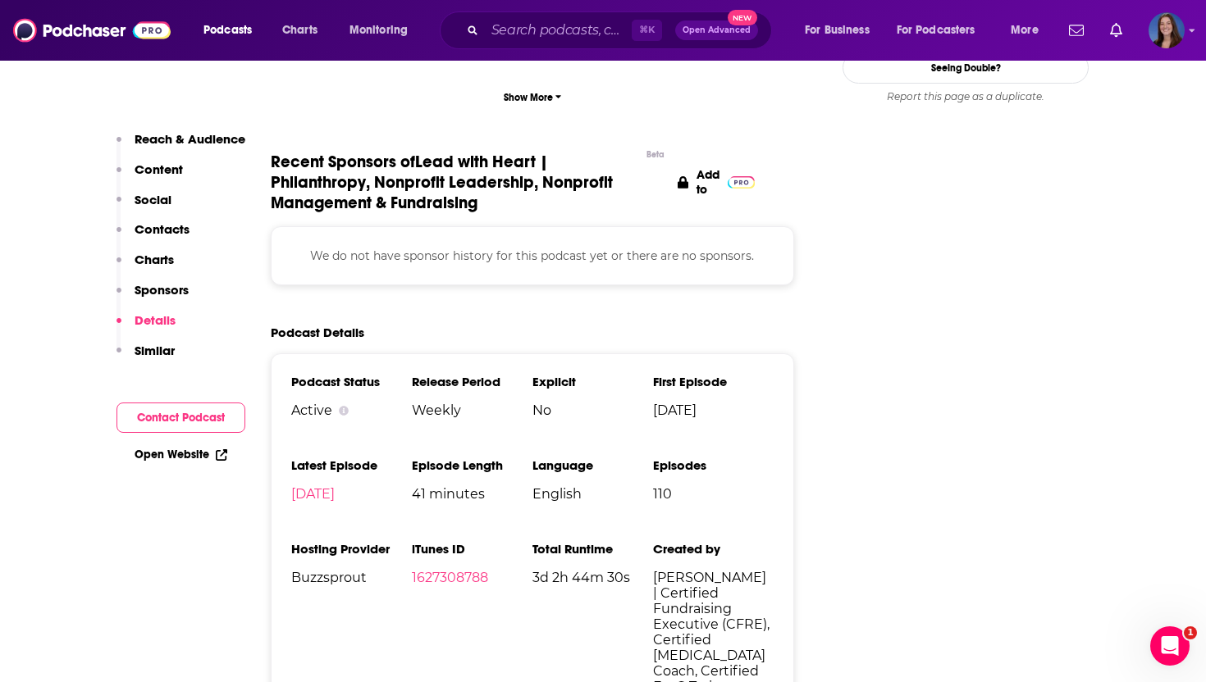
scroll to position [1840, 0]
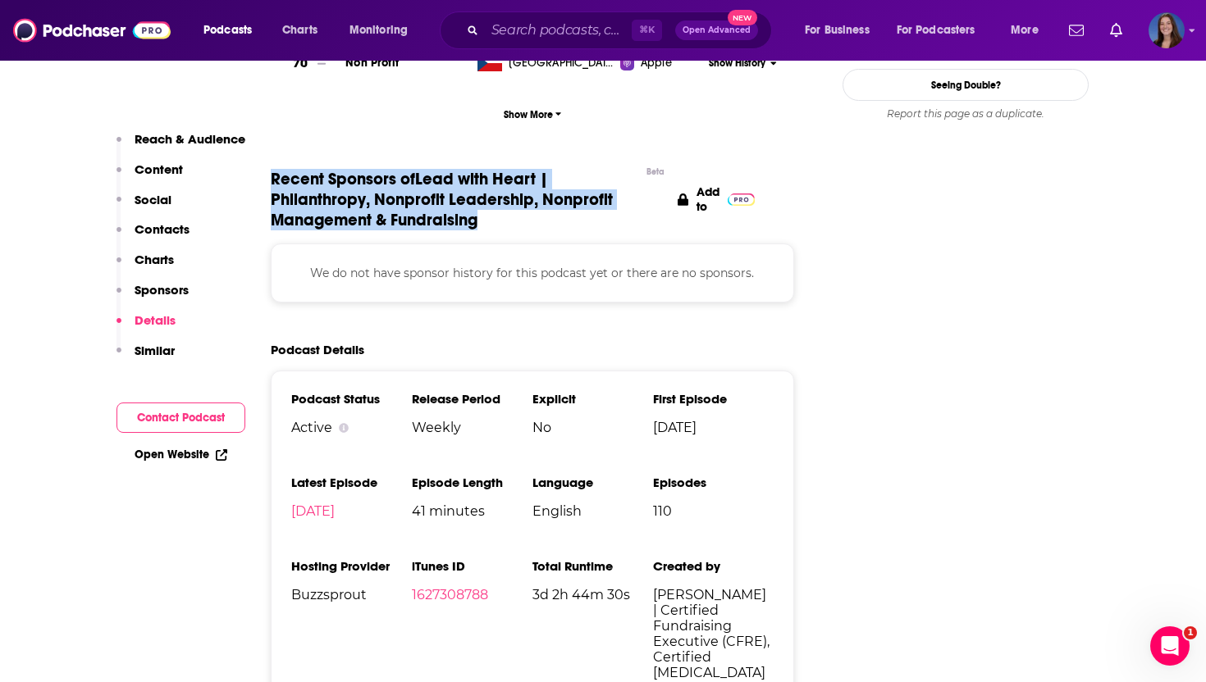
drag, startPoint x: 499, startPoint y: 225, endPoint x: 267, endPoint y: 188, distance: 235.0
copy span "Recent Sponsors of Lead with Heart | Philanthropy, Nonprofit Leadership, Nonpro…"
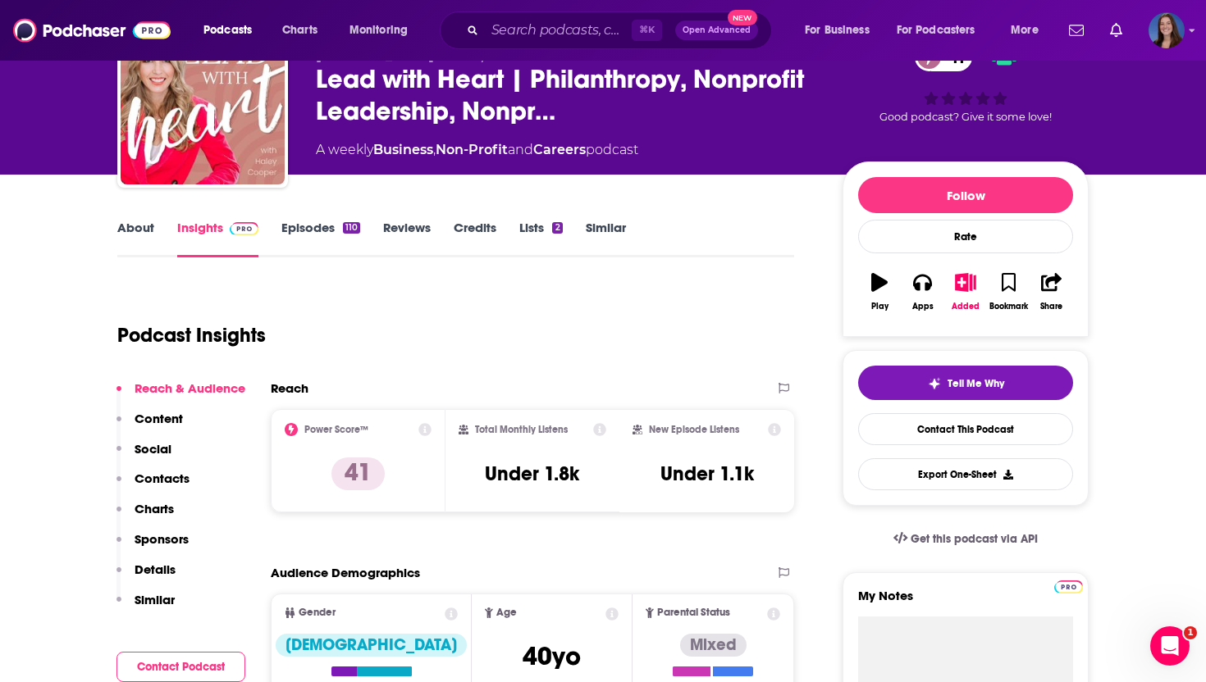
scroll to position [0, 0]
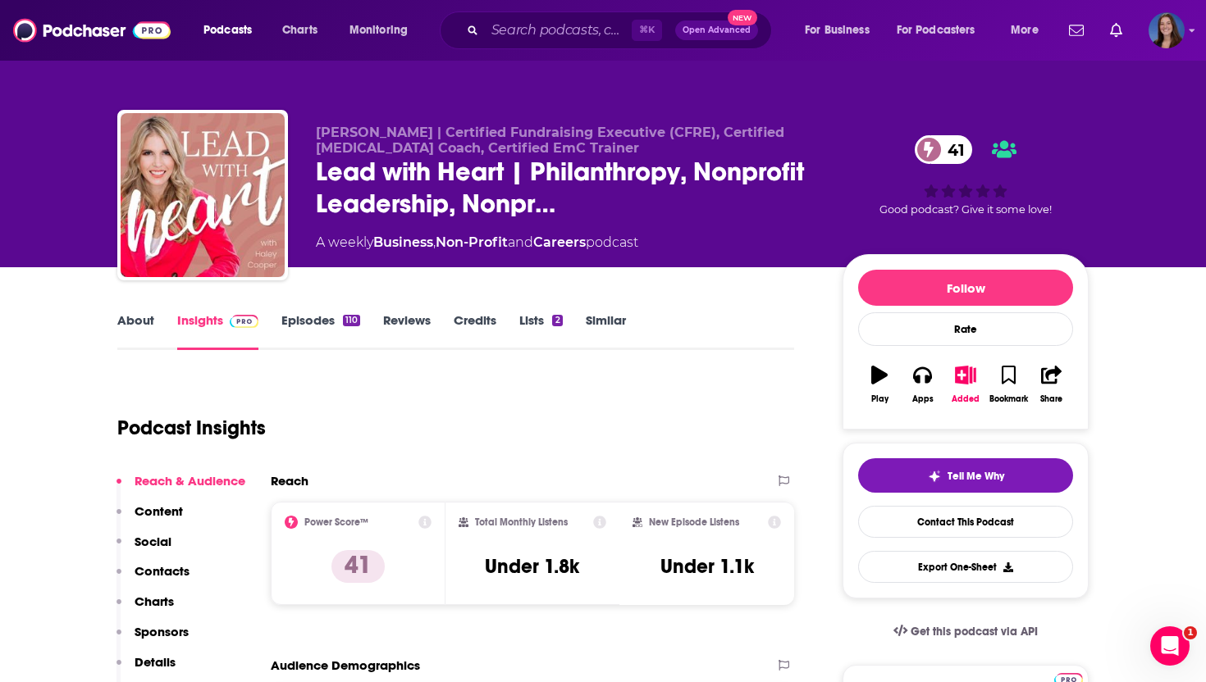
click at [140, 326] on link "About" at bounding box center [135, 331] width 37 height 38
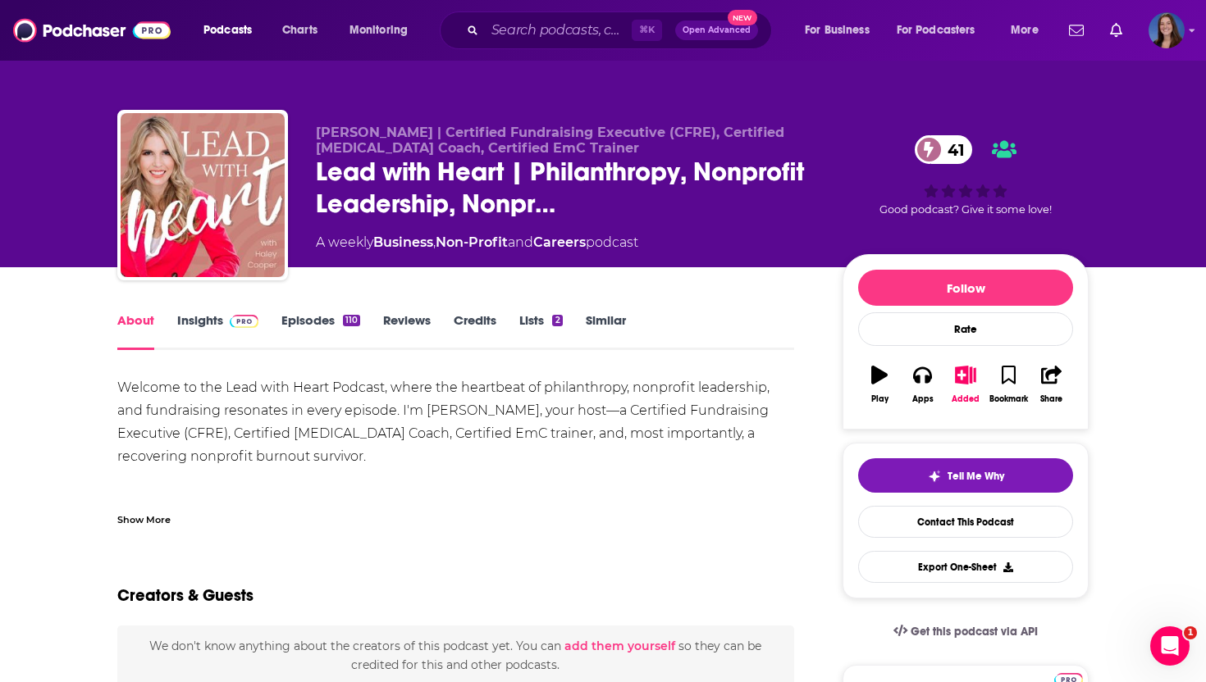
click at [148, 517] on div "Show More" at bounding box center [143, 519] width 53 height 16
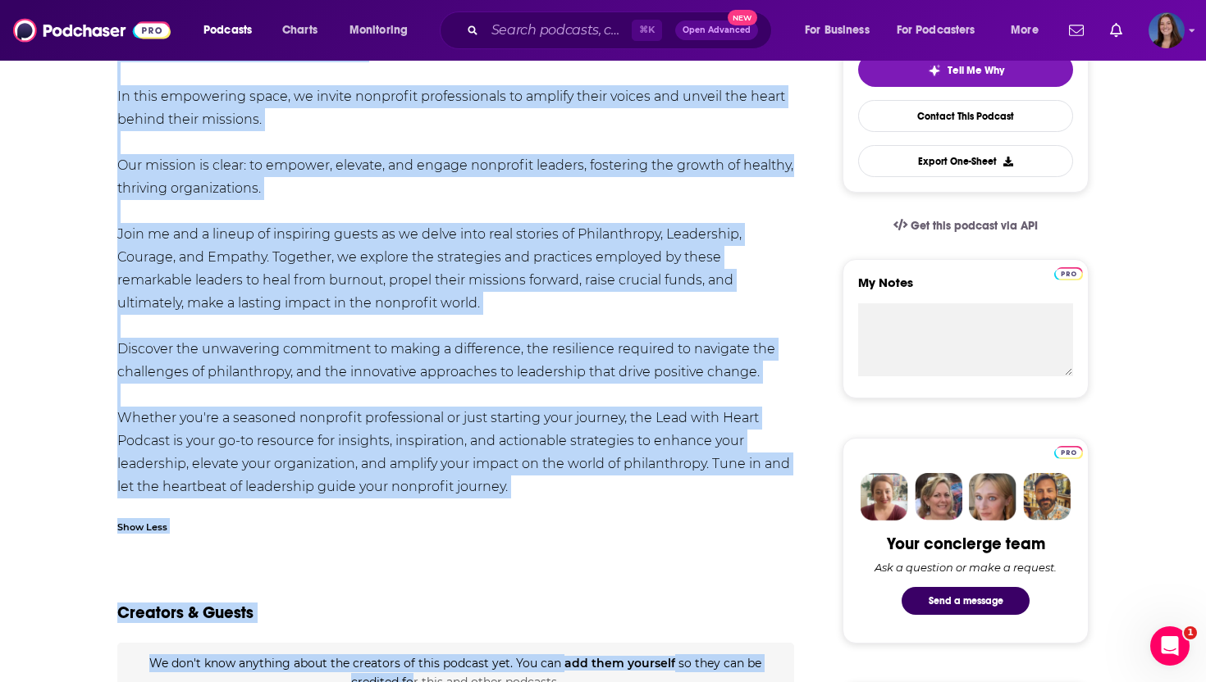
scroll to position [417, 0]
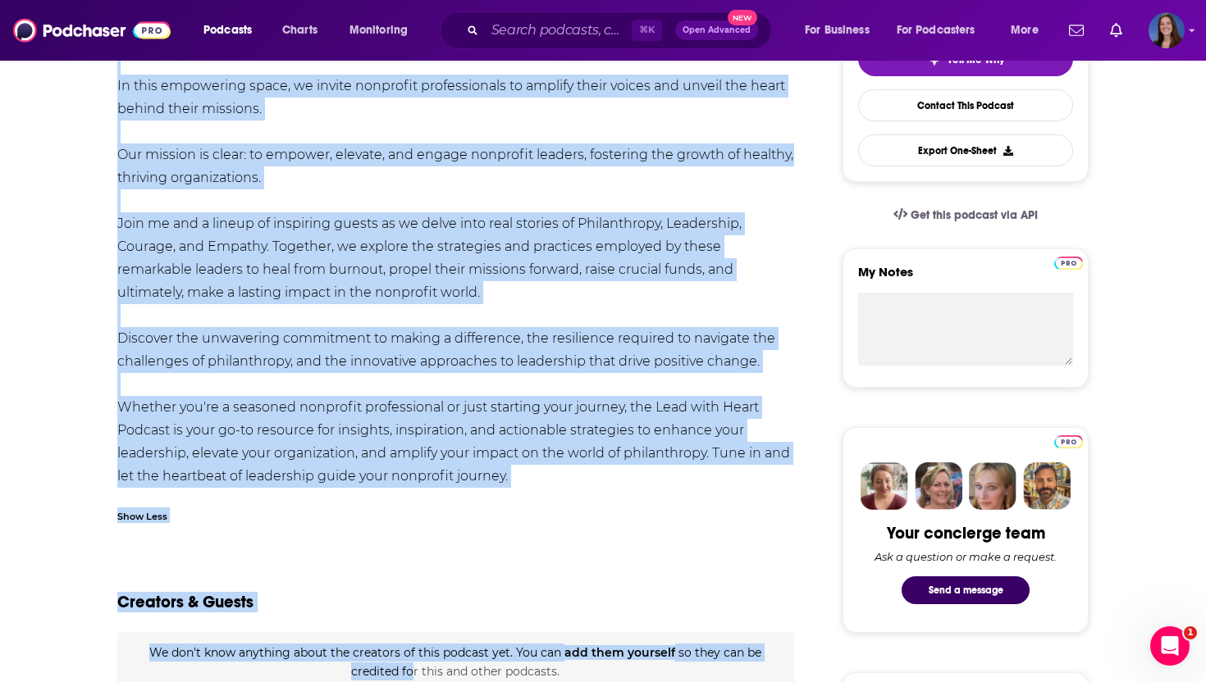
drag, startPoint x: 116, startPoint y: 130, endPoint x: 512, endPoint y: 473, distance: 523.2
click at [512, 473] on div "Welcome to the Lead with Heart Podcast, where the heartbeat of philanthropy, no…" at bounding box center [455, 224] width 677 height 528
copy div "Loremip do sit Amet cons Adipi Elitsed, doeiu tem incididun ut laboreetdolo, ma…"
click at [422, 272] on div "Welcome to the Lead with Heart Podcast, where the heartbeat of philanthropy, no…" at bounding box center [455, 224] width 677 height 528
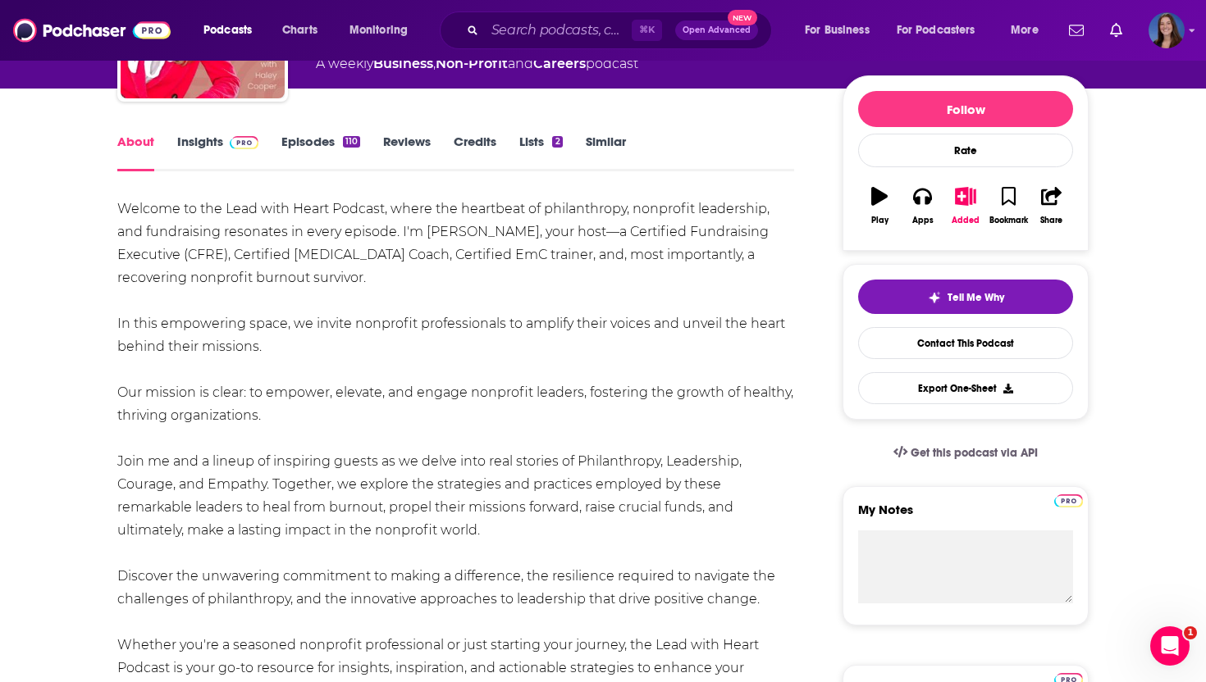
scroll to position [0, 0]
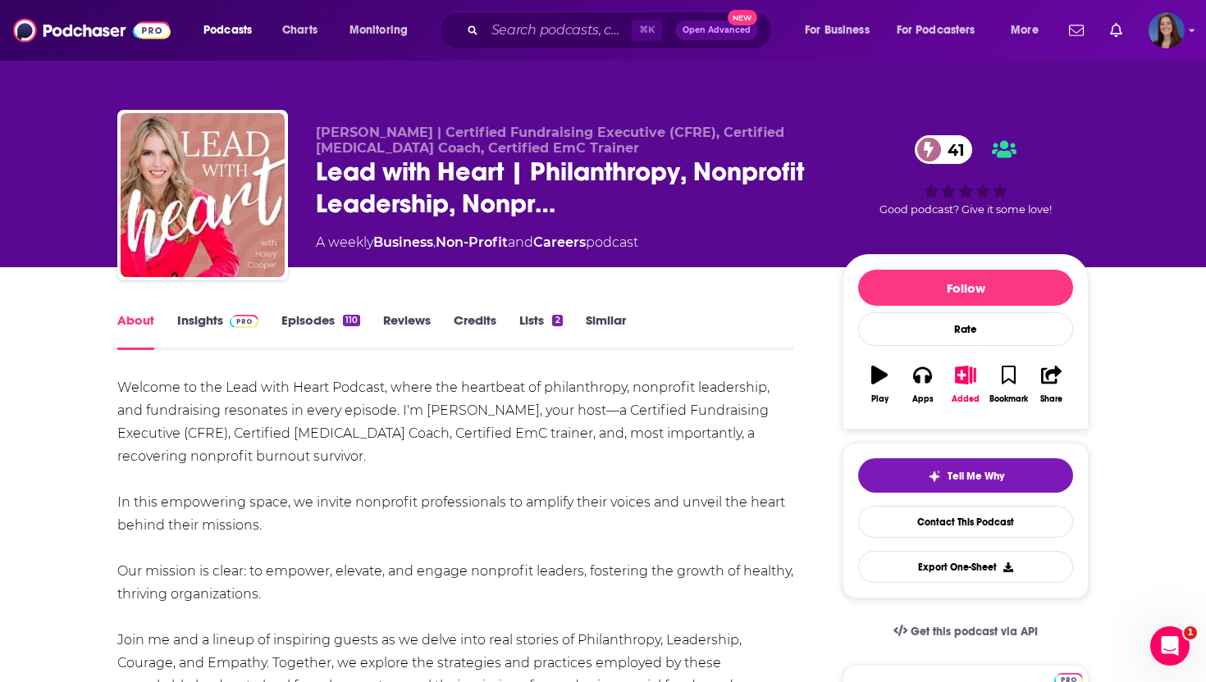
click at [190, 335] on link "Insights" at bounding box center [217, 331] width 81 height 38
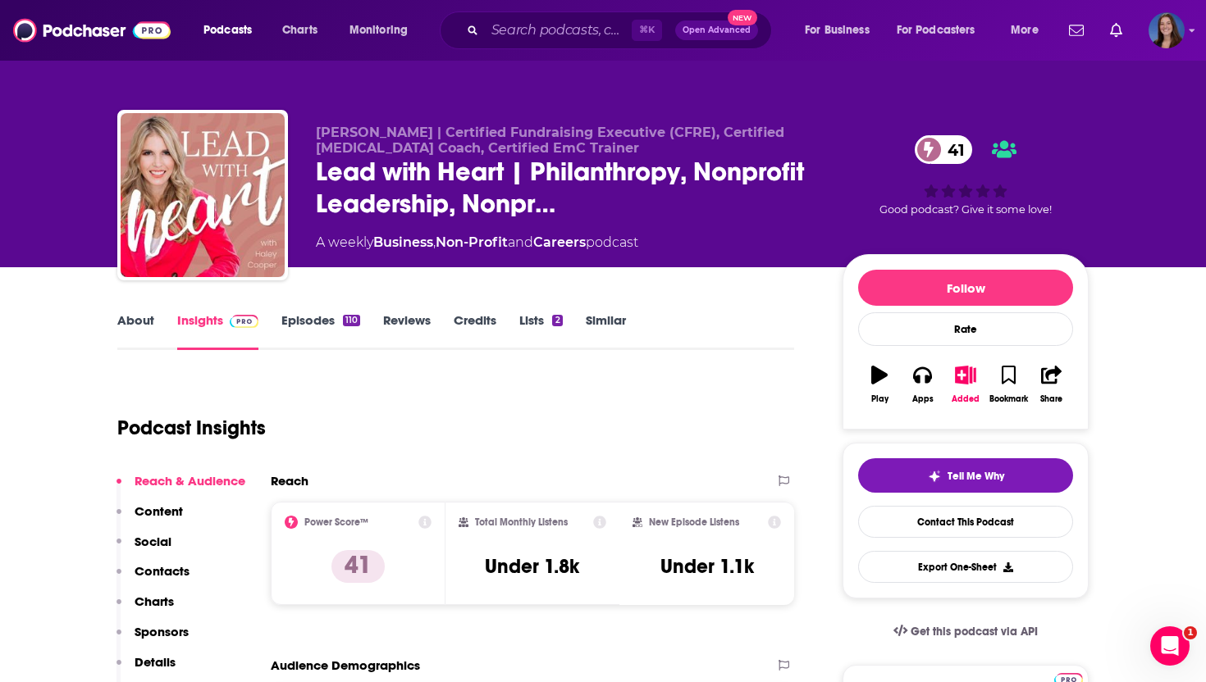
scroll to position [61, 0]
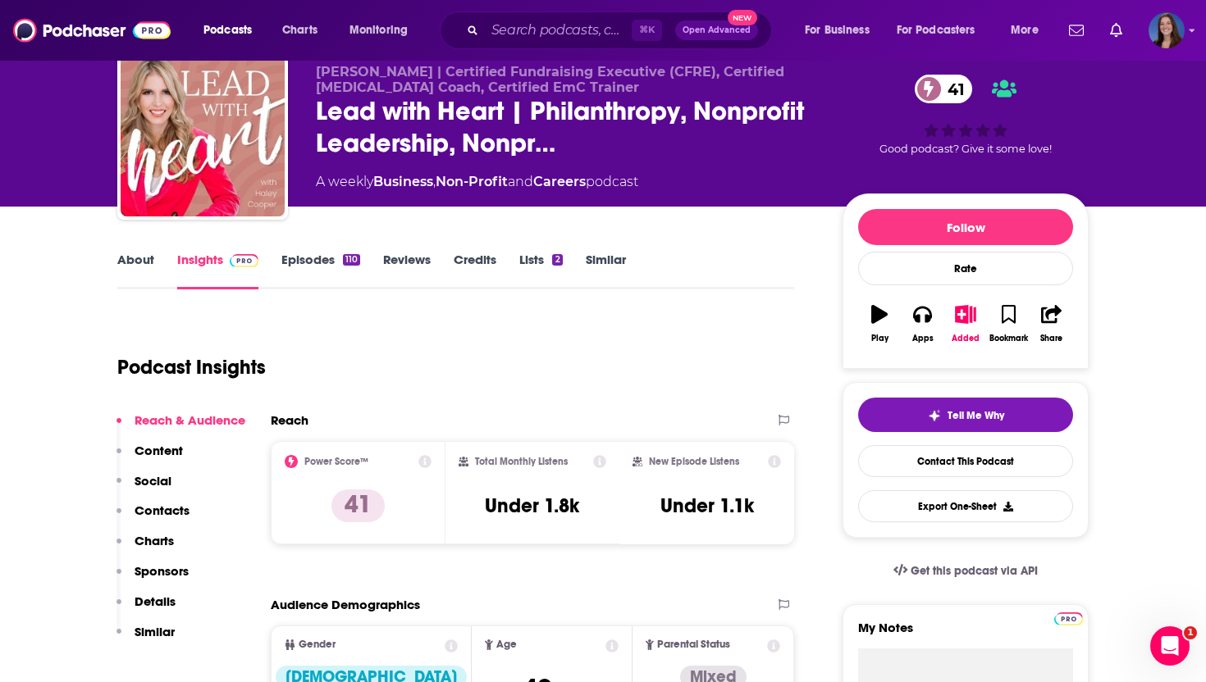
click at [159, 507] on p "Contacts" at bounding box center [161, 511] width 55 height 16
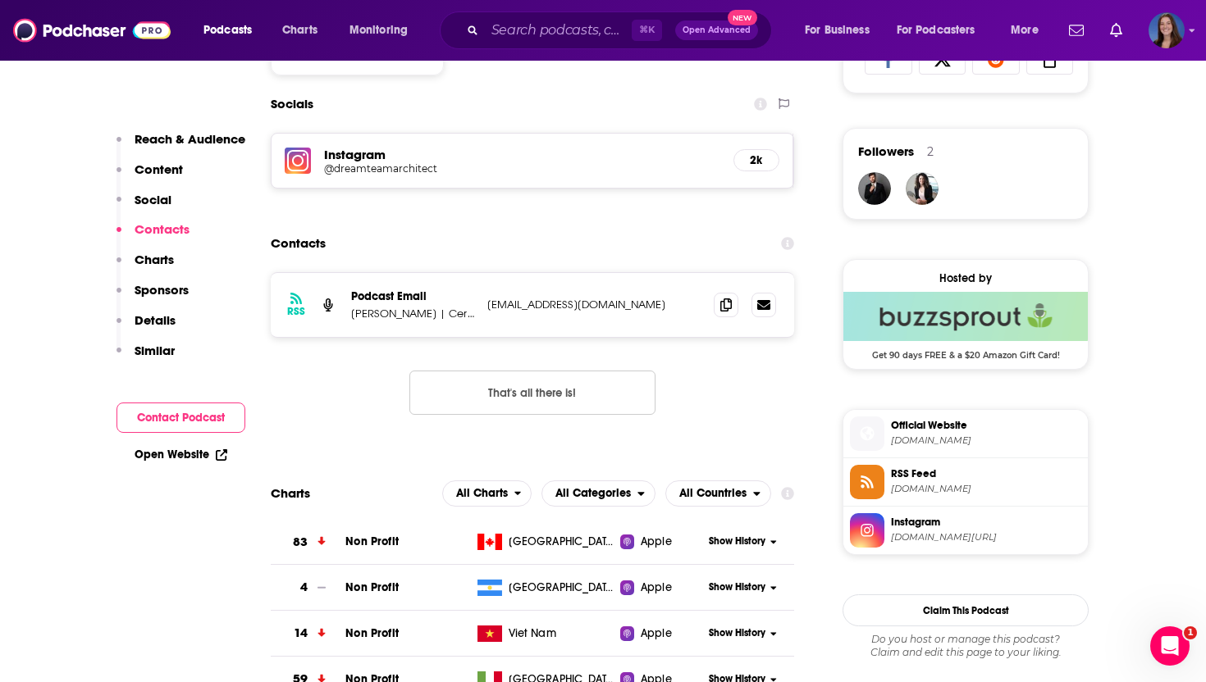
scroll to position [1133, 0]
click at [727, 309] on icon at bounding box center [725, 303] width 11 height 13
click at [467, 314] on p "[PERSON_NAME] | Certified Fundraising Executive (CFRE), Certified [MEDICAL_DATA…" at bounding box center [412, 313] width 123 height 14
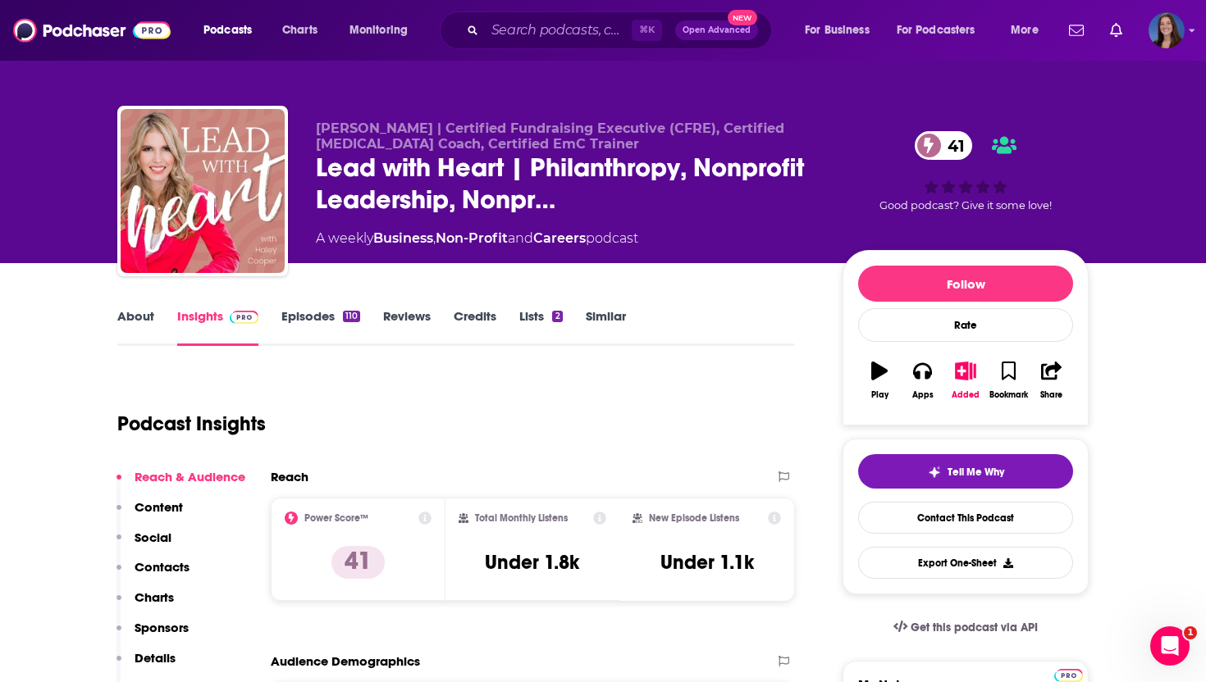
scroll to position [0, 0]
